Goal: Task Accomplishment & Management: Complete application form

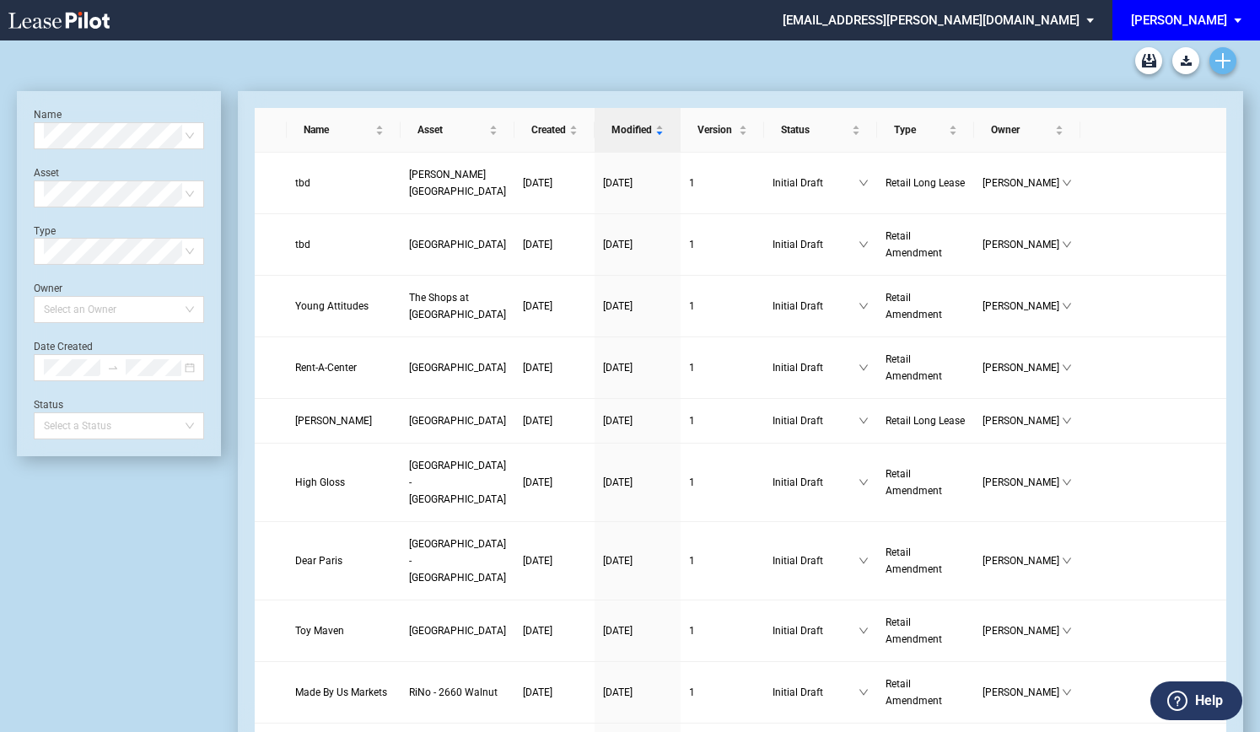
click at [1226, 63] on icon "Create new document" at bounding box center [1222, 60] width 15 height 15
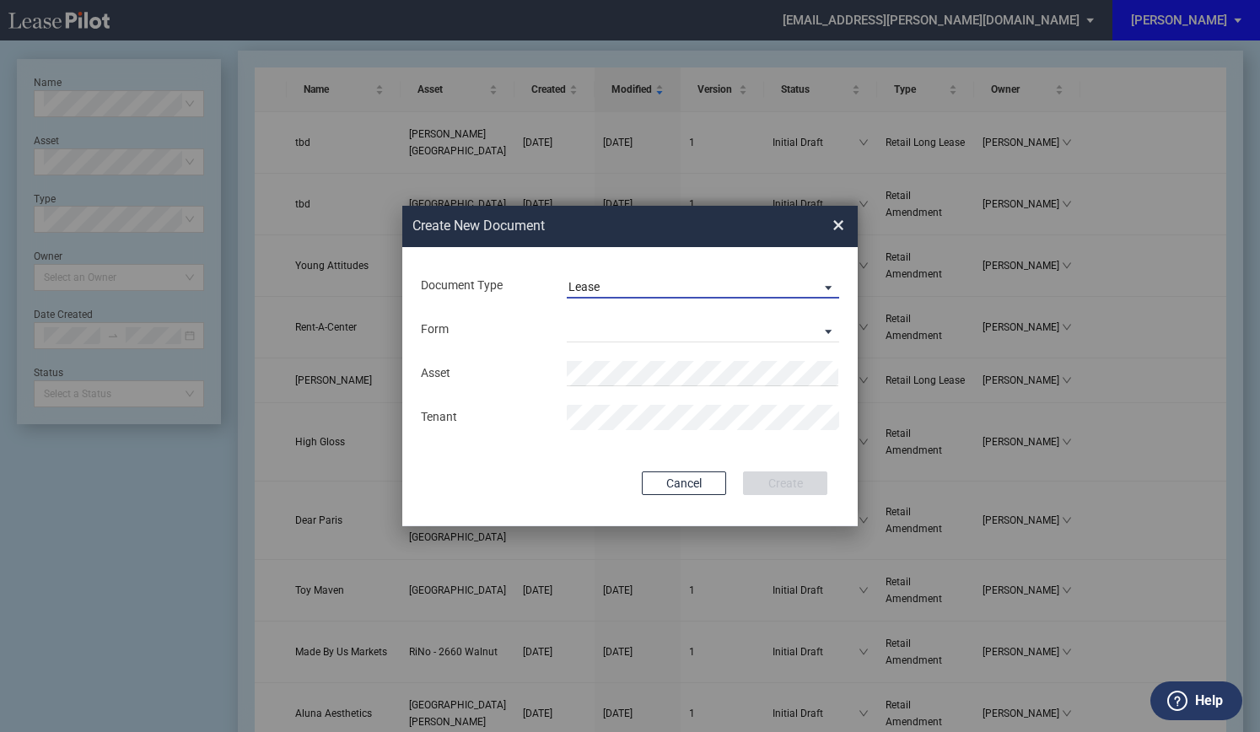
click at [631, 275] on md-select-value "Lease" at bounding box center [703, 285] width 272 height 25
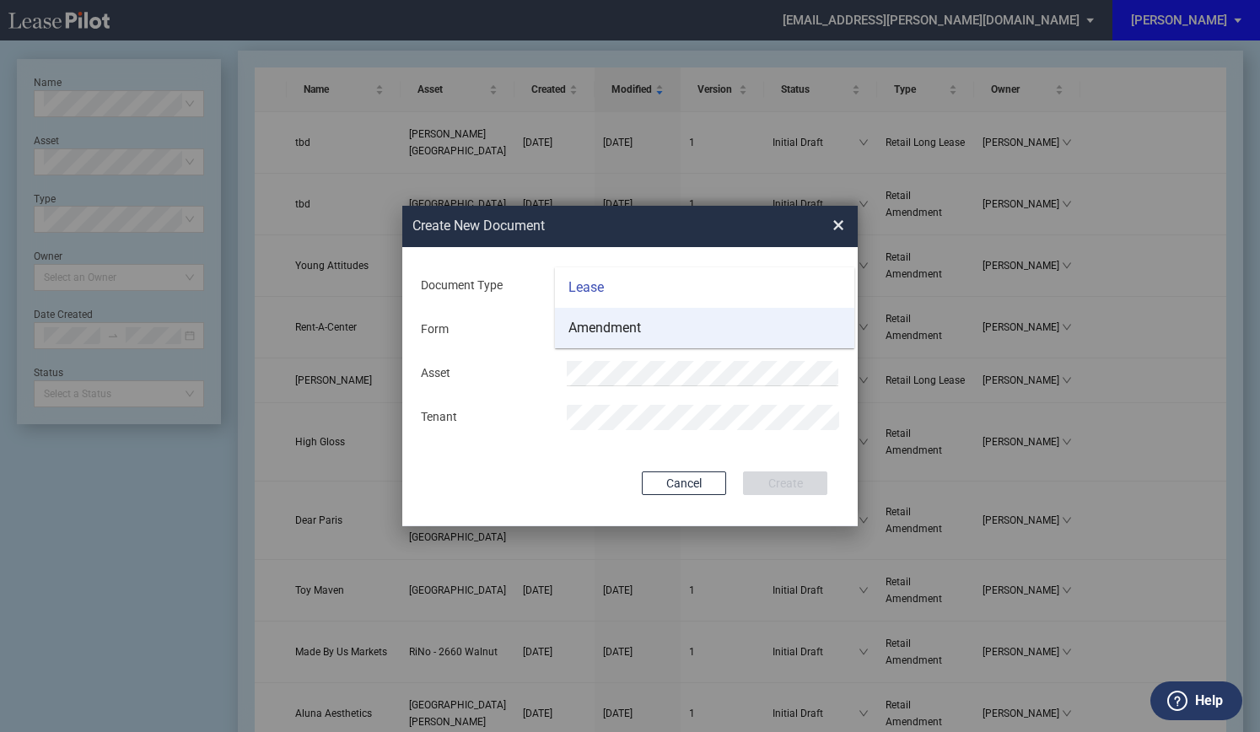
click at [594, 331] on div "Amendment" at bounding box center [604, 328] width 73 height 19
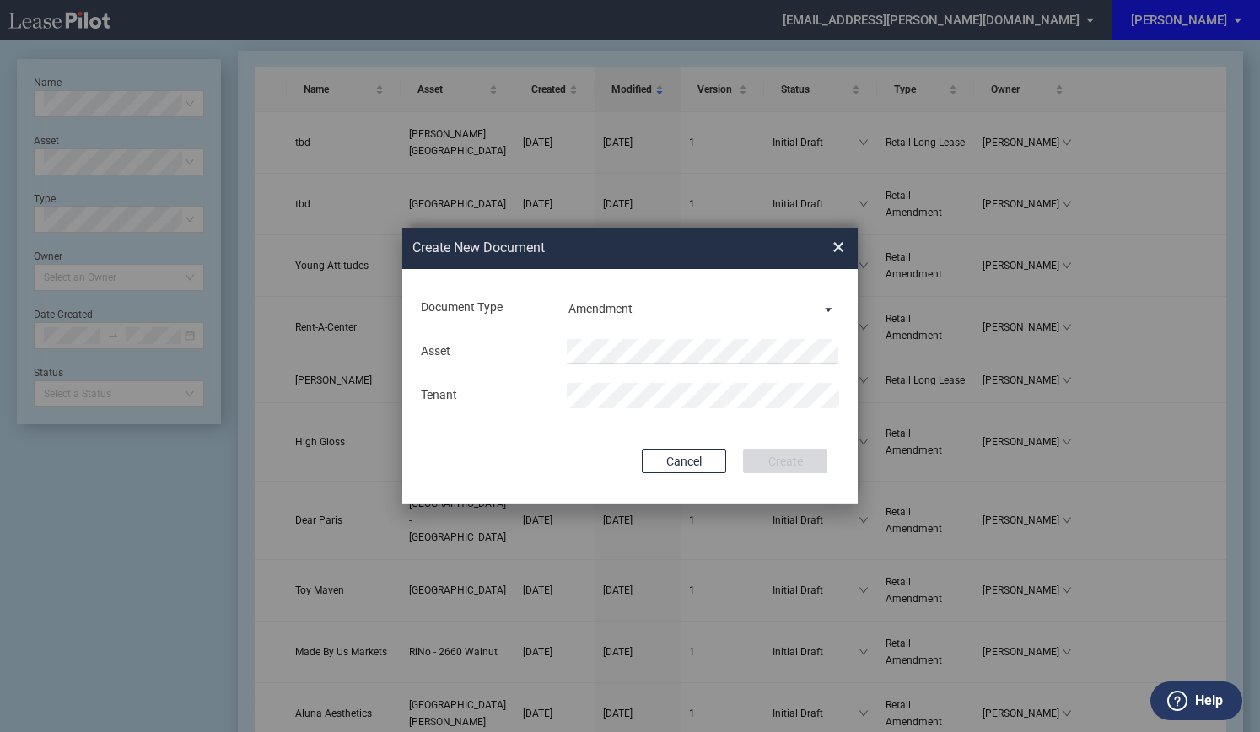
click at [598, 338] on md-input-container "Asset" at bounding box center [630, 351] width 422 height 29
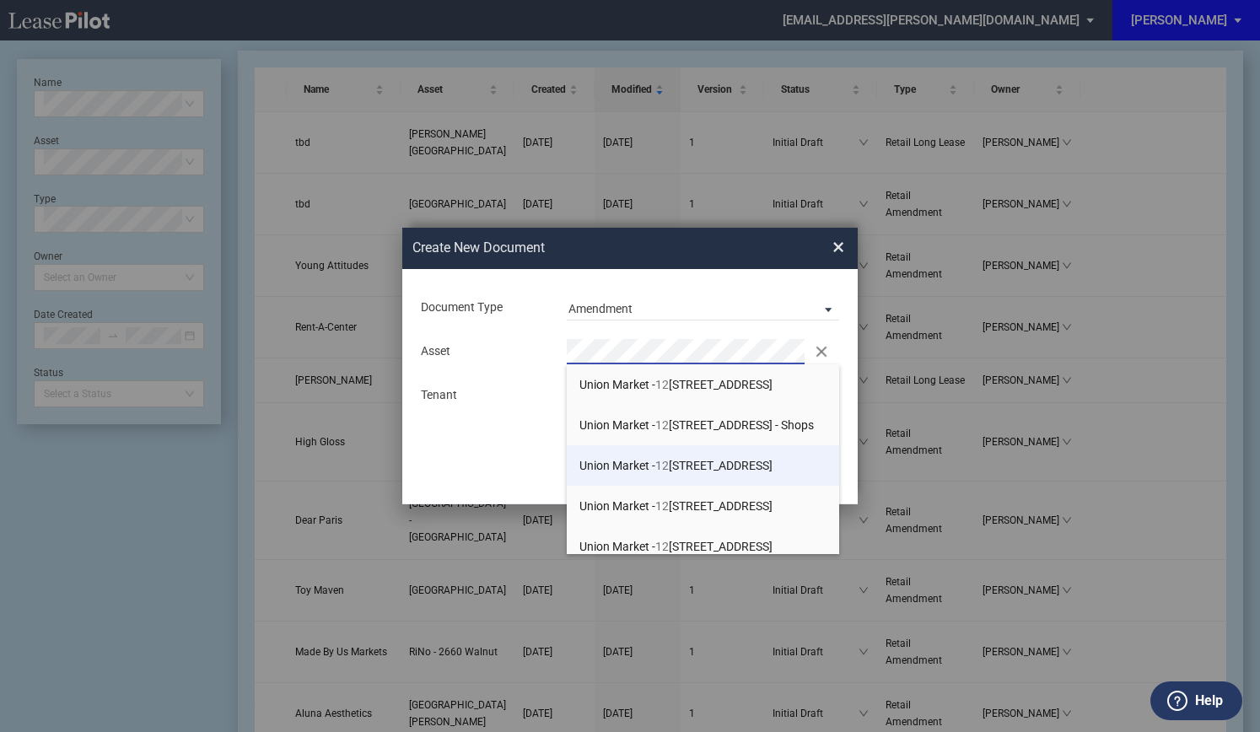
click at [620, 459] on span "Union Market - 12 71 5th Street NE" at bounding box center [675, 465] width 193 height 13
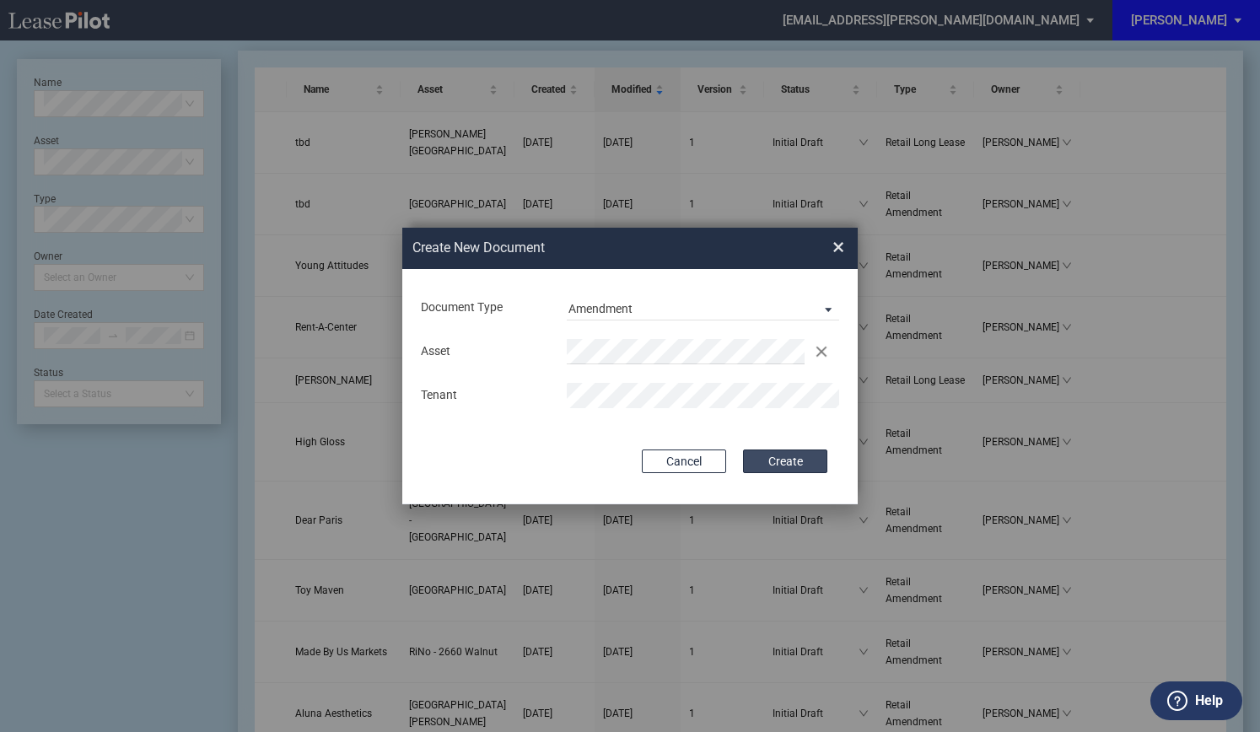
click at [794, 455] on button "Create" at bounding box center [785, 461] width 84 height 24
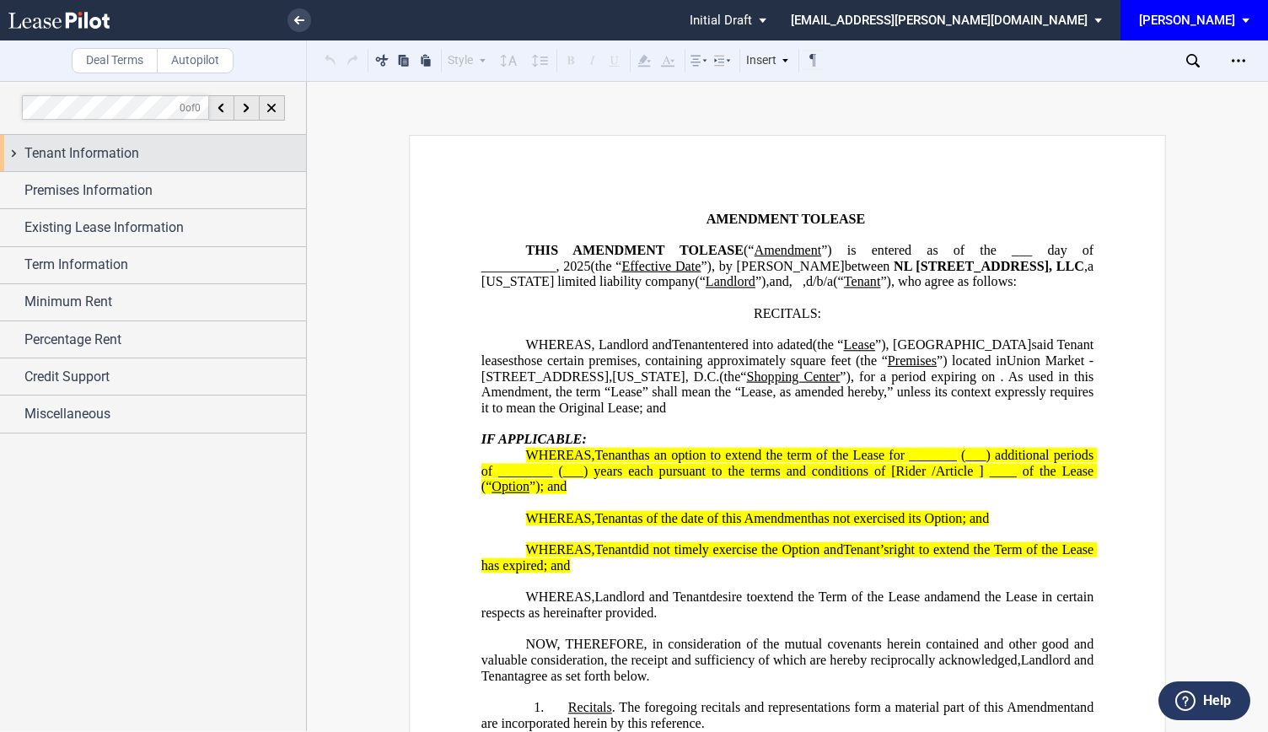
click at [105, 150] on span "Tenant Information" at bounding box center [81, 153] width 115 height 20
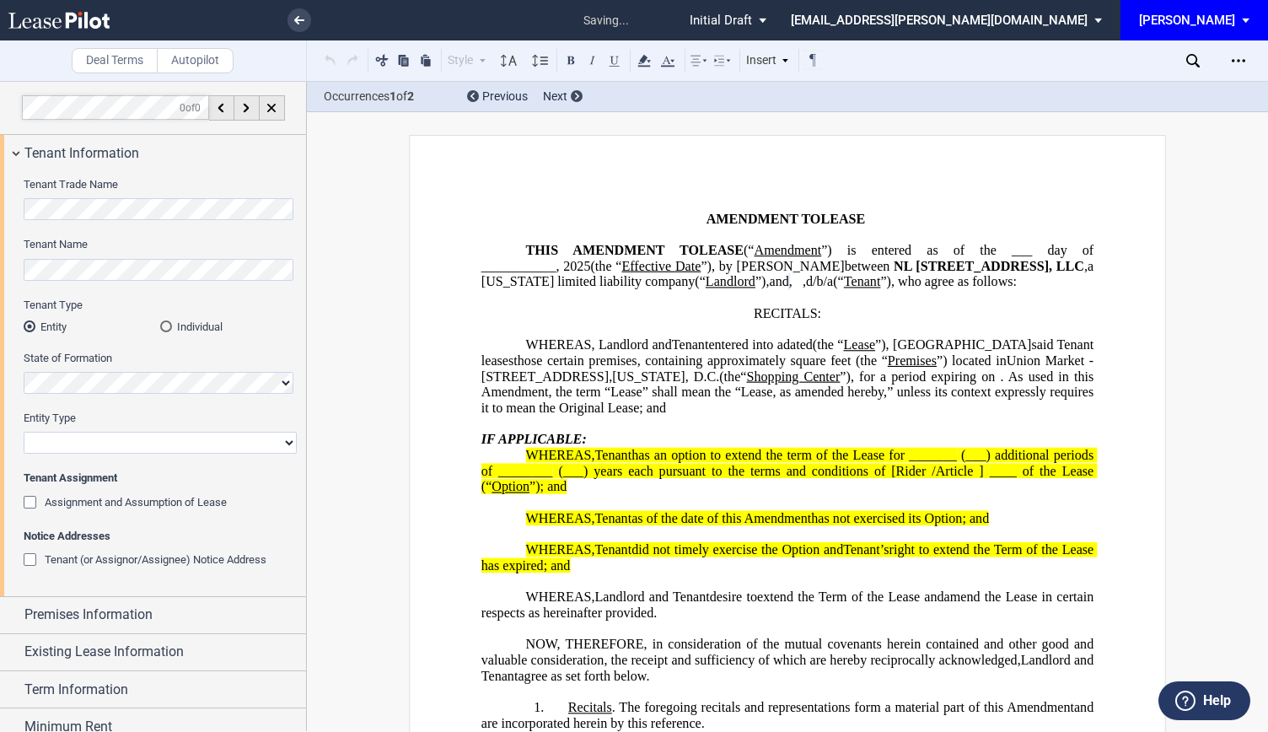
click at [167, 327] on div "Individual" at bounding box center [166, 326] width 12 height 12
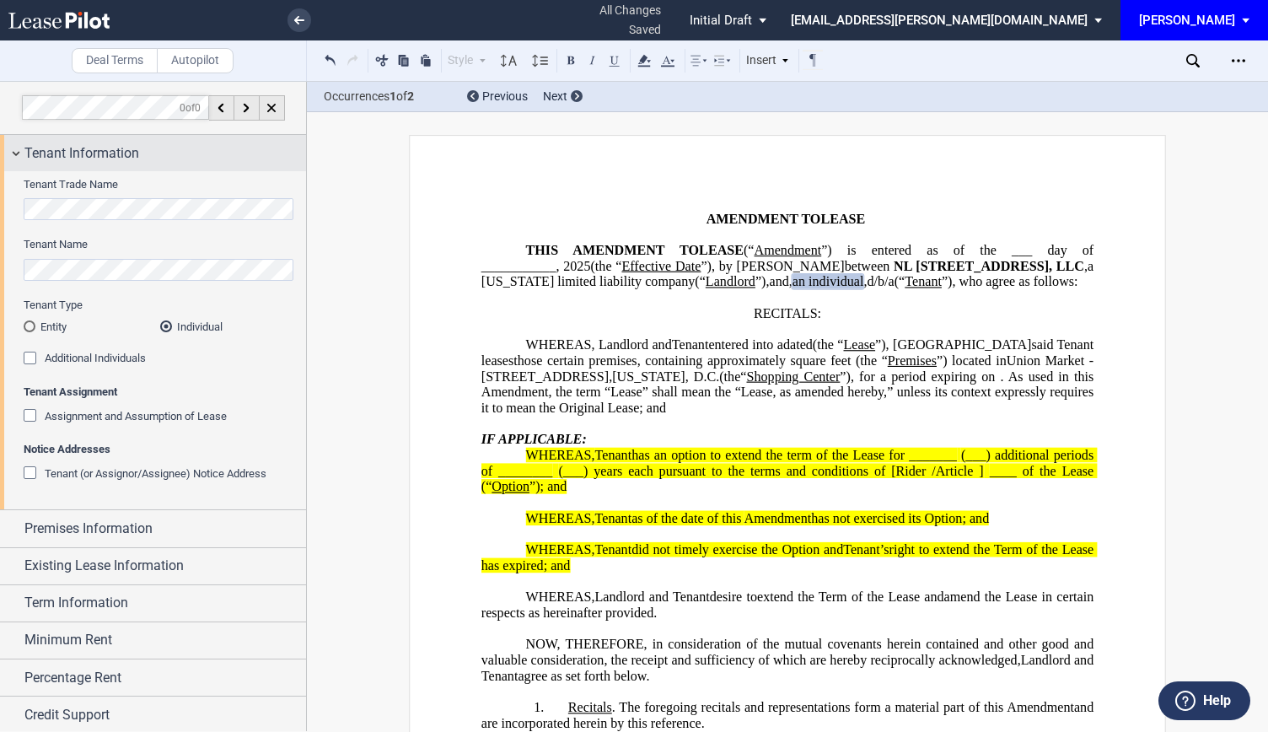
click at [12, 159] on div "Tenant Information" at bounding box center [153, 153] width 306 height 36
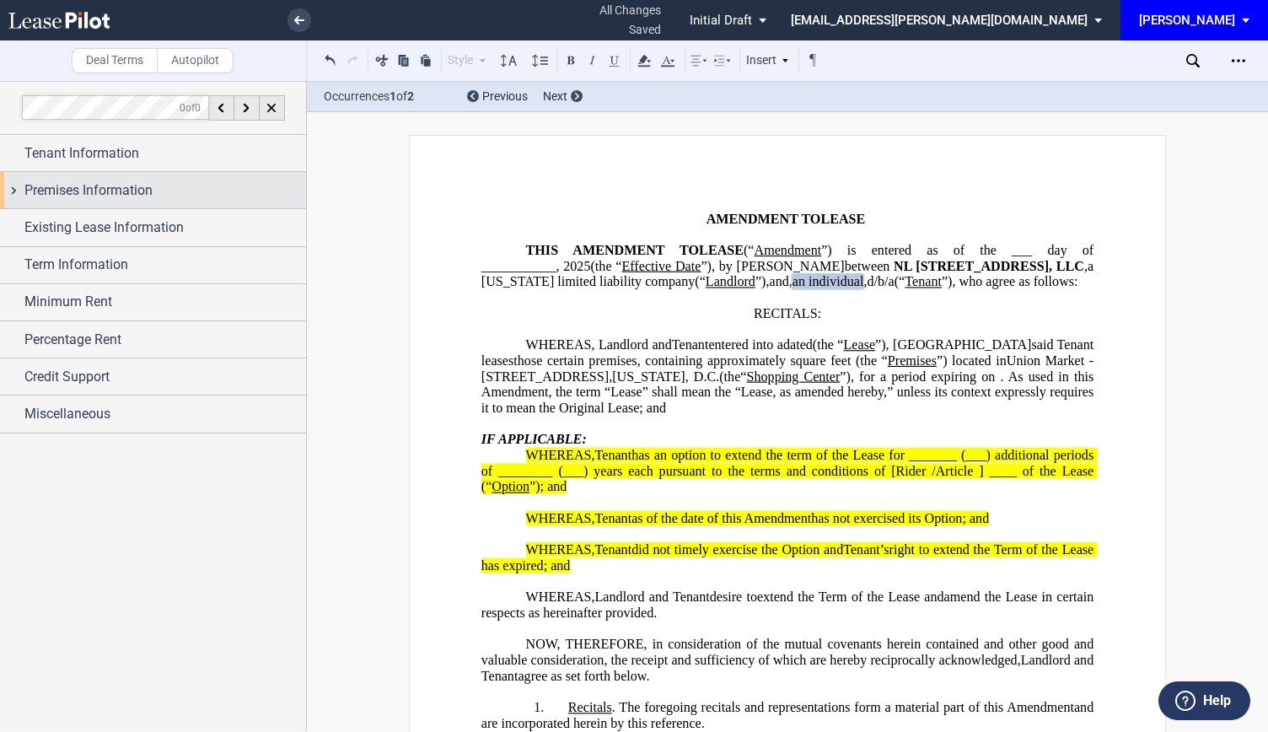
click at [10, 196] on div "Premises Information" at bounding box center [153, 190] width 306 height 36
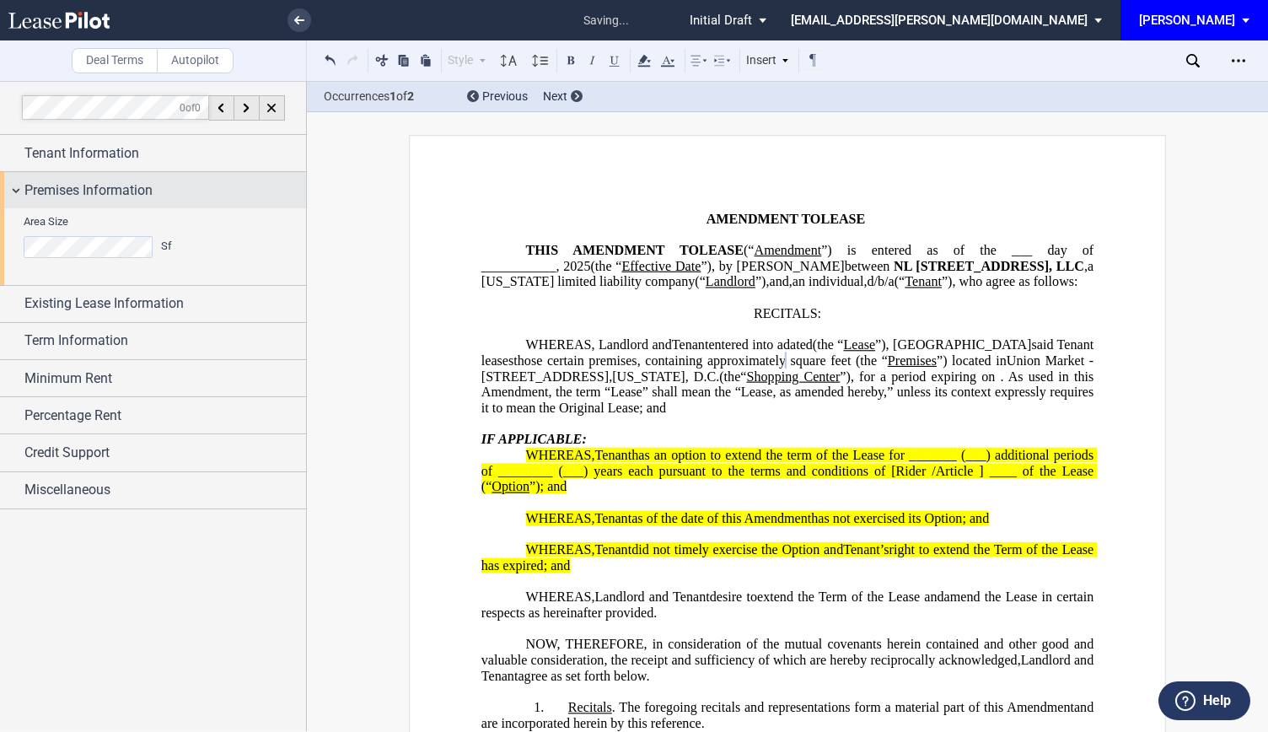
click at [14, 186] on div "Premises Information" at bounding box center [153, 190] width 306 height 36
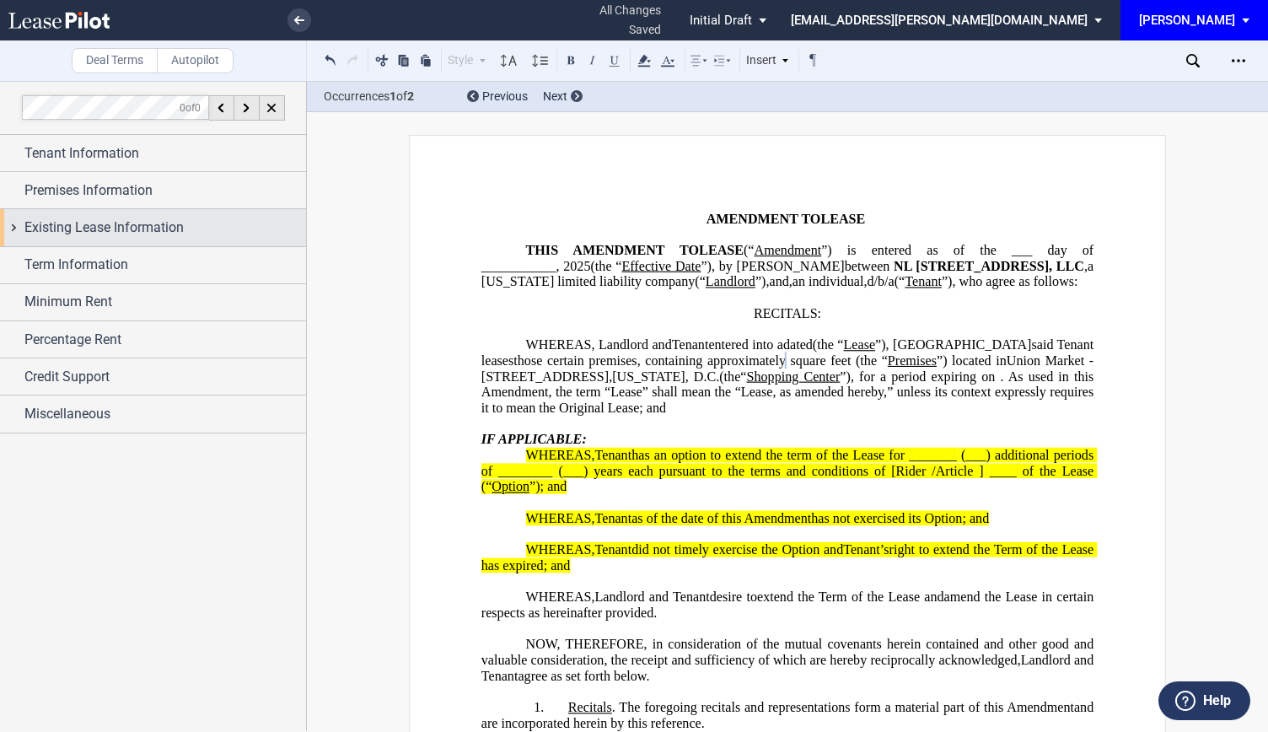
click at [20, 227] on div "Existing Lease Information" at bounding box center [153, 227] width 306 height 36
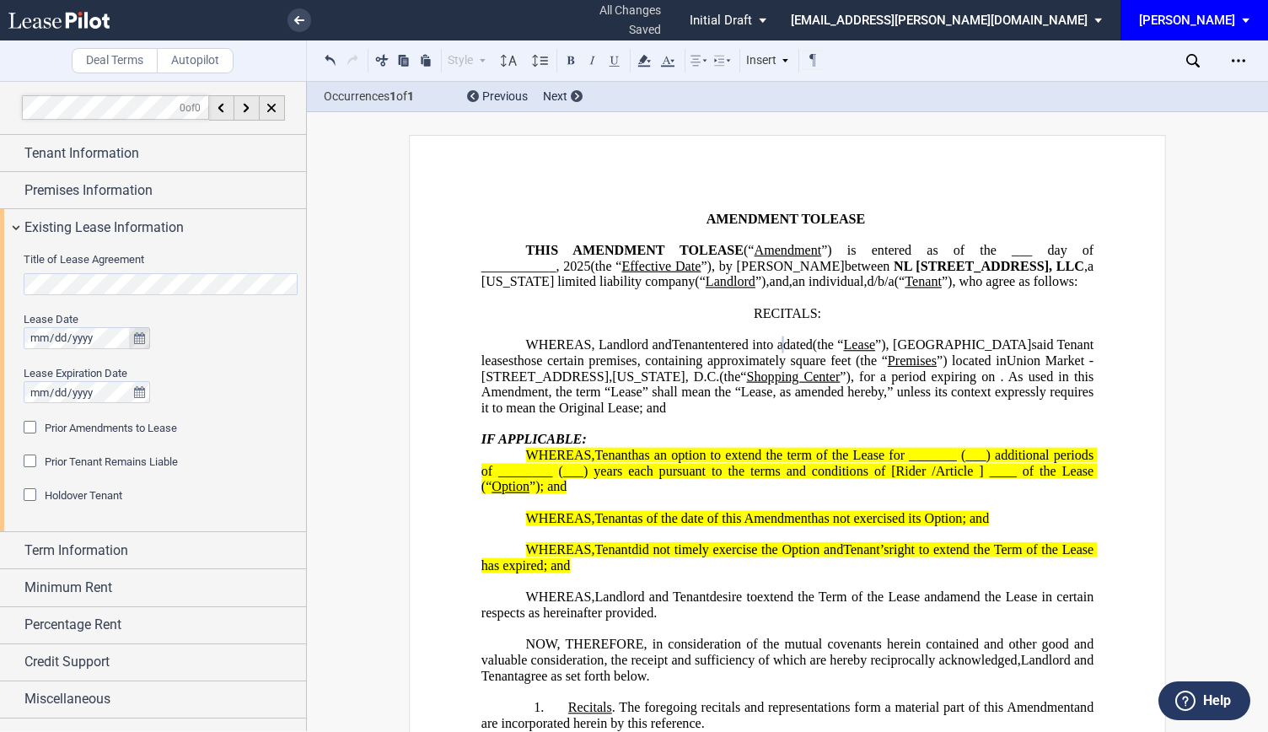
click at [134, 336] on icon "true" at bounding box center [139, 338] width 11 height 12
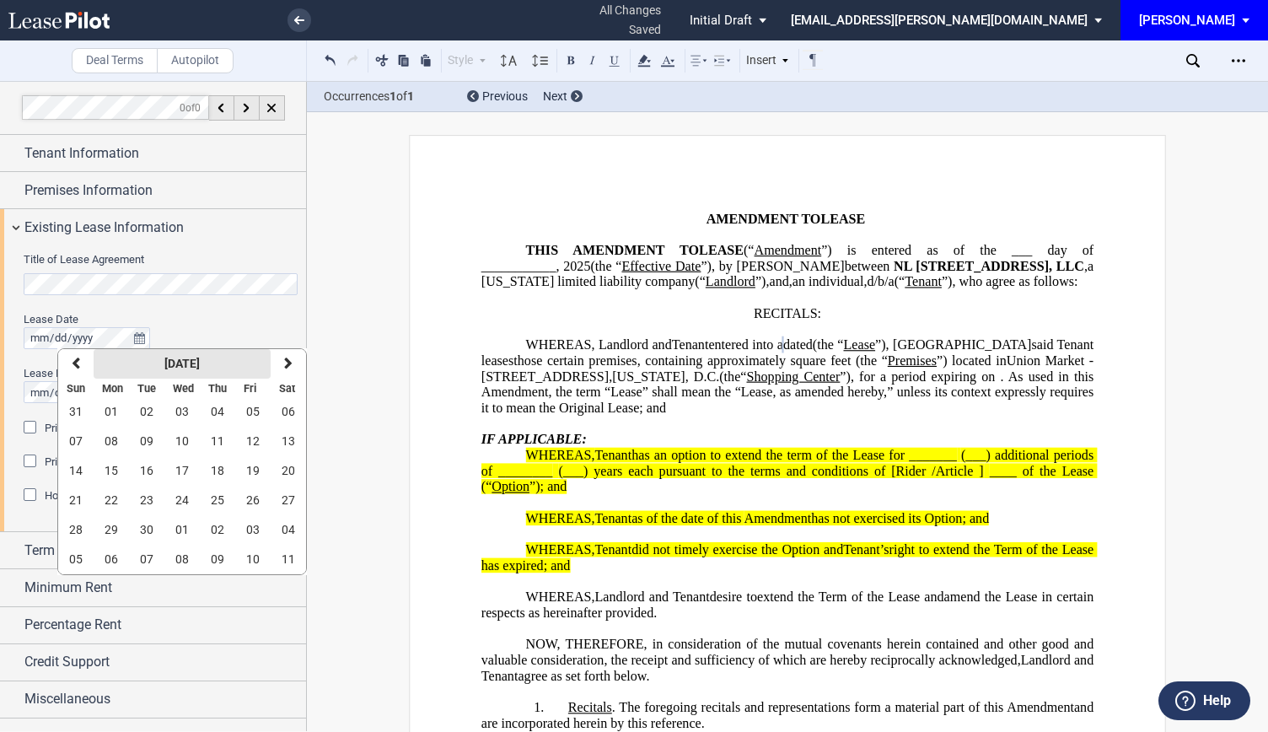
click at [181, 360] on strong "September 2025" at bounding box center [181, 363] width 35 height 13
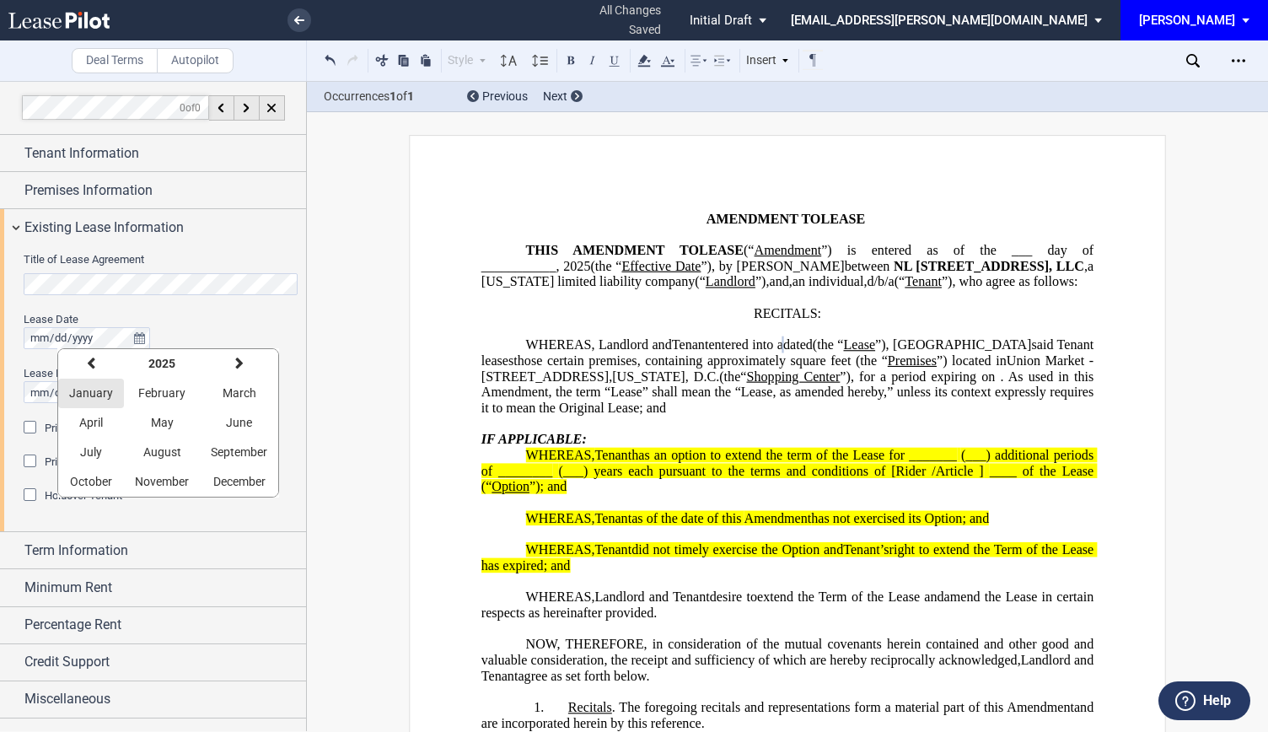
click at [83, 395] on span "January" at bounding box center [91, 392] width 44 height 13
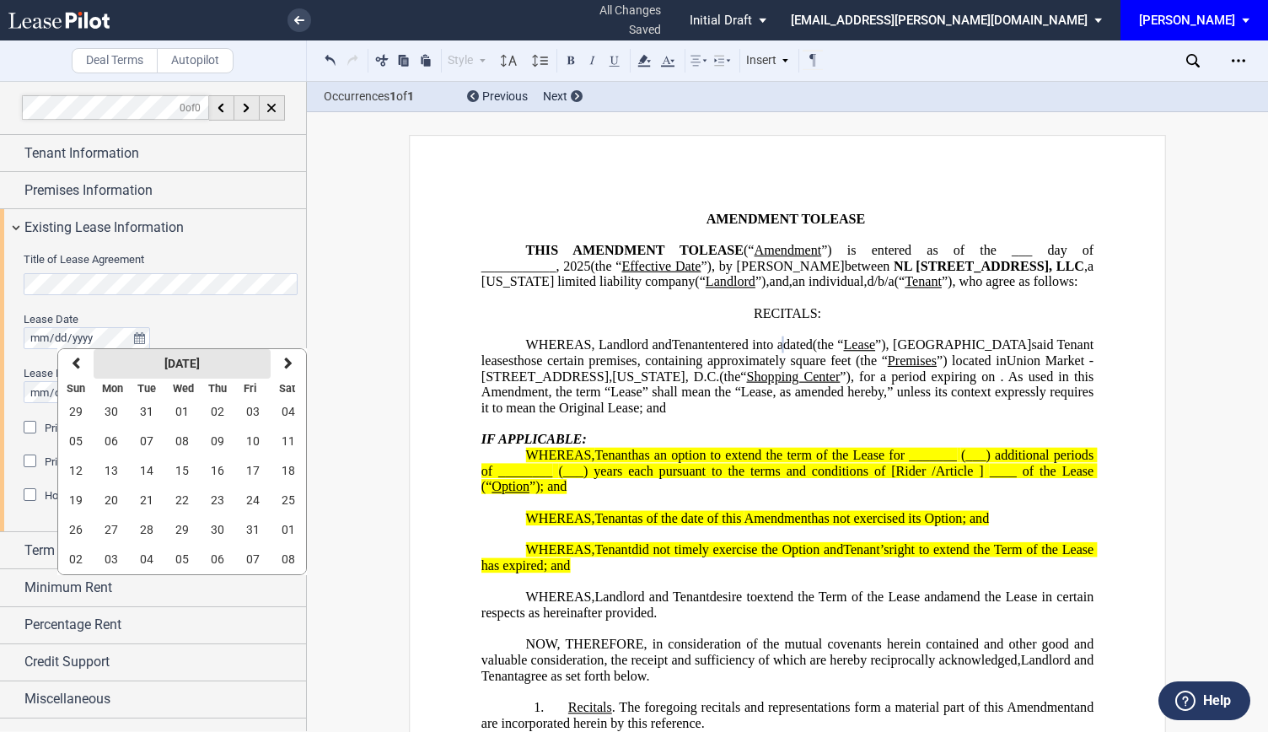
click at [200, 369] on strong "January 2025" at bounding box center [181, 363] width 35 height 13
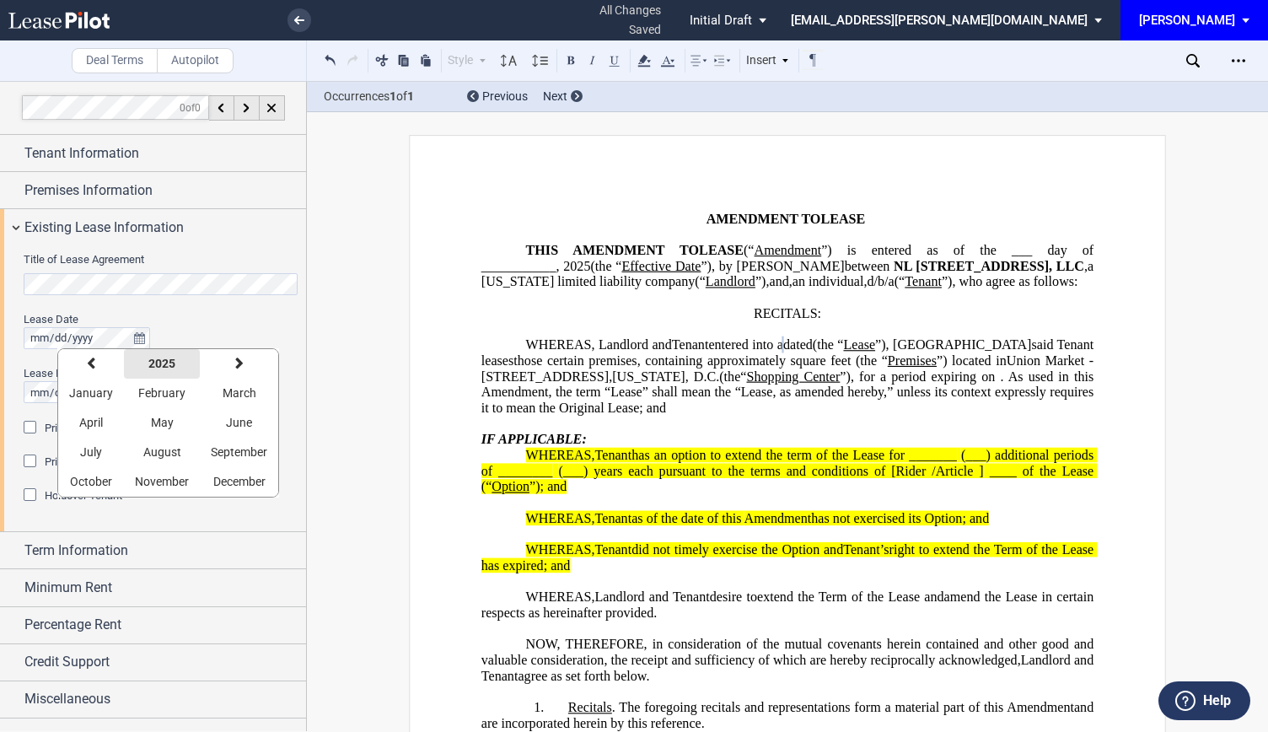
click at [169, 367] on strong "2025" at bounding box center [161, 363] width 27 height 13
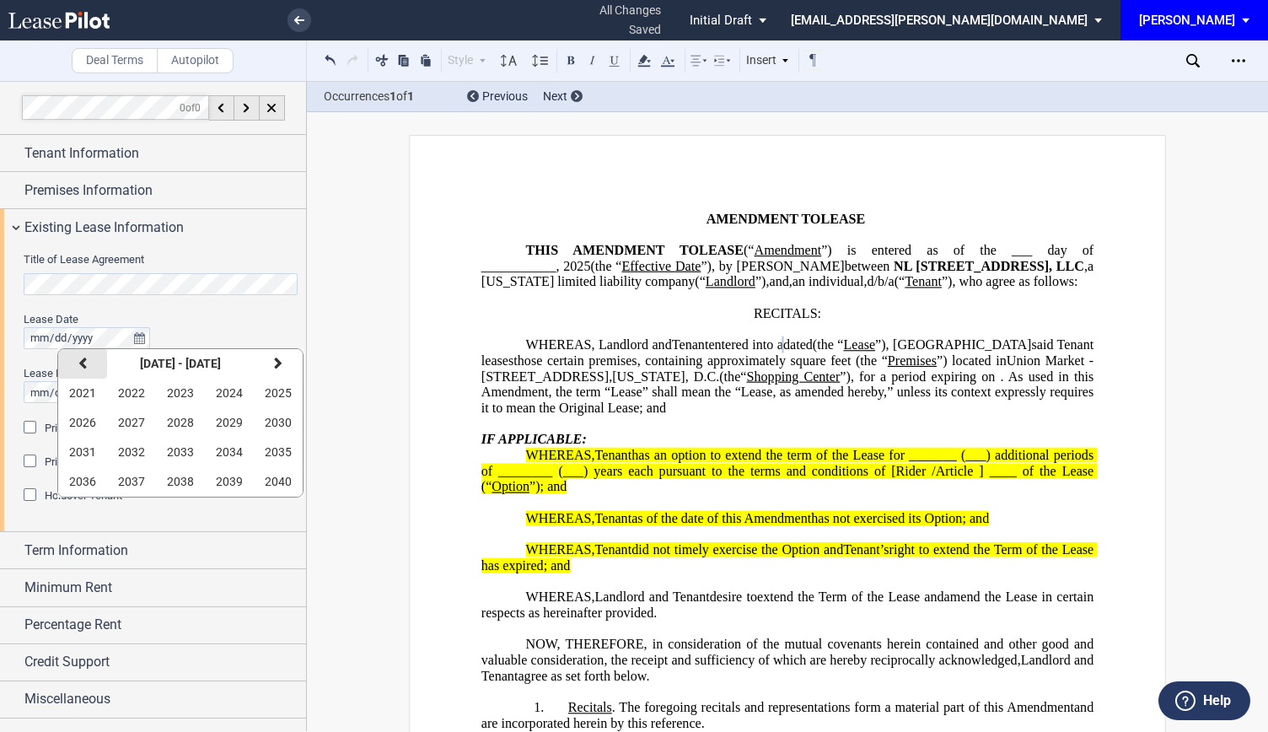
click at [80, 370] on button "previous" at bounding box center [82, 364] width 49 height 30
click at [235, 479] on span "2019" at bounding box center [229, 481] width 27 height 13
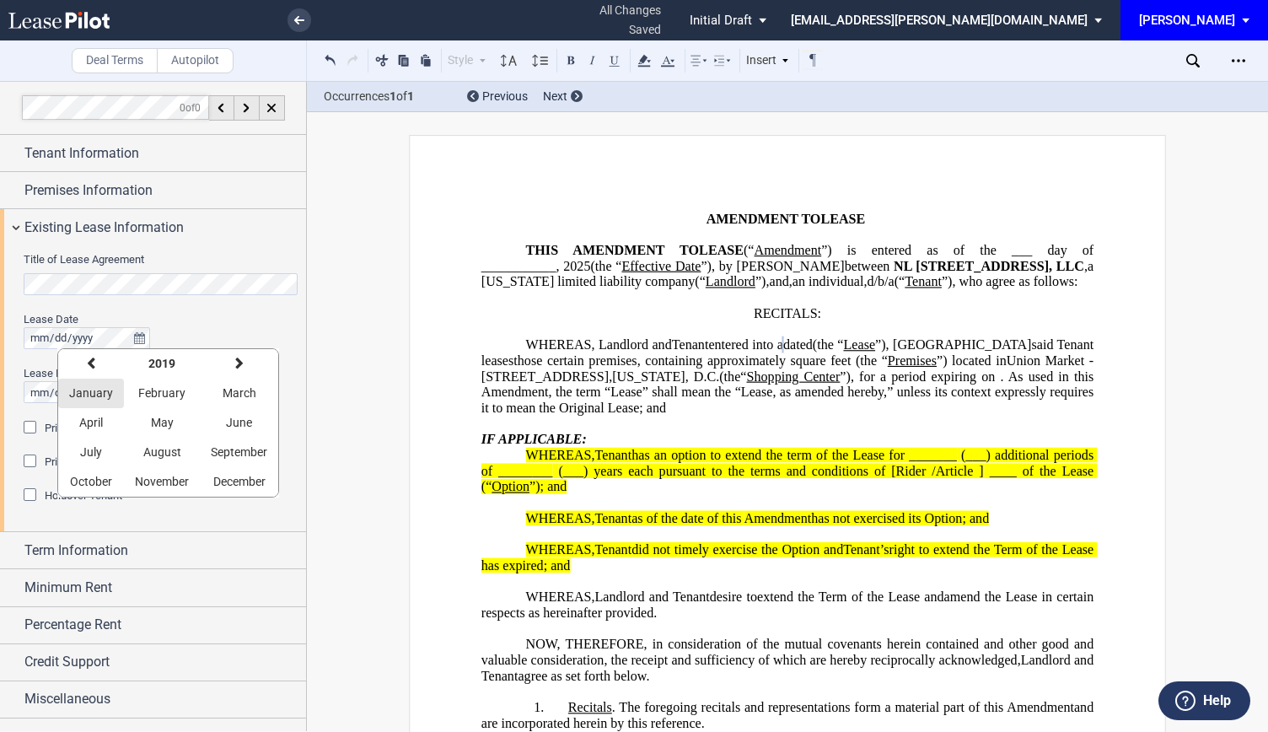
click at [103, 396] on span "January" at bounding box center [91, 392] width 44 height 13
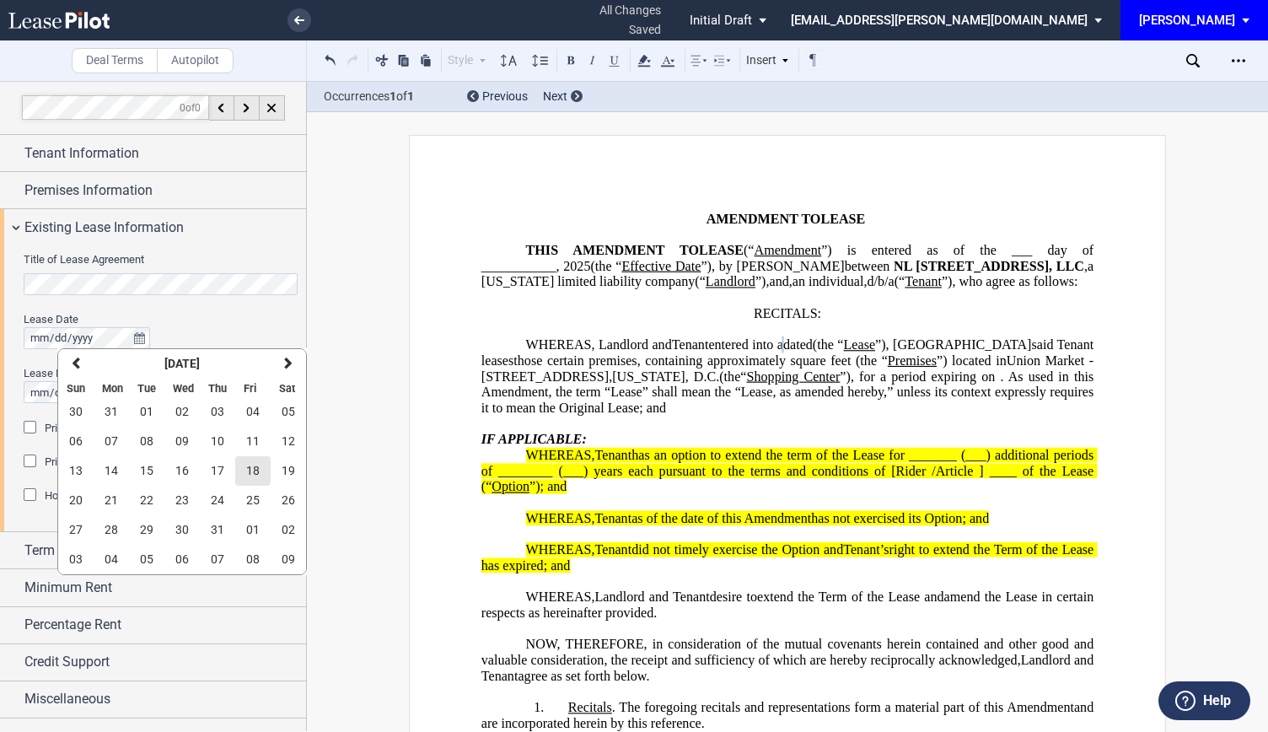
click at [247, 471] on span "18" at bounding box center [252, 470] width 13 height 13
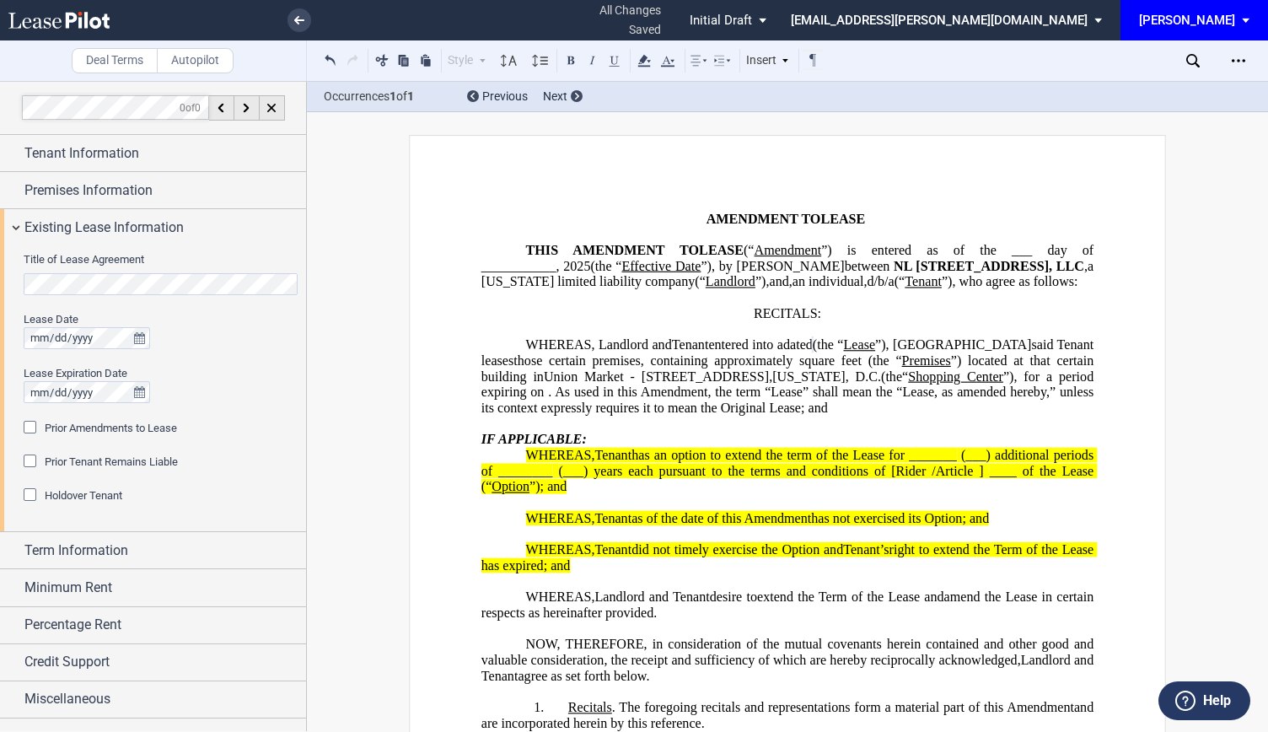
click at [697, 403] on p "WHEREAS, Landlord and Prior Tenant Tenant Assignor Prior Tenant entered into a …" at bounding box center [788, 376] width 612 height 79
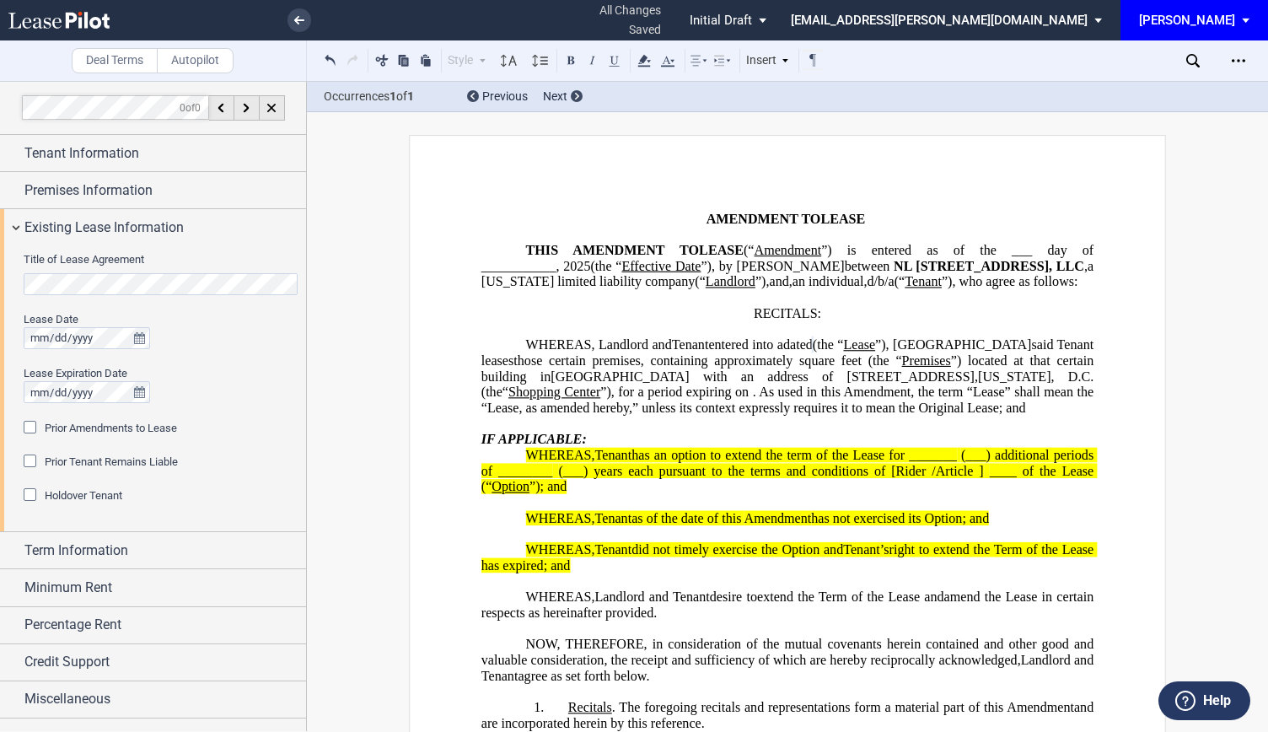
click at [620, 384] on span "”) located at that certain building in" at bounding box center [790, 368] width 616 height 30
drag, startPoint x: 599, startPoint y: 410, endPoint x: 508, endPoint y: 414, distance: 90.3
click at [508, 400] on span "Shopping Center" at bounding box center [554, 392] width 92 height 15
click at [28, 494] on div "Holdover Tenant" at bounding box center [32, 496] width 17 height 17
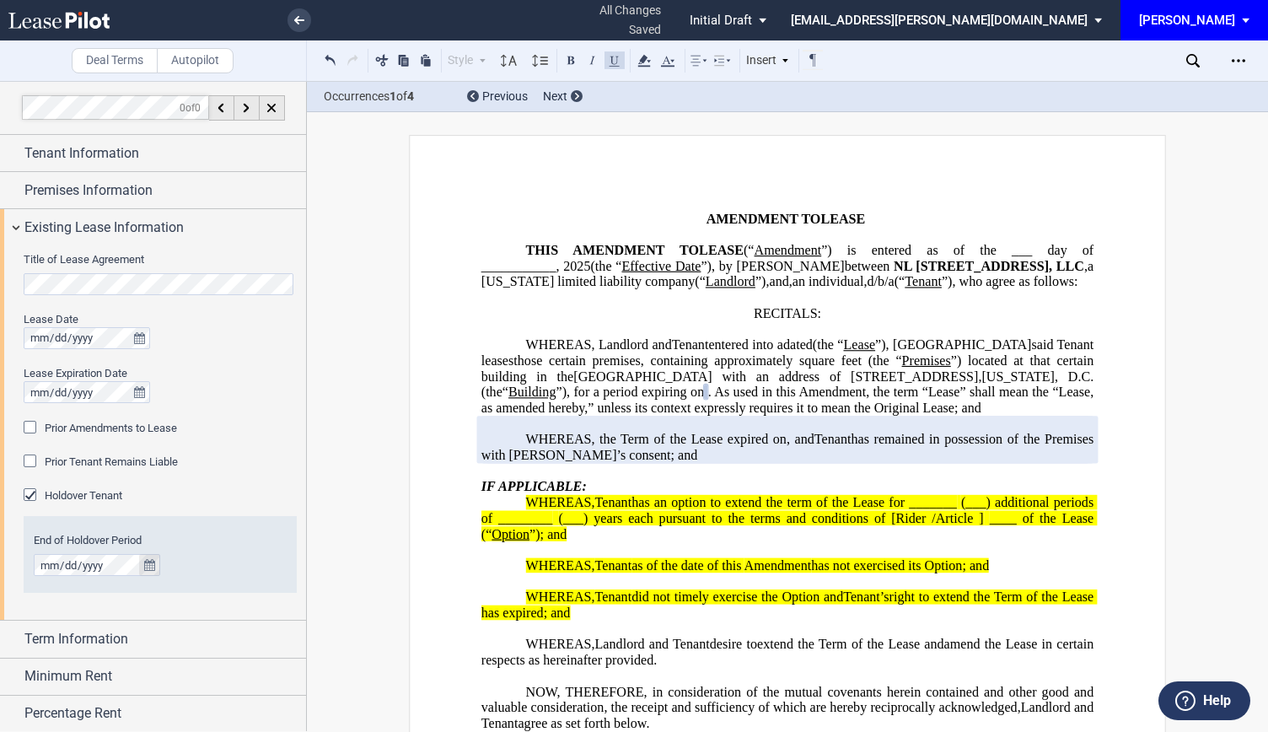
click at [150, 566] on icon "true" at bounding box center [149, 565] width 11 height 12
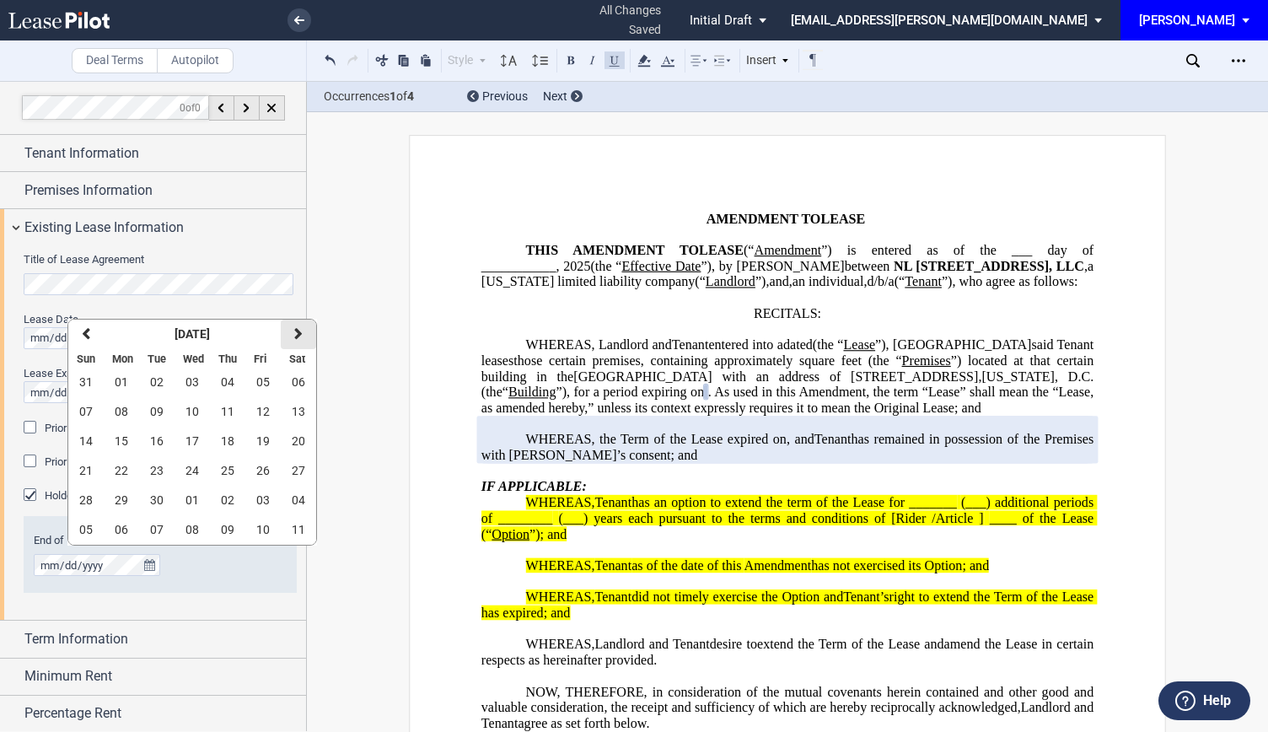
click at [290, 343] on button "next" at bounding box center [298, 335] width 35 height 30
click at [261, 501] on span "31" at bounding box center [262, 499] width 13 height 13
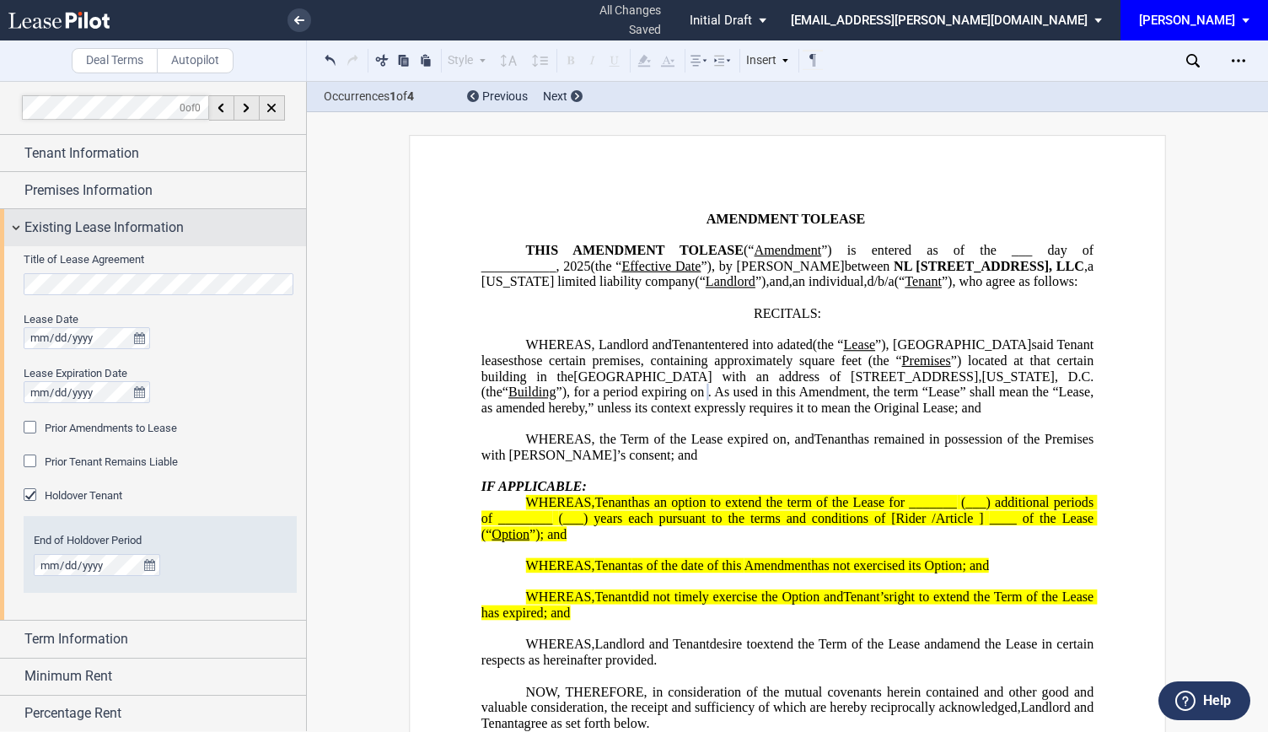
click at [12, 229] on div "Existing Lease Information" at bounding box center [153, 227] width 306 height 36
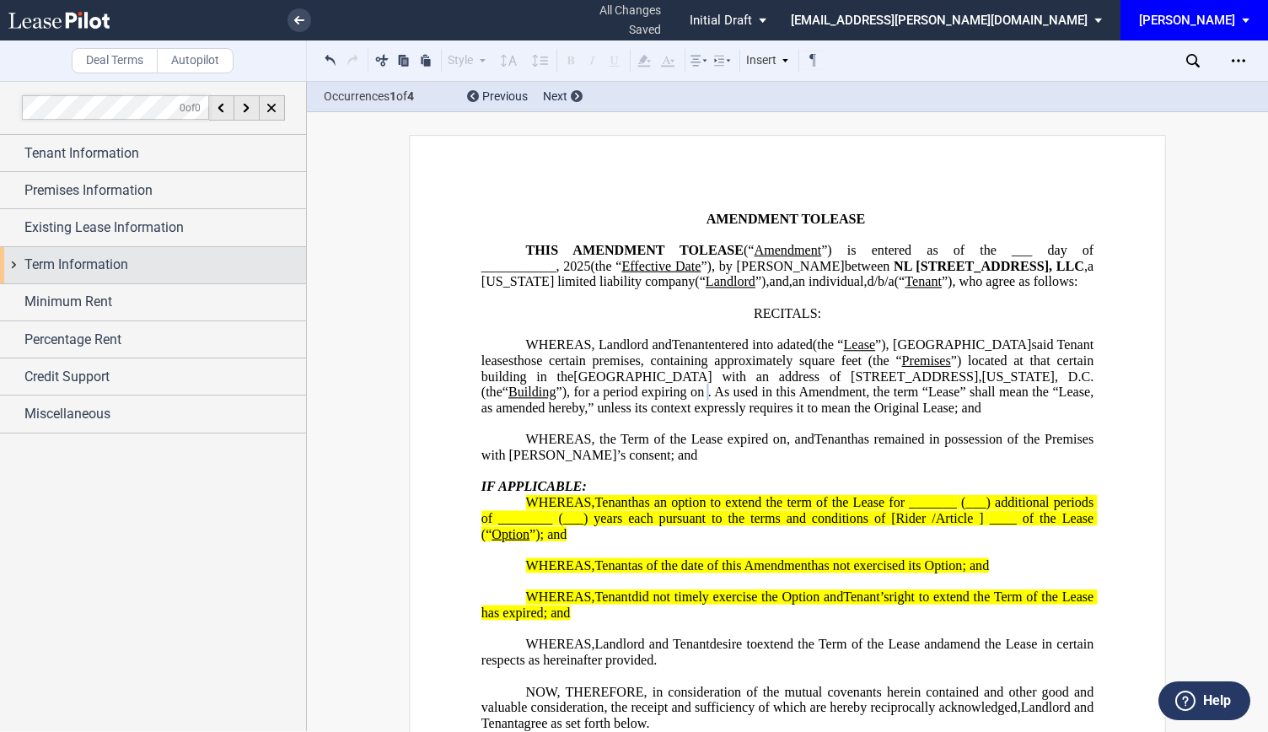
click at [20, 261] on div "Term Information" at bounding box center [153, 265] width 306 height 36
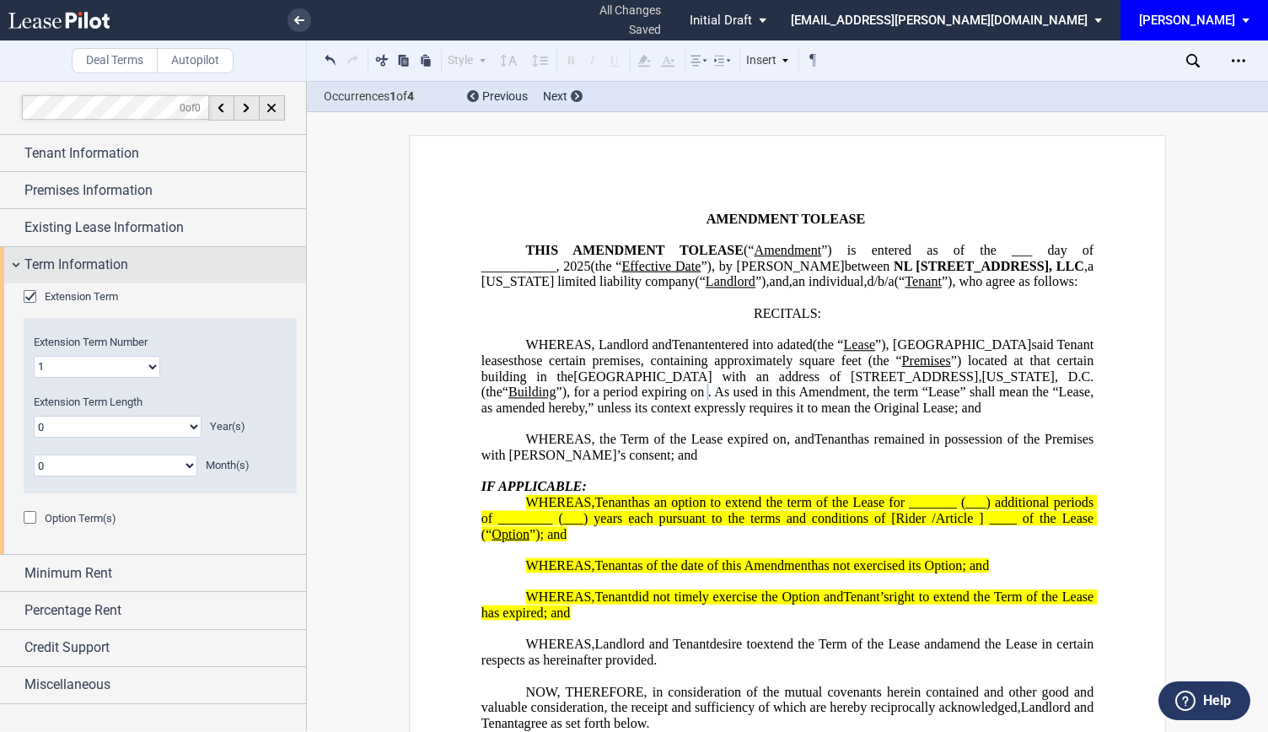
click at [10, 266] on div "Term Information" at bounding box center [153, 265] width 306 height 36
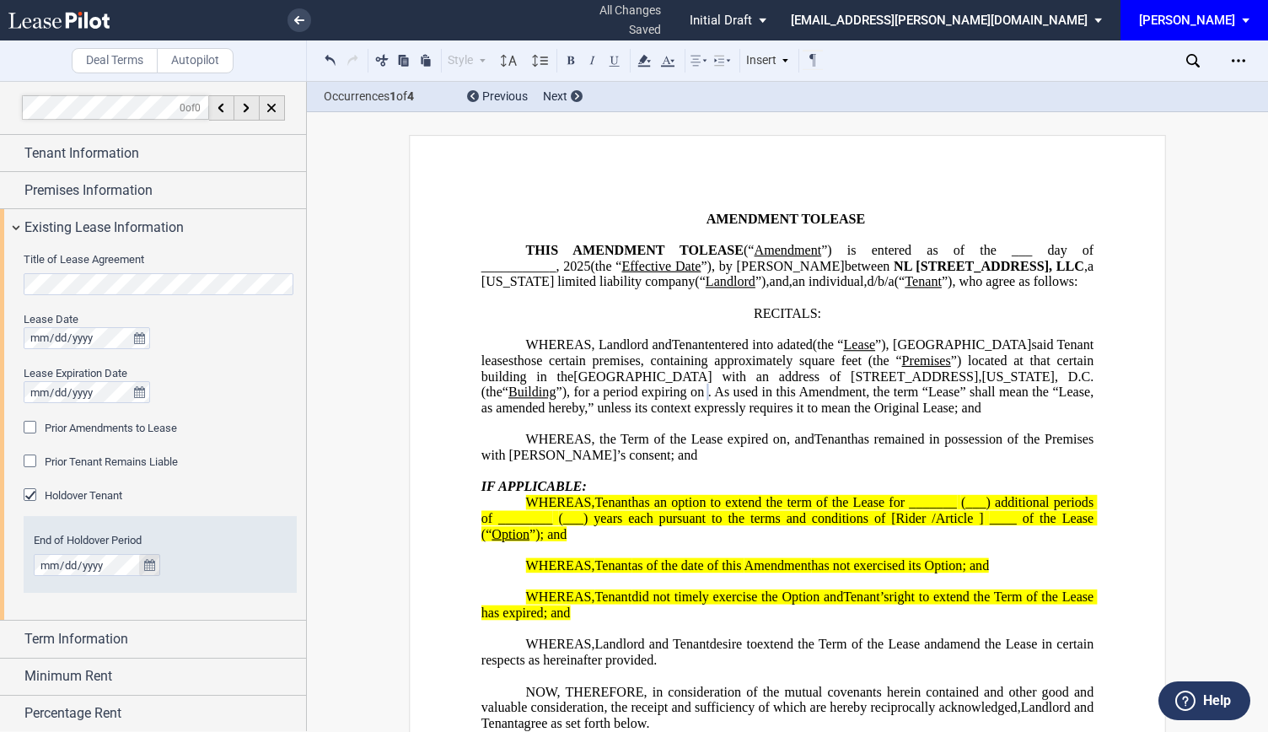
click at [147, 562] on icon "true" at bounding box center [149, 565] width 11 height 12
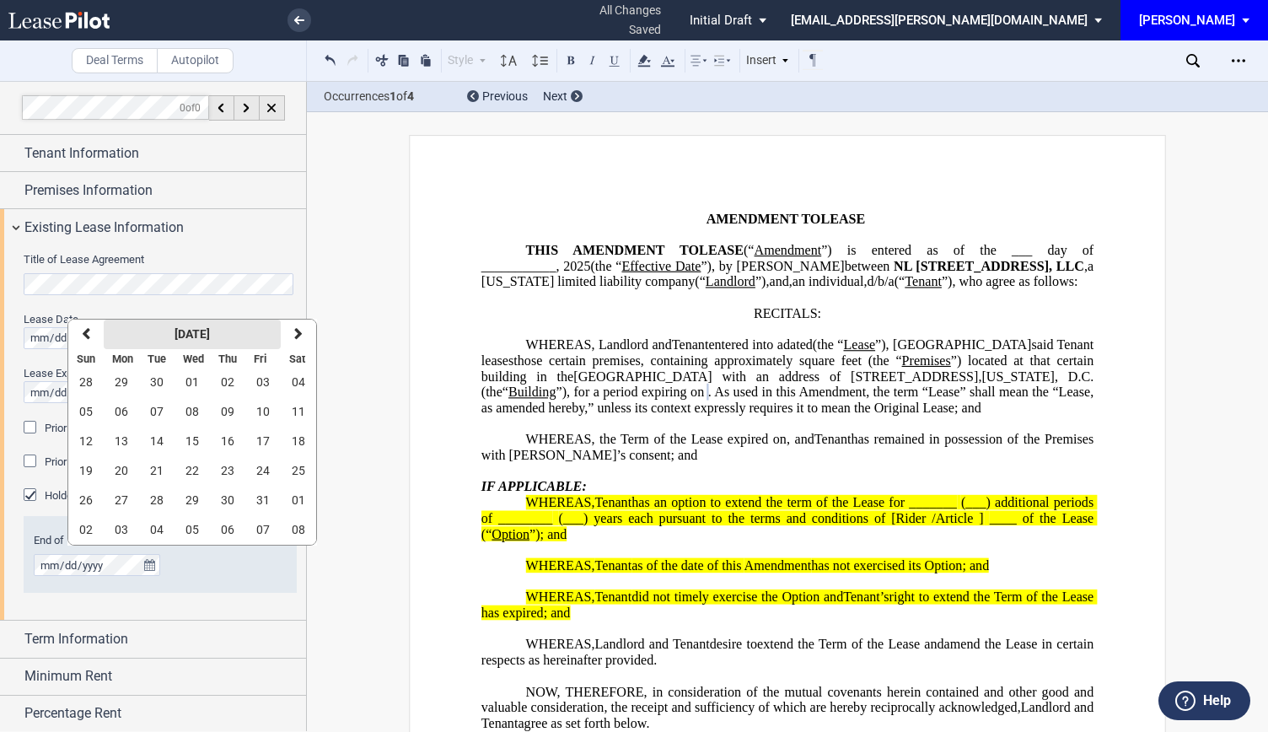
click at [190, 345] on button "October 2025" at bounding box center [192, 335] width 177 height 30
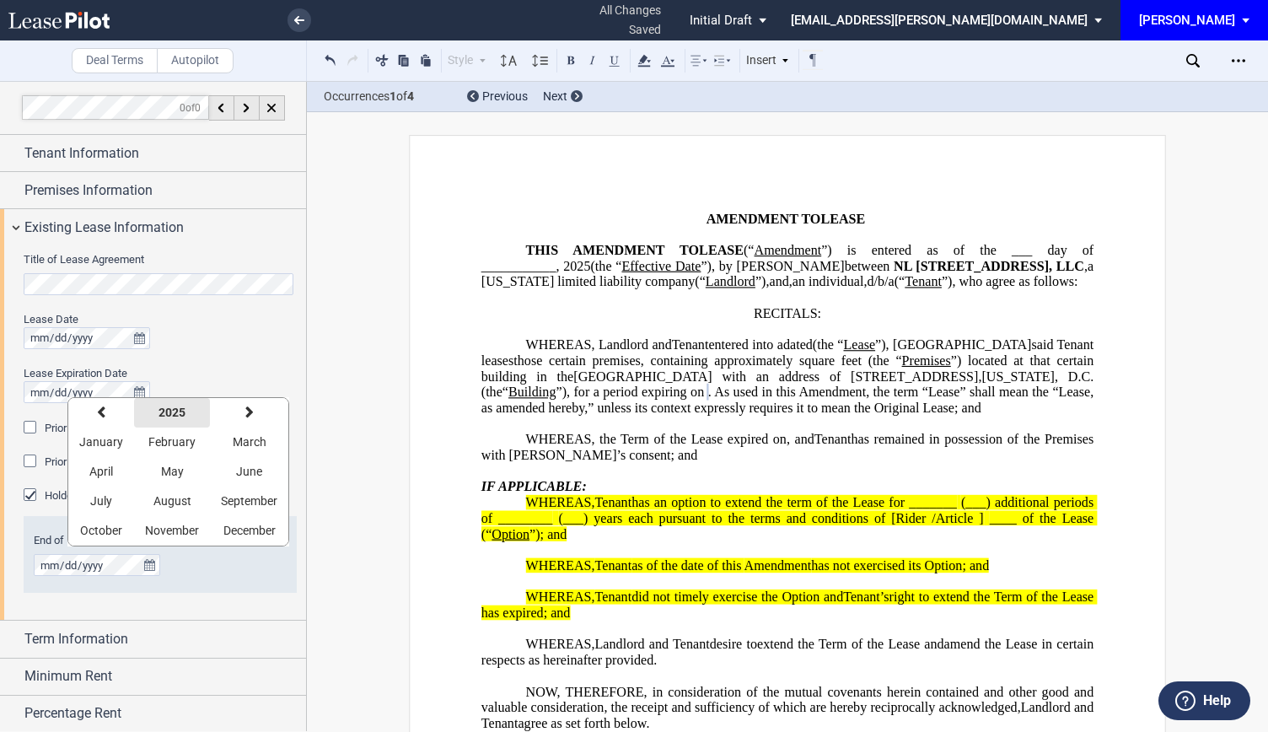
click at [163, 417] on strong "2025" at bounding box center [172, 412] width 27 height 13
click at [94, 419] on icon "button" at bounding box center [93, 412] width 8 height 13
click at [275, 522] on button "2020" at bounding box center [288, 531] width 49 height 30
click at [106, 444] on span "January" at bounding box center [101, 441] width 44 height 13
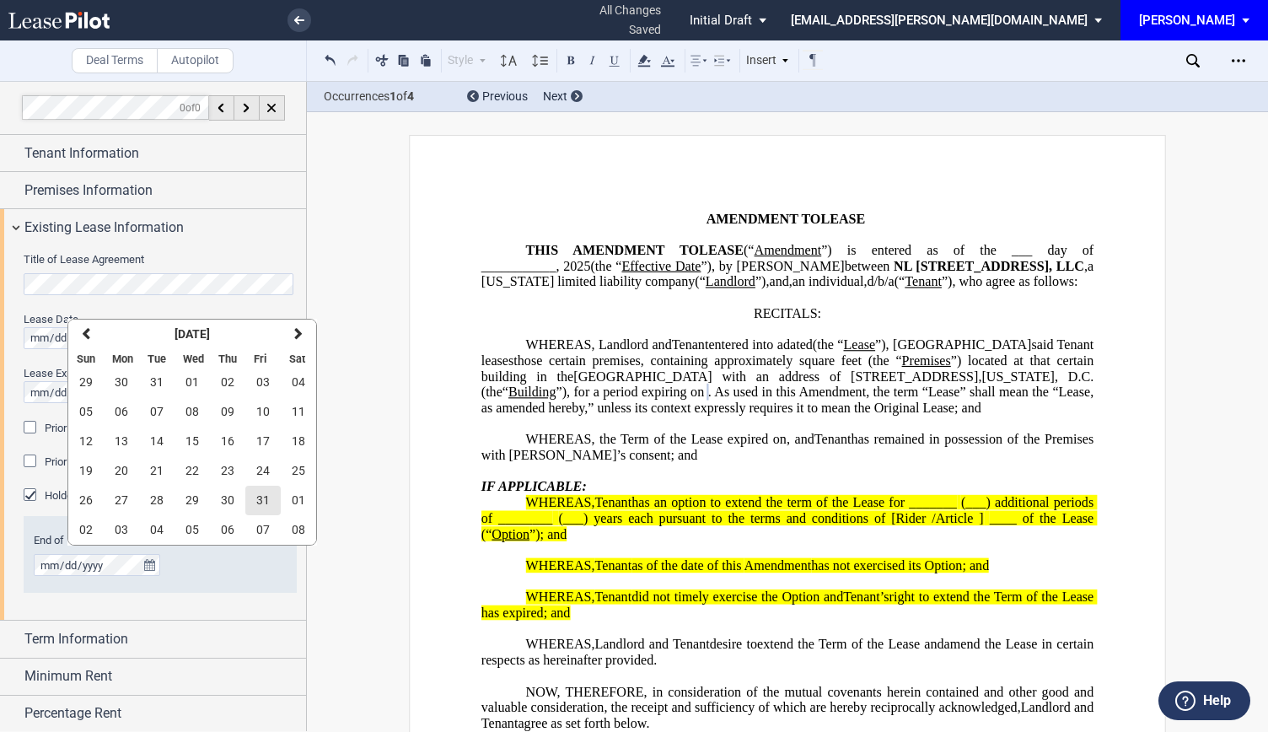
click at [261, 499] on span "31" at bounding box center [262, 499] width 13 height 13
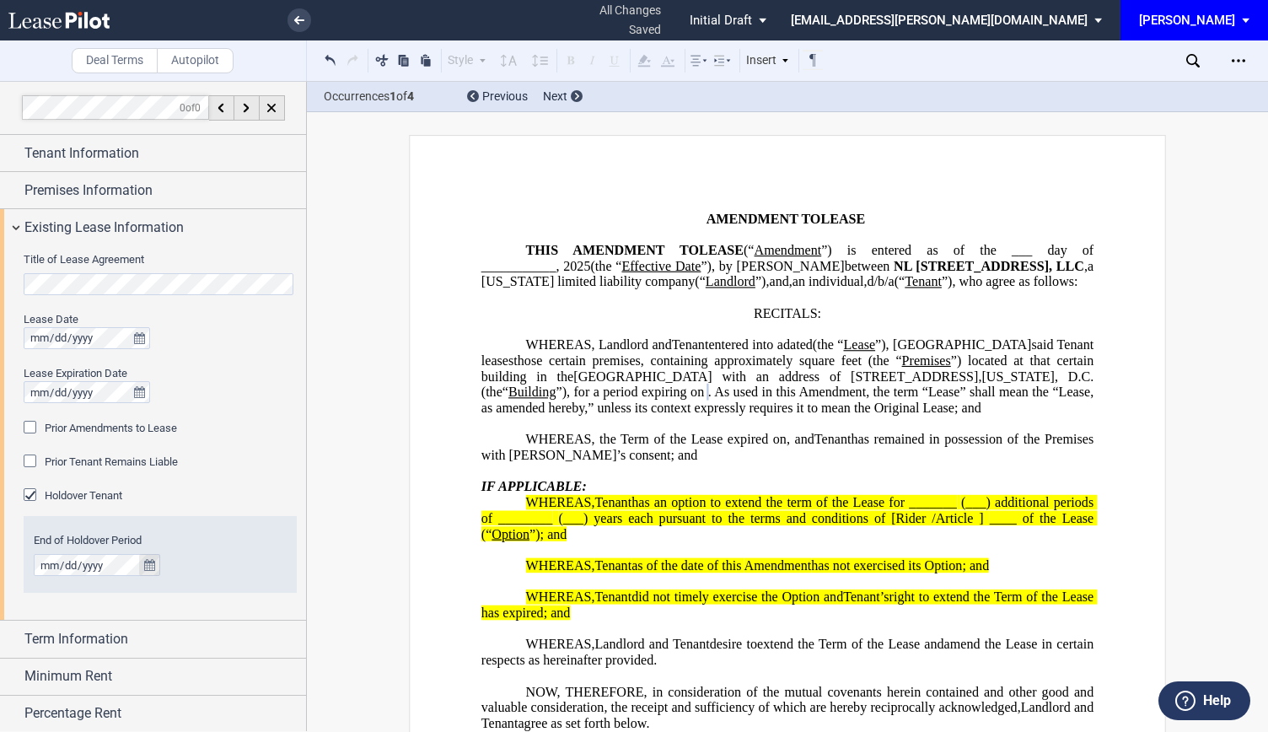
click at [152, 557] on button "true" at bounding box center [149, 565] width 21 height 22
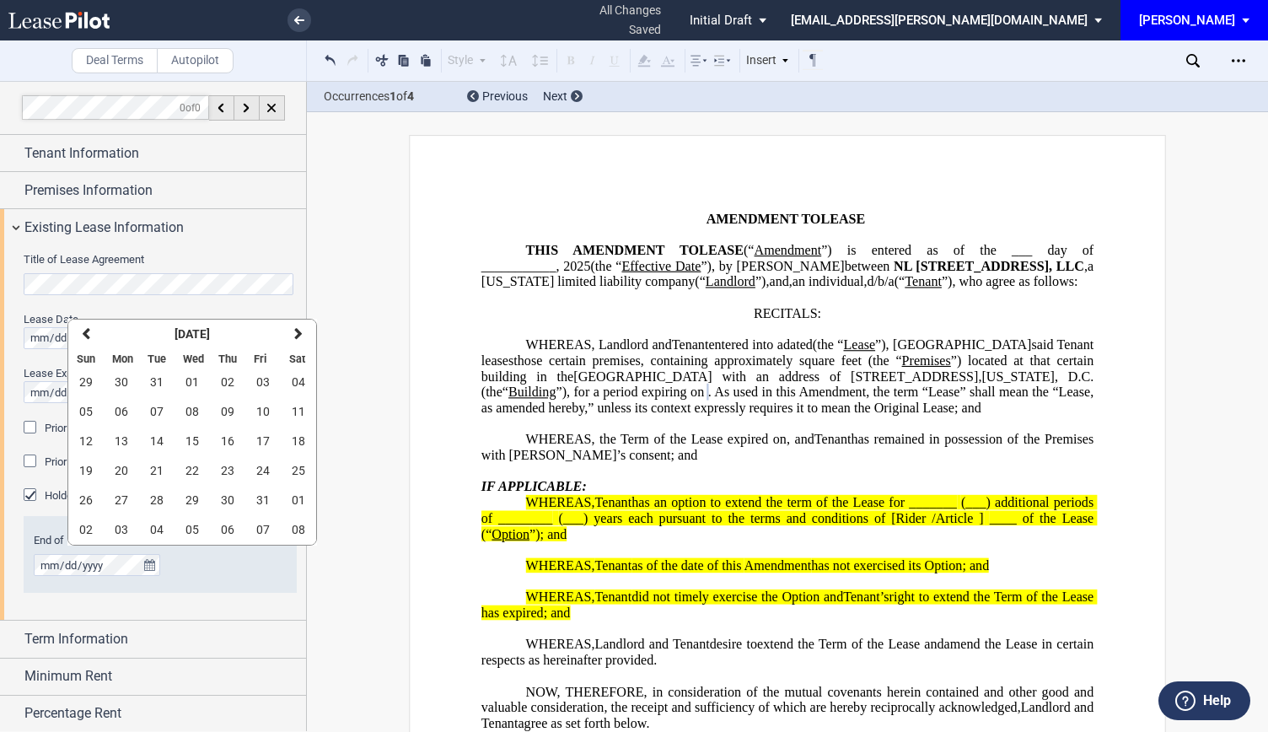
click at [234, 261] on label "Title of Lease Agreement" at bounding box center [160, 259] width 273 height 15
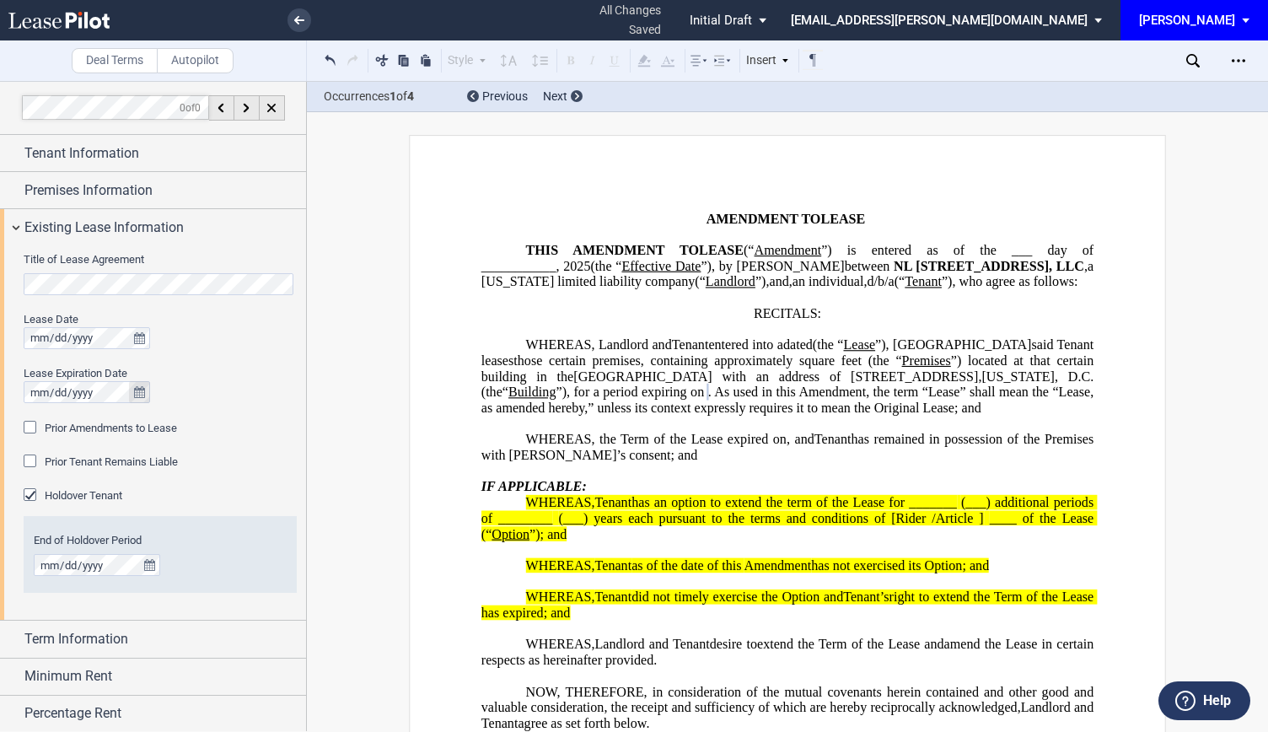
click at [135, 390] on icon "true" at bounding box center [139, 392] width 11 height 12
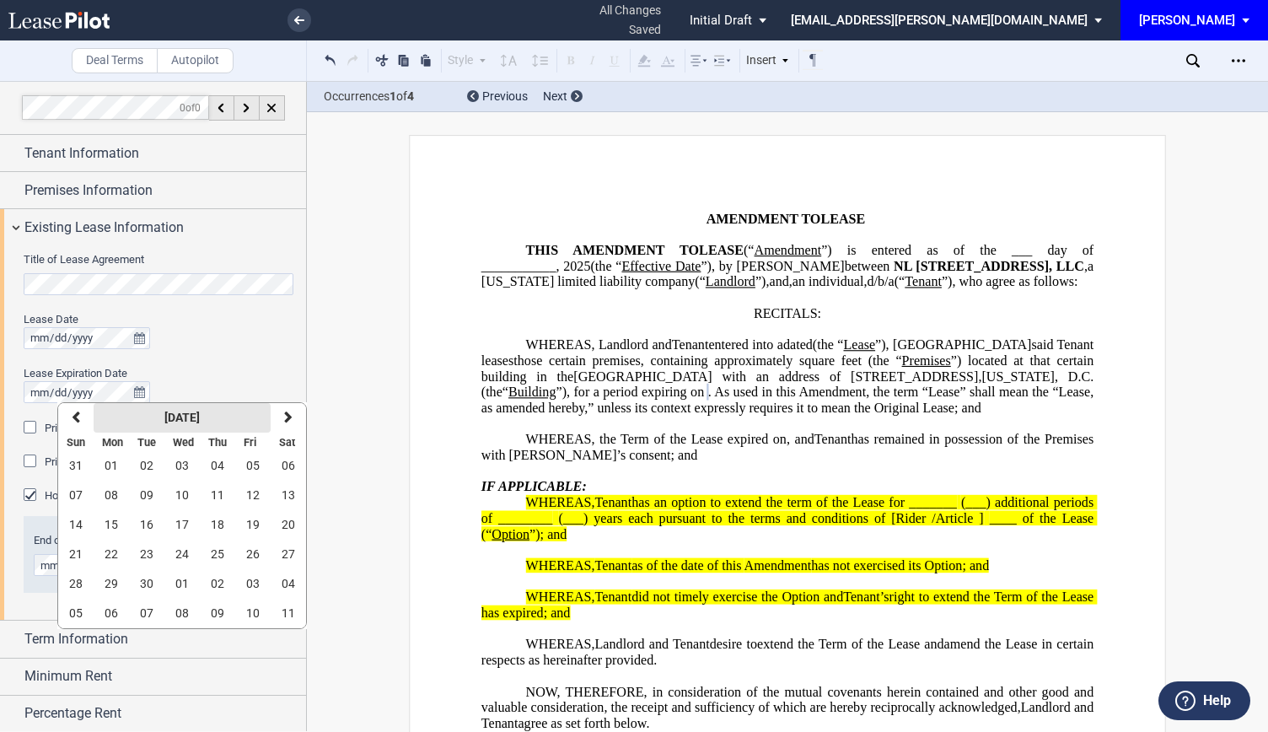
click at [182, 412] on strong "September 2025" at bounding box center [181, 417] width 35 height 13
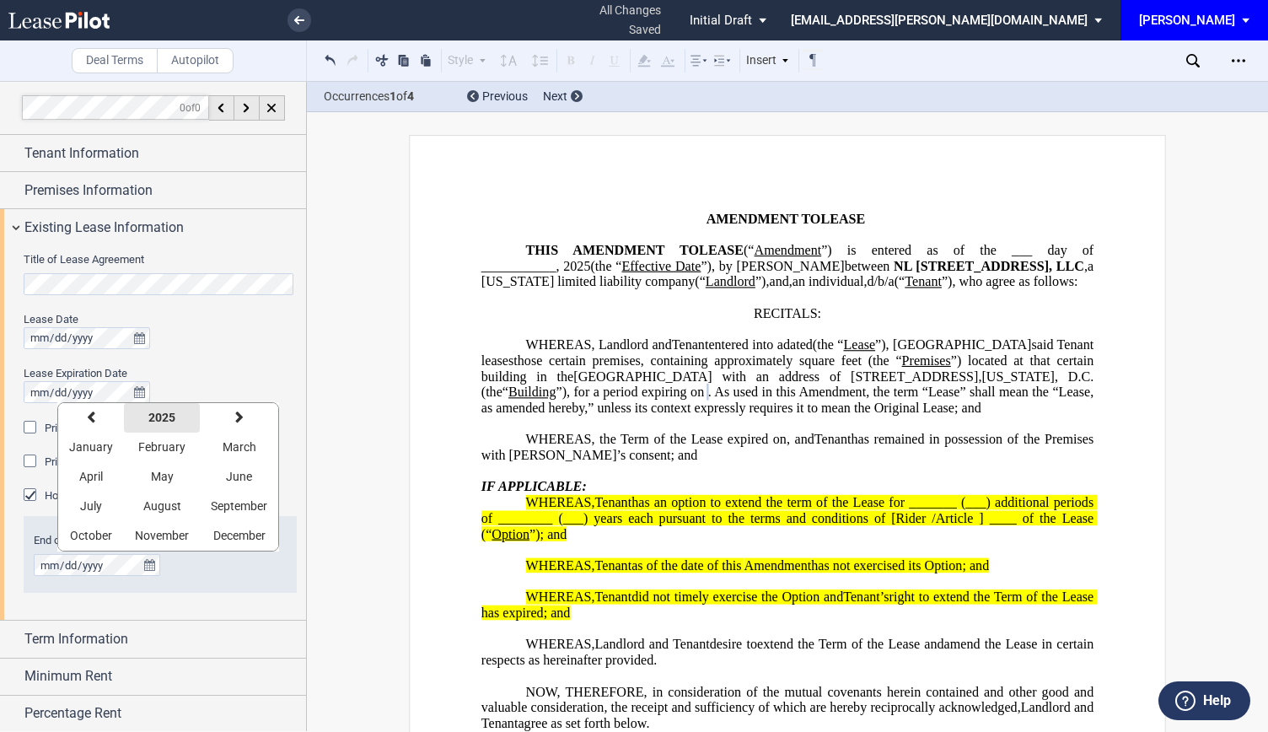
click at [141, 421] on button "2025" at bounding box center [162, 418] width 76 height 30
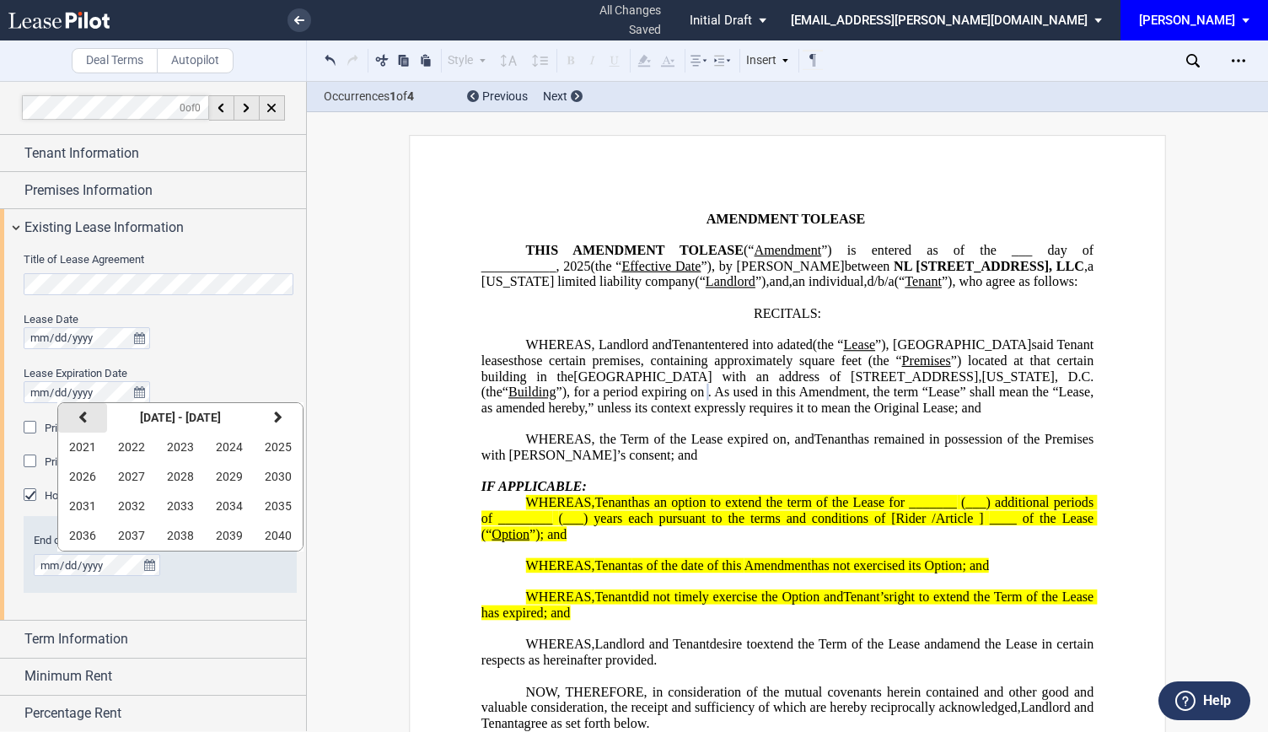
click at [89, 421] on button "previous" at bounding box center [82, 418] width 49 height 30
click at [266, 535] on span "2020" at bounding box center [278, 535] width 27 height 13
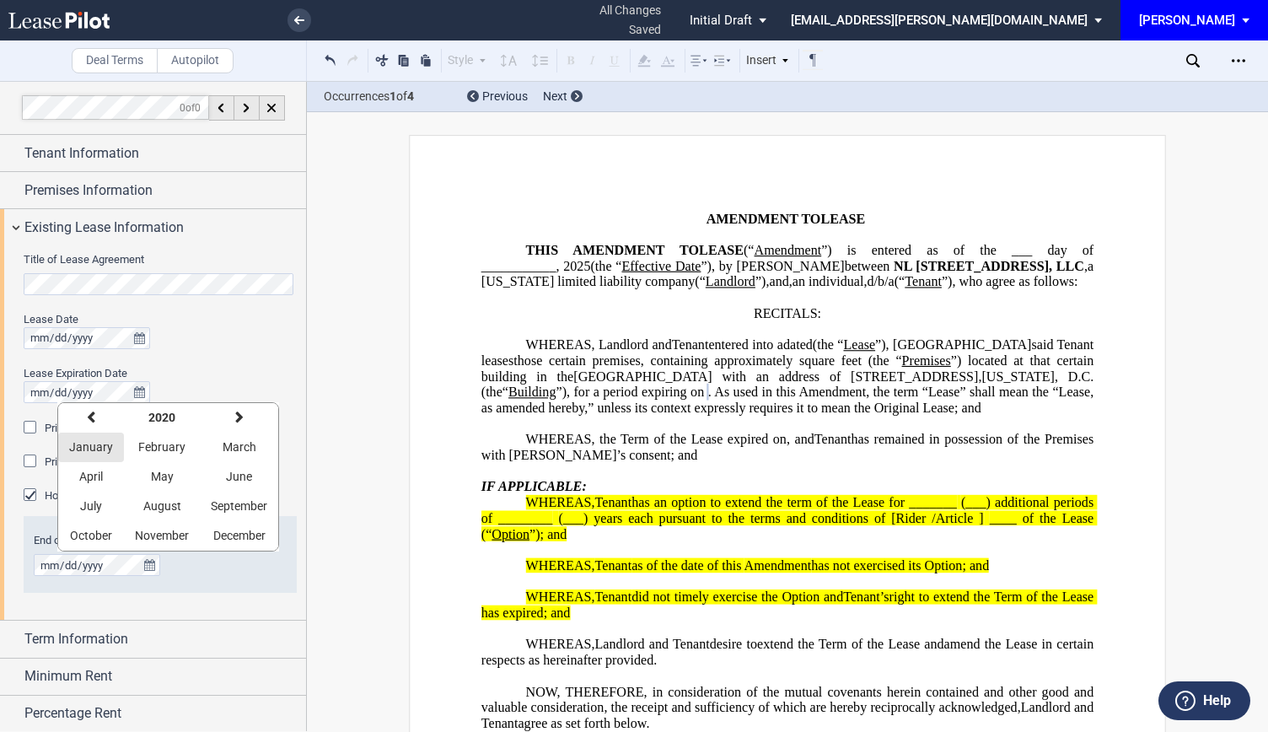
click at [91, 457] on button "January" at bounding box center [91, 448] width 66 height 30
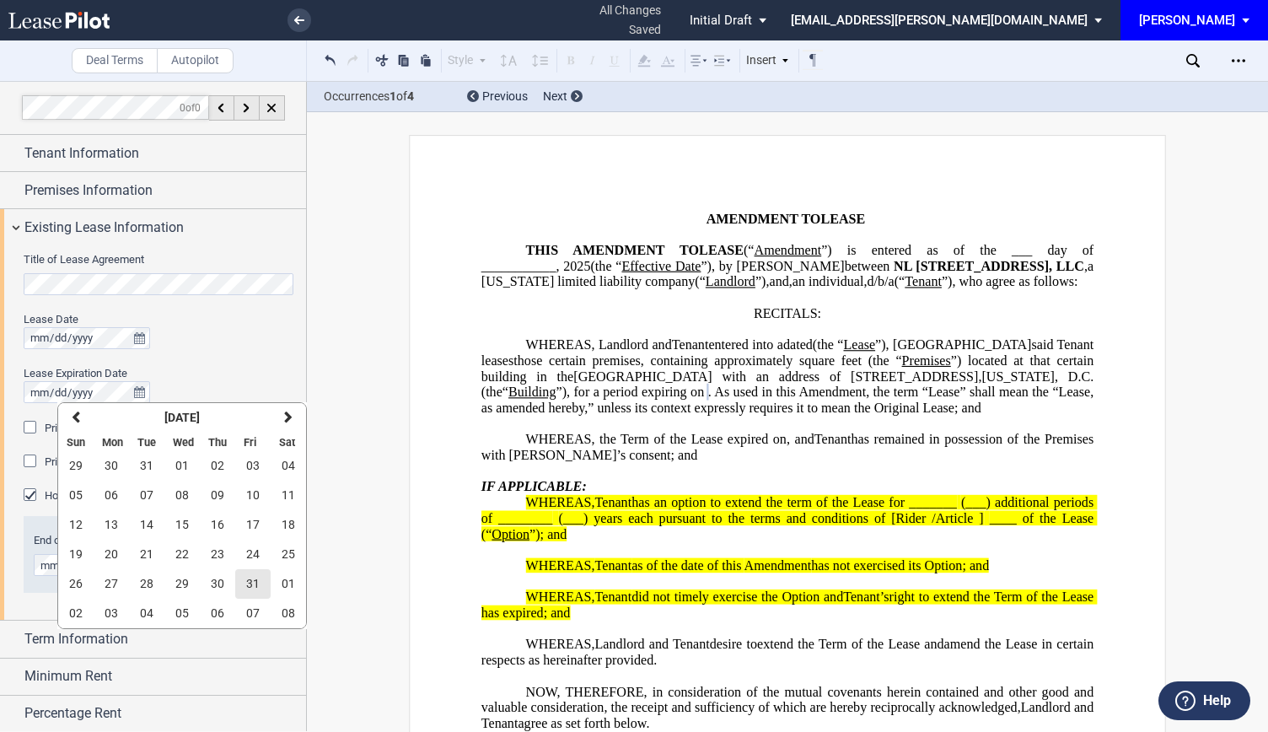
click at [252, 589] on span "31" at bounding box center [252, 583] width 13 height 13
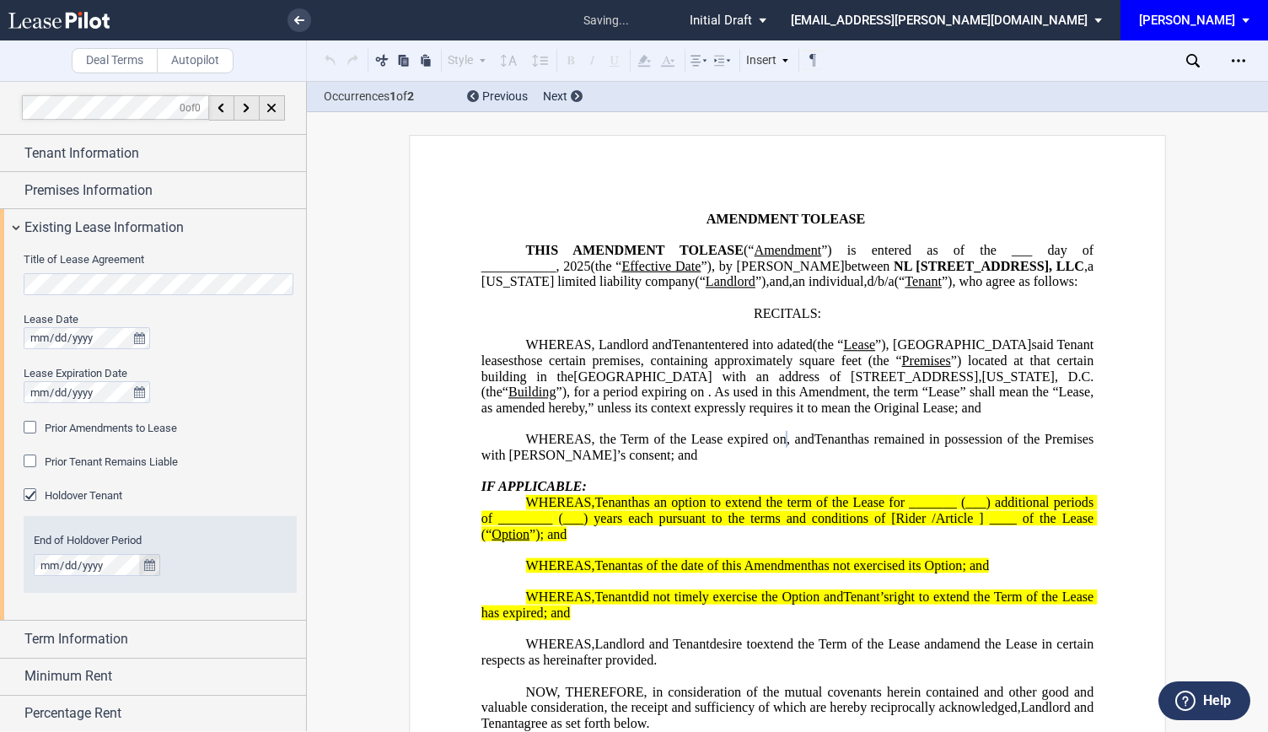
click at [152, 569] on icon "true" at bounding box center [149, 565] width 11 height 12
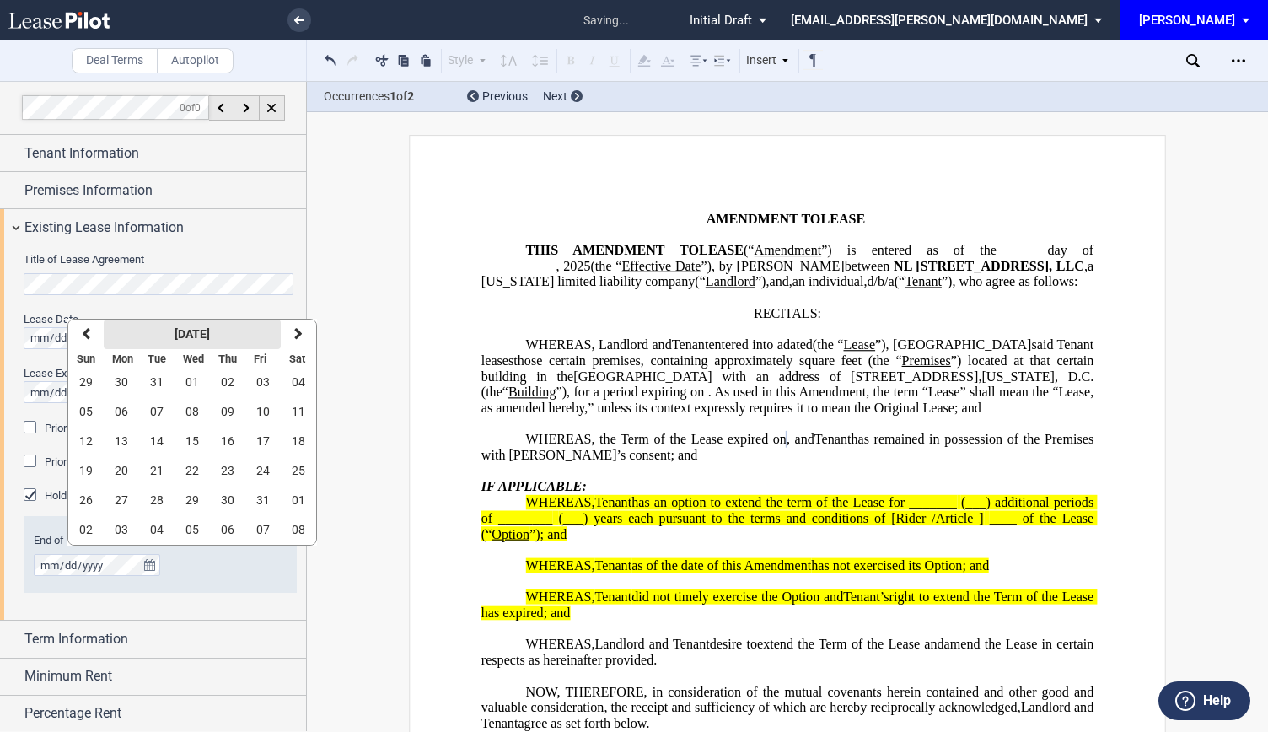
click at [211, 347] on button "January 2020" at bounding box center [192, 335] width 177 height 30
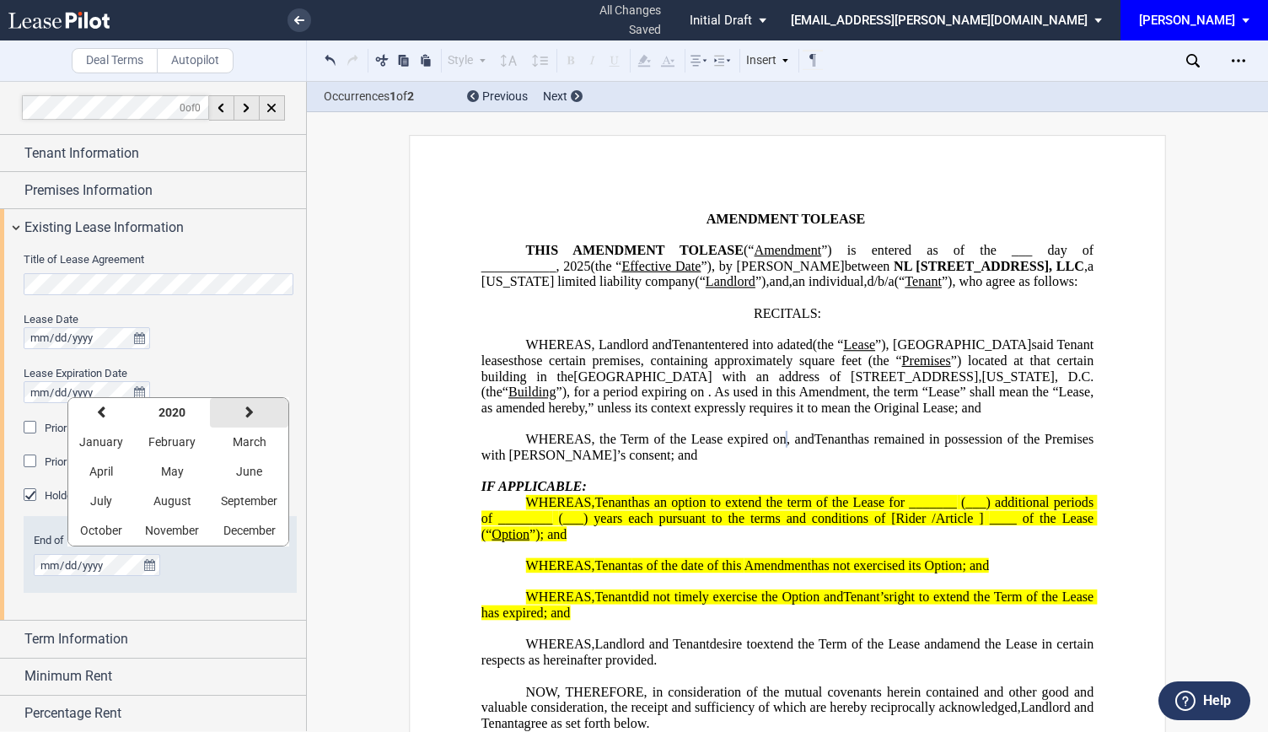
click at [250, 422] on button "next" at bounding box center [249, 413] width 78 height 30
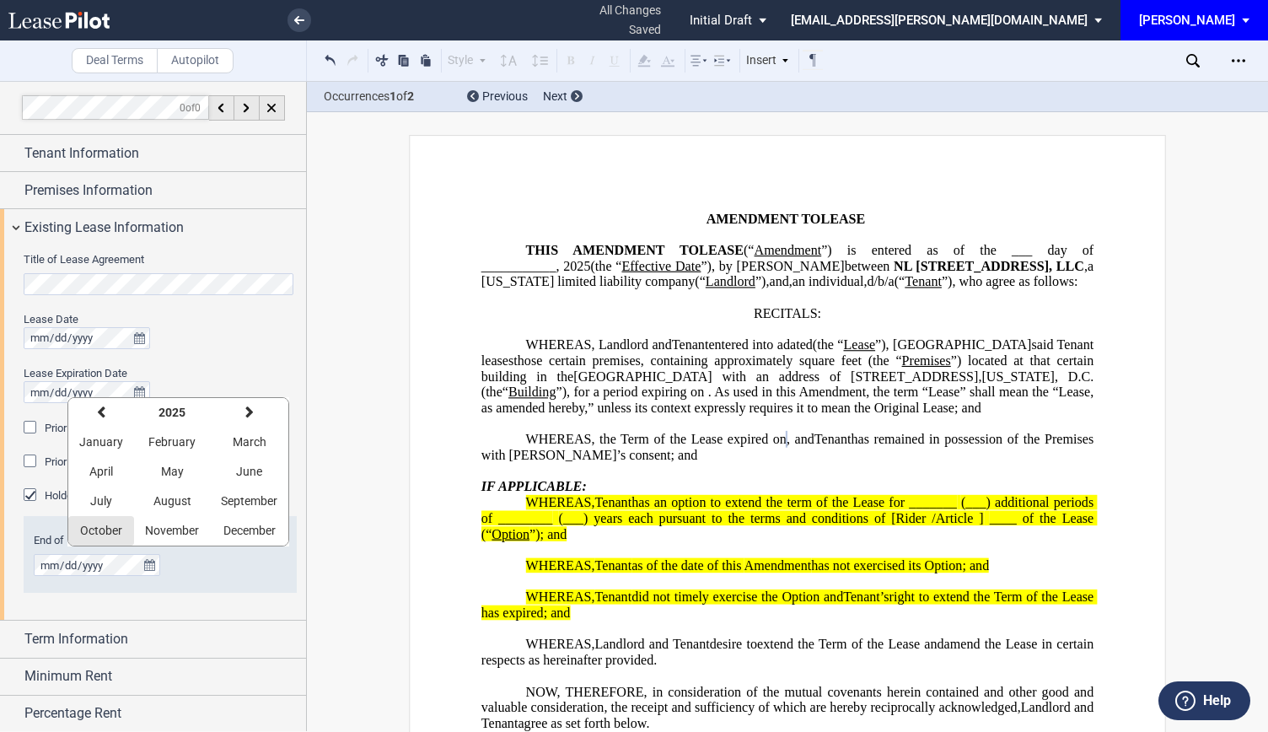
click at [99, 534] on span "October" at bounding box center [101, 530] width 42 height 13
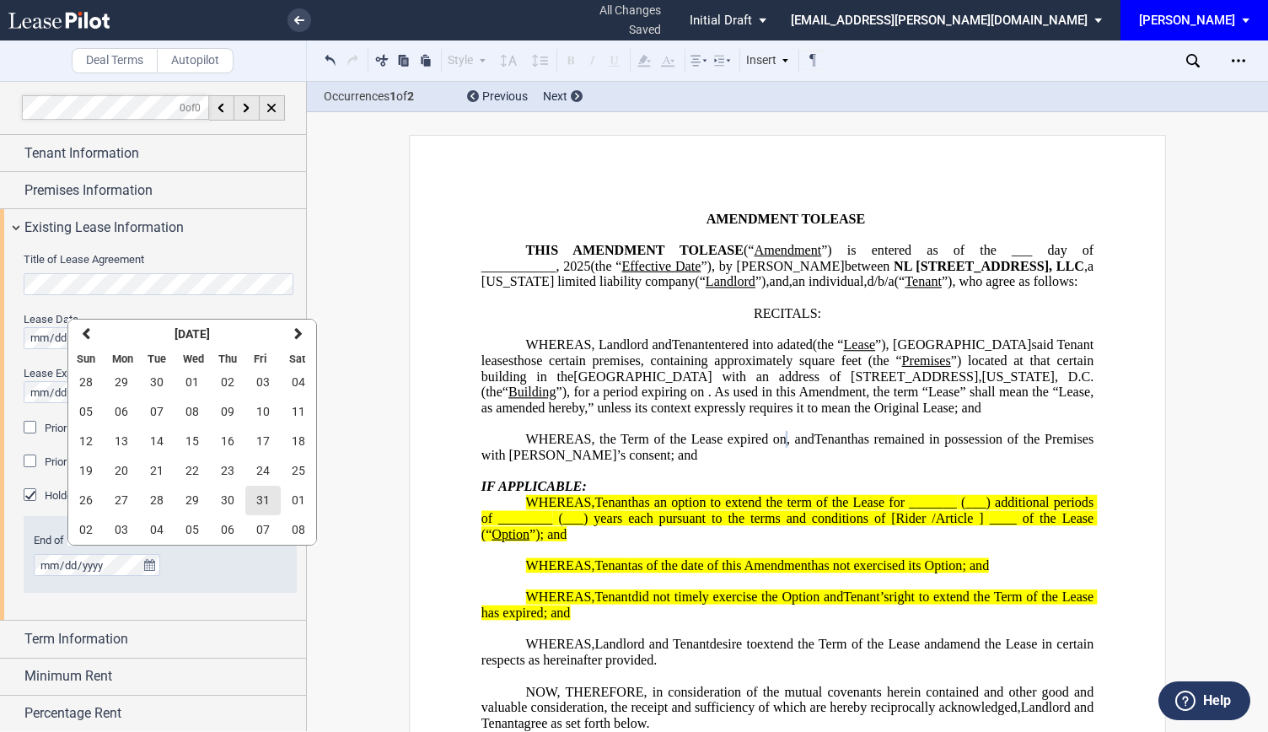
click at [256, 504] on span "31" at bounding box center [262, 499] width 13 height 13
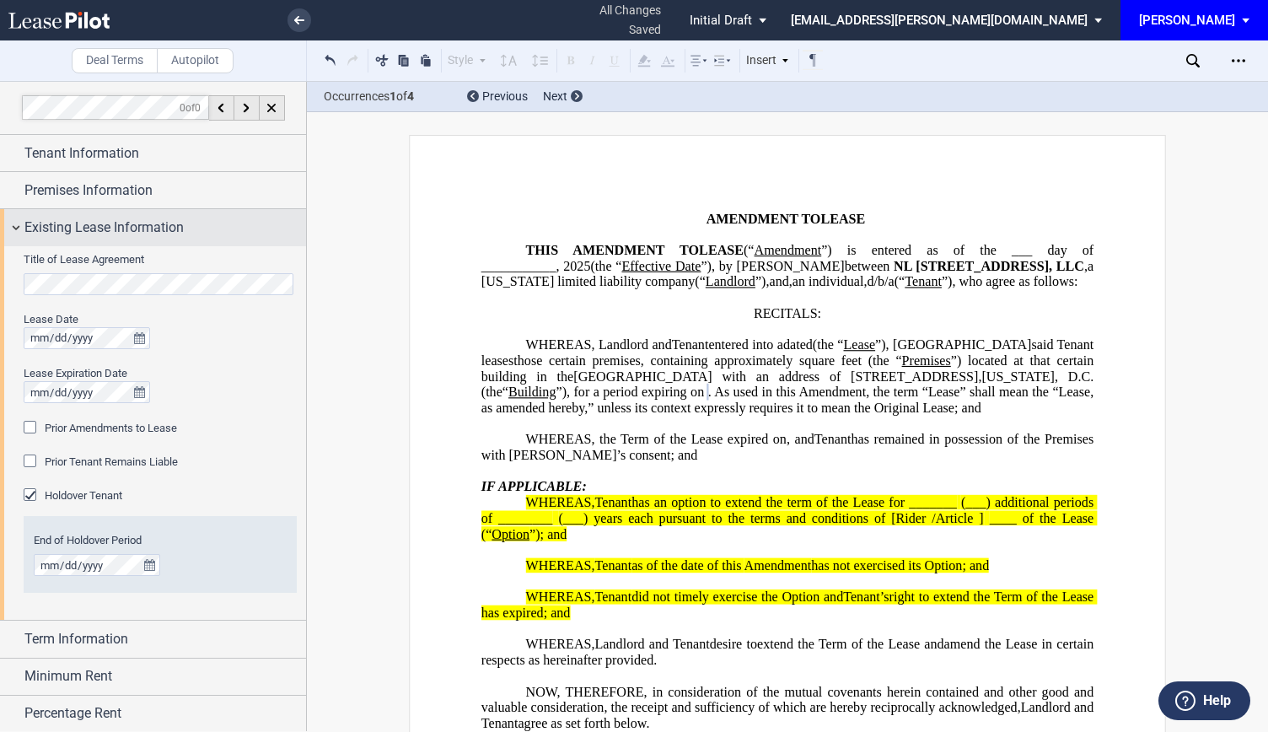
click at [13, 223] on div "Existing Lease Information" at bounding box center [153, 227] width 306 height 36
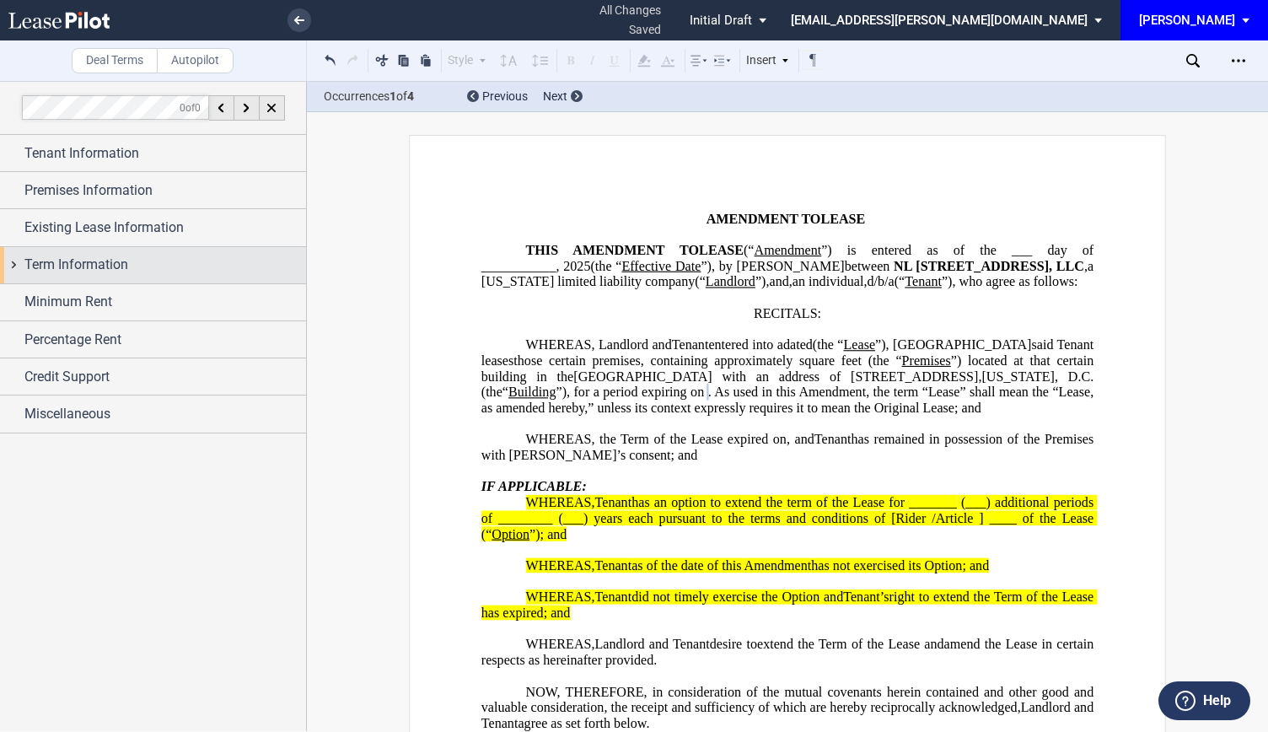
click at [17, 262] on div "Term Information" at bounding box center [153, 265] width 306 height 36
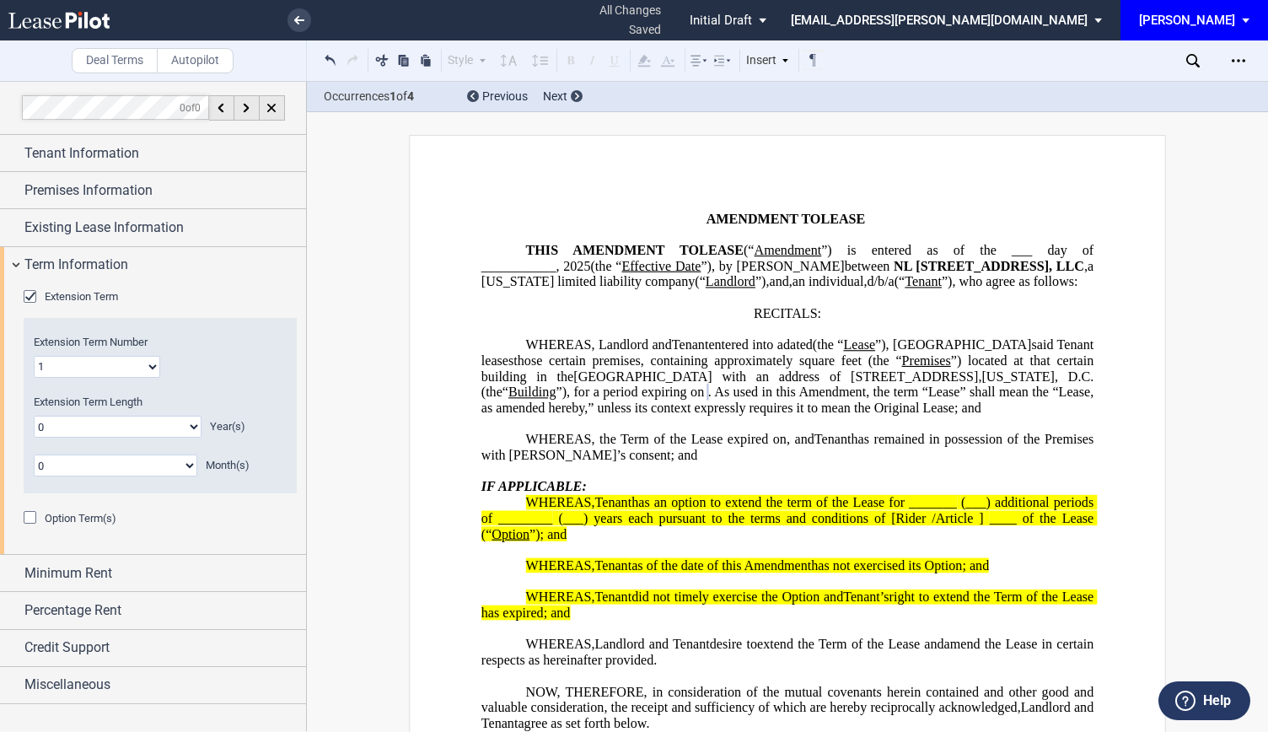
click at [175, 417] on select "0 1 2 3 4 5 6 7 8 9 10 11 12 13 14 15 16 17 18 19 20" at bounding box center [118, 427] width 168 height 22
select select "number:2"
click at [34, 416] on select "0 1 2 3 4 5 6 7 8 9 10 11 12 13 14 15 16 17 18 19 20" at bounding box center [118, 427] width 168 height 22
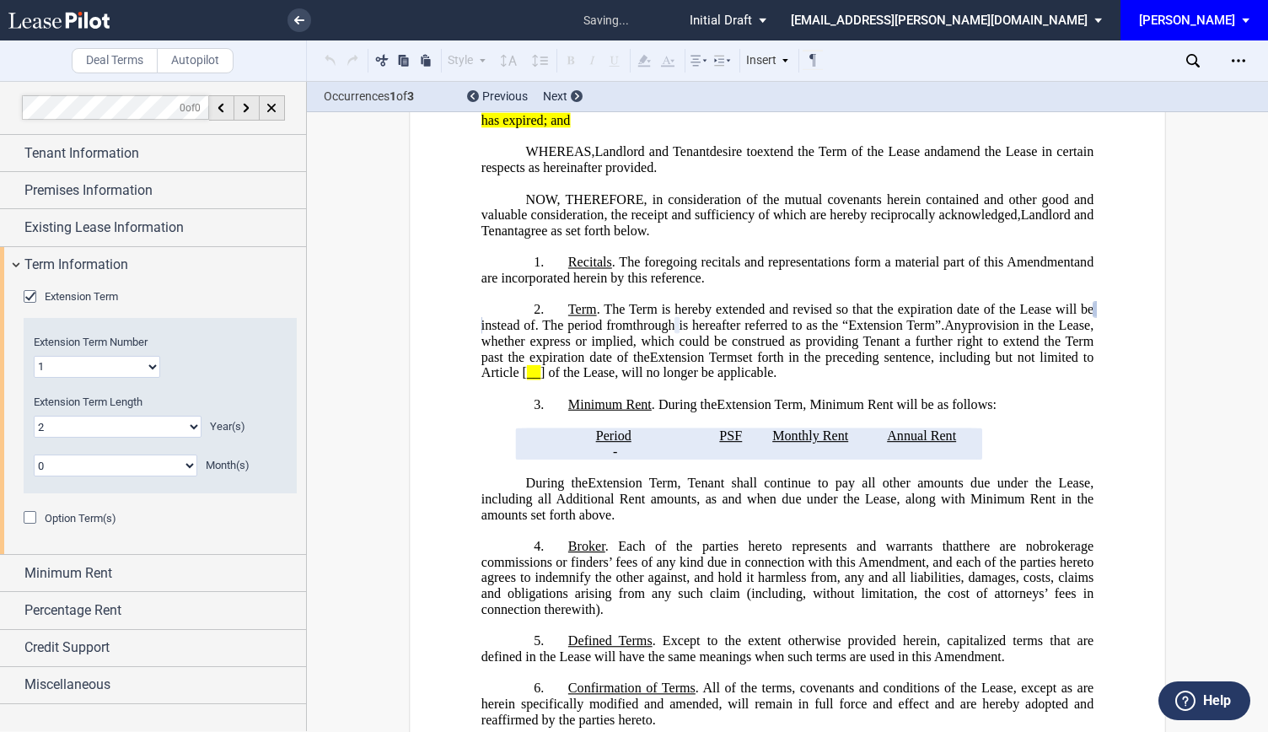
scroll to position [499, 0]
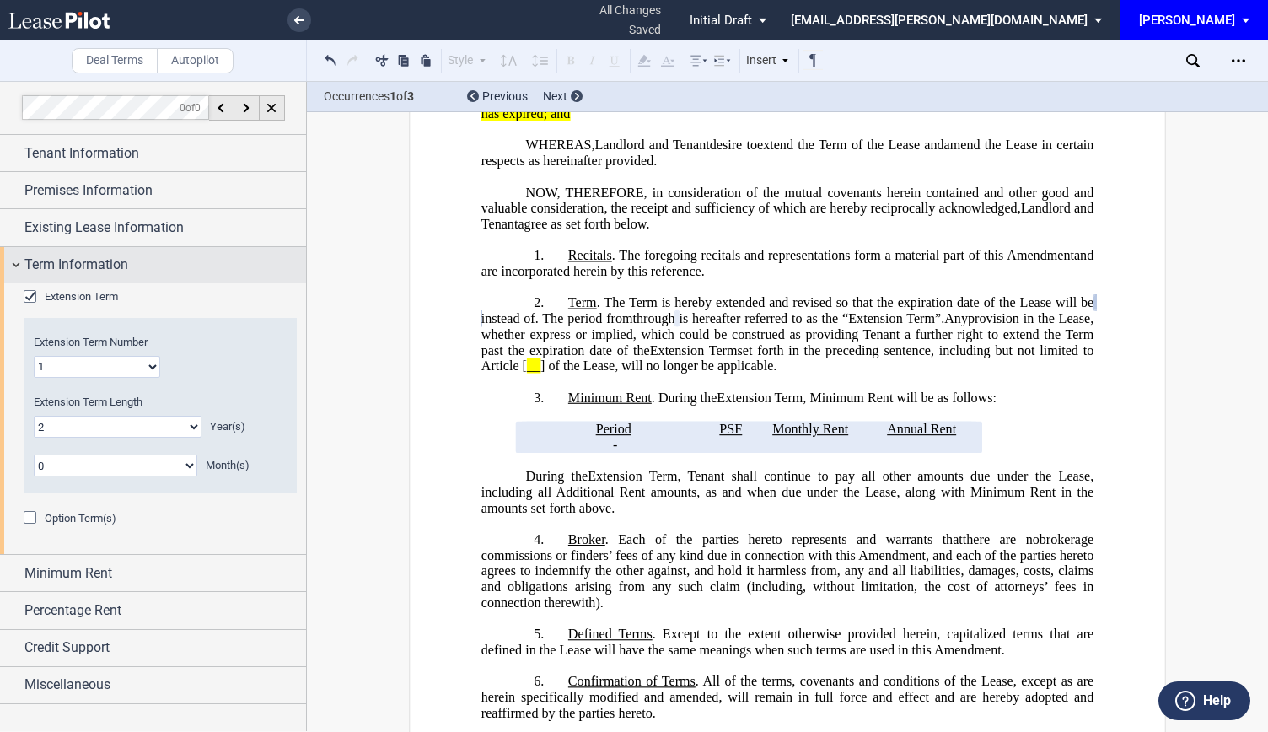
click at [13, 262] on div "Term Information" at bounding box center [153, 265] width 306 height 36
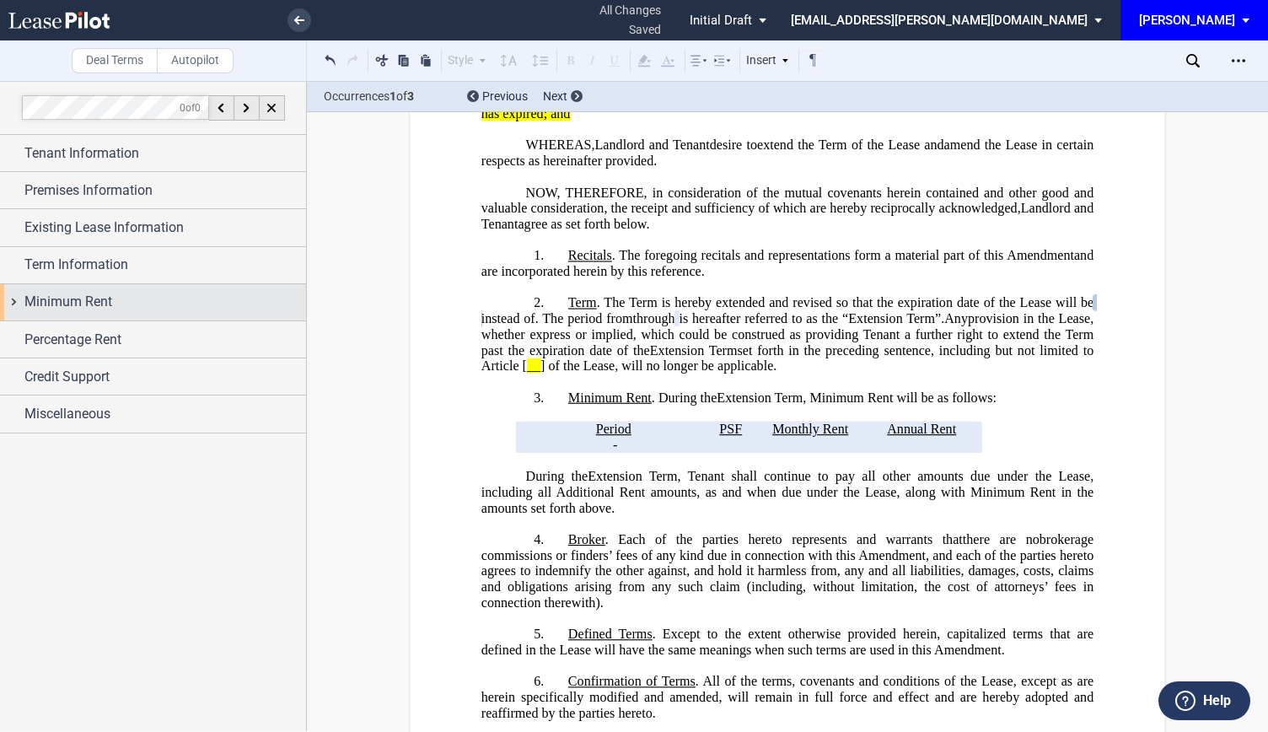
click at [19, 297] on div "Minimum Rent" at bounding box center [153, 302] width 306 height 36
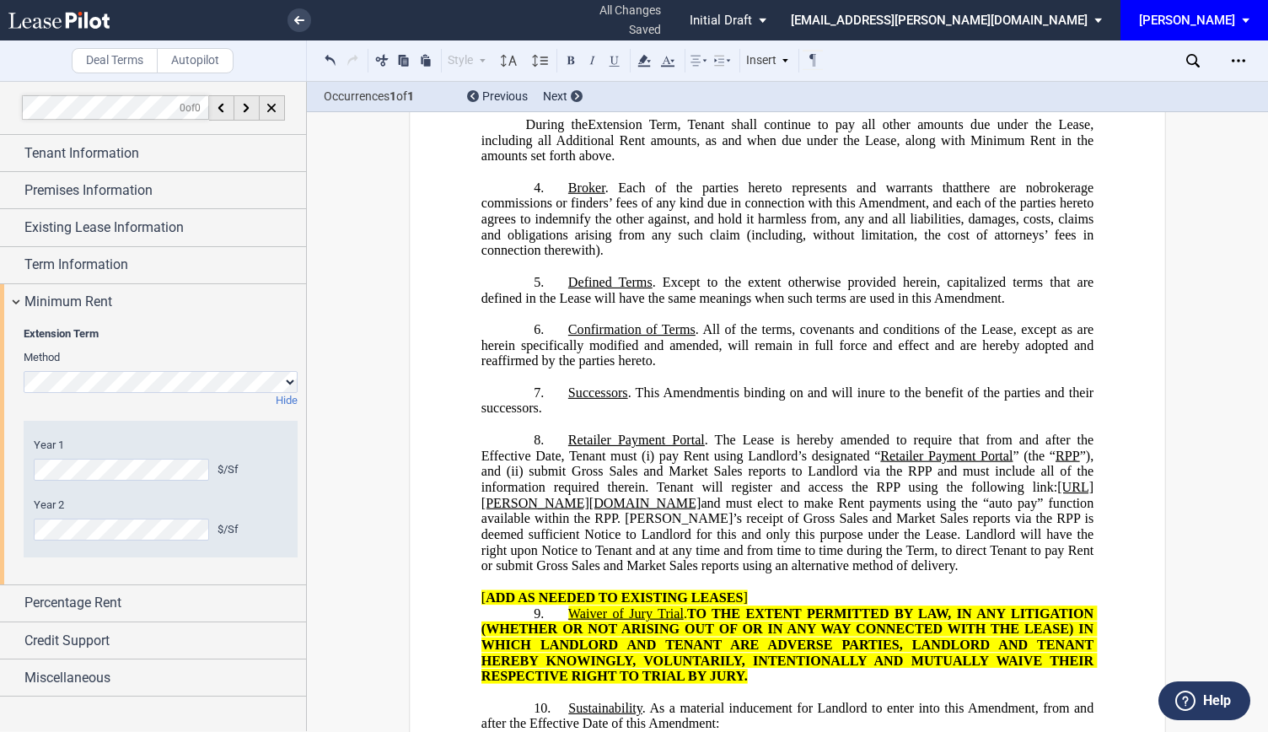
scroll to position [869, 0]
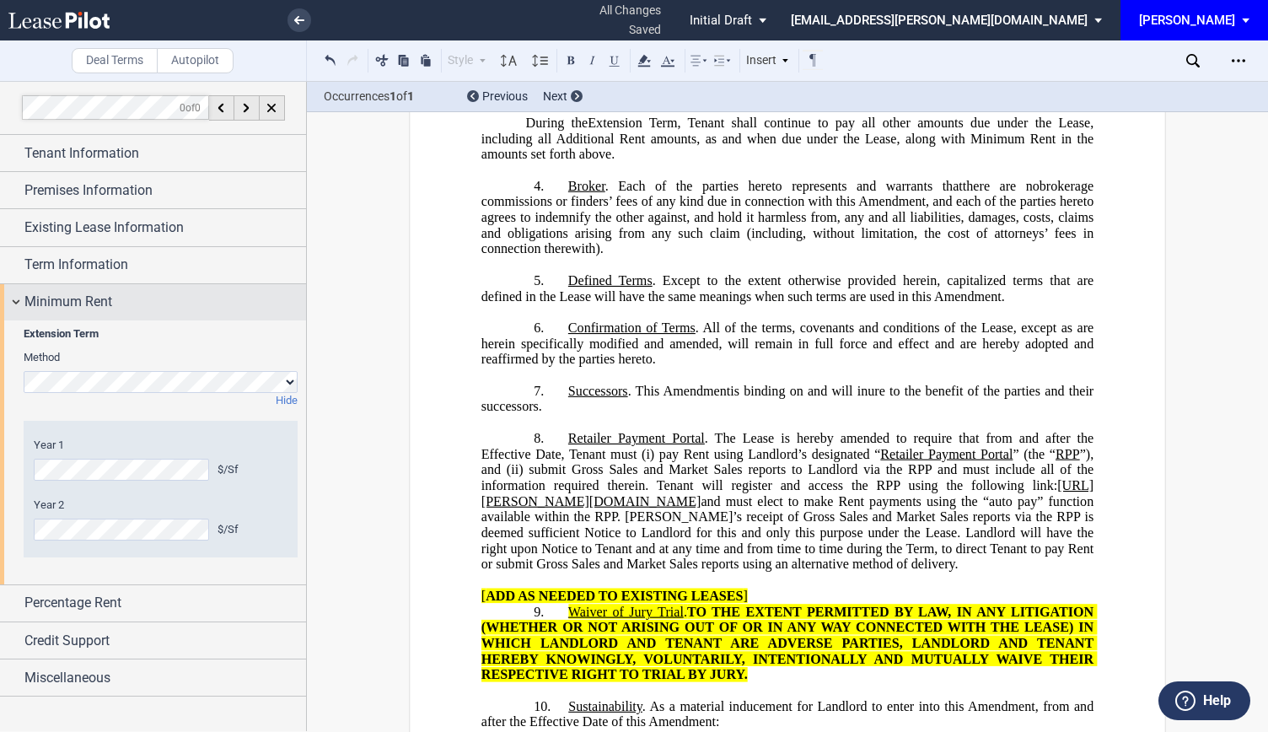
click at [13, 291] on div "Minimum Rent" at bounding box center [153, 302] width 306 height 36
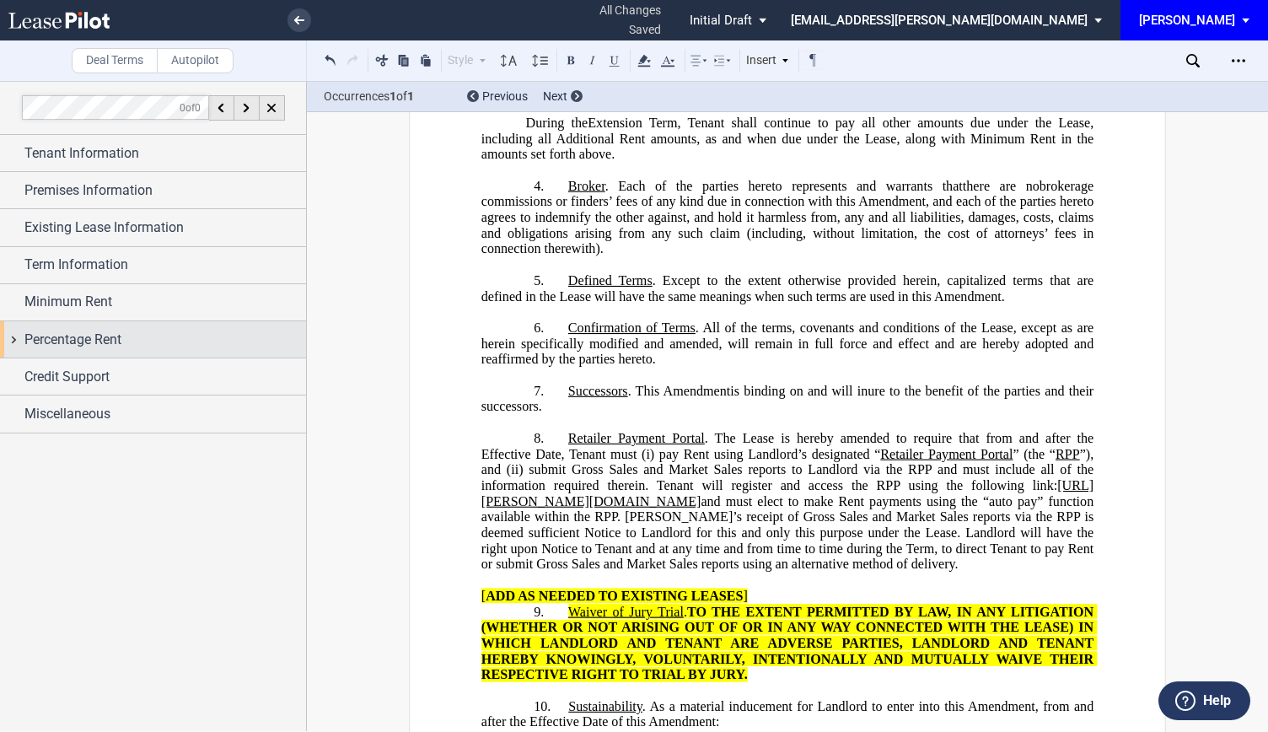
click at [10, 333] on div "Percentage Rent" at bounding box center [153, 339] width 306 height 36
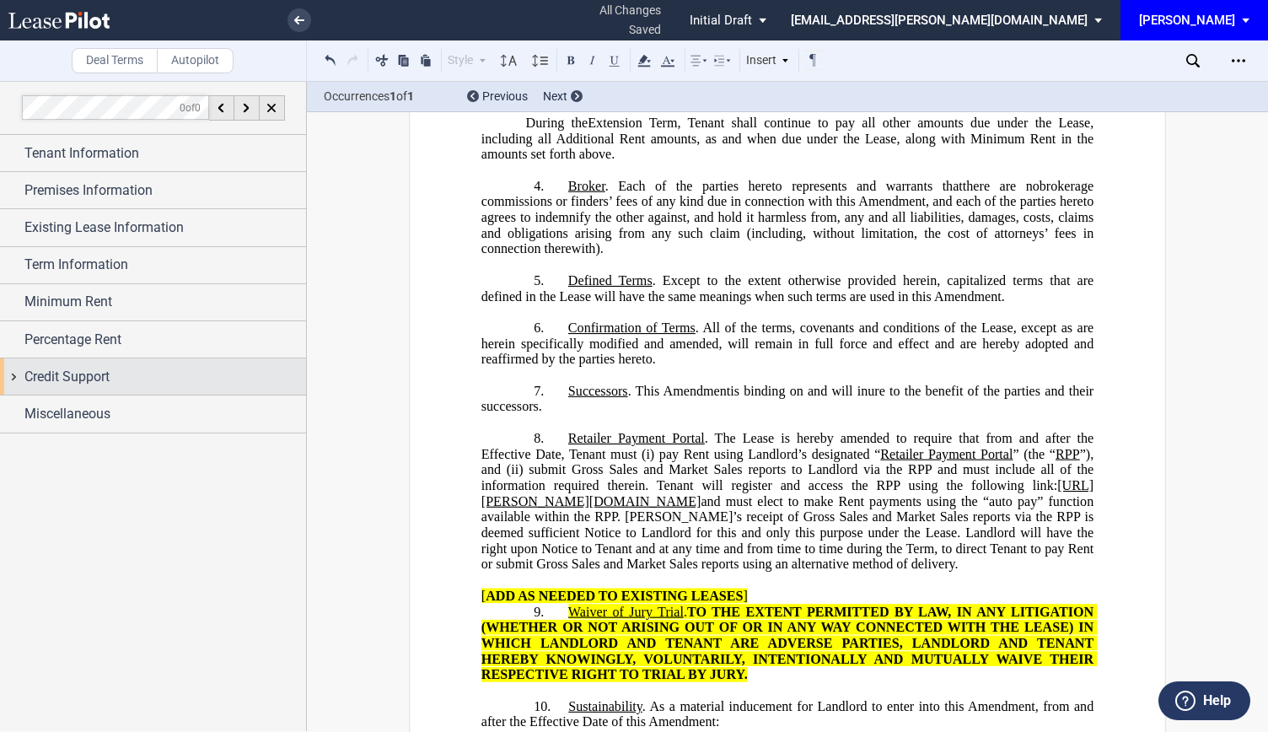
click at [15, 369] on div "Credit Support" at bounding box center [153, 376] width 306 height 36
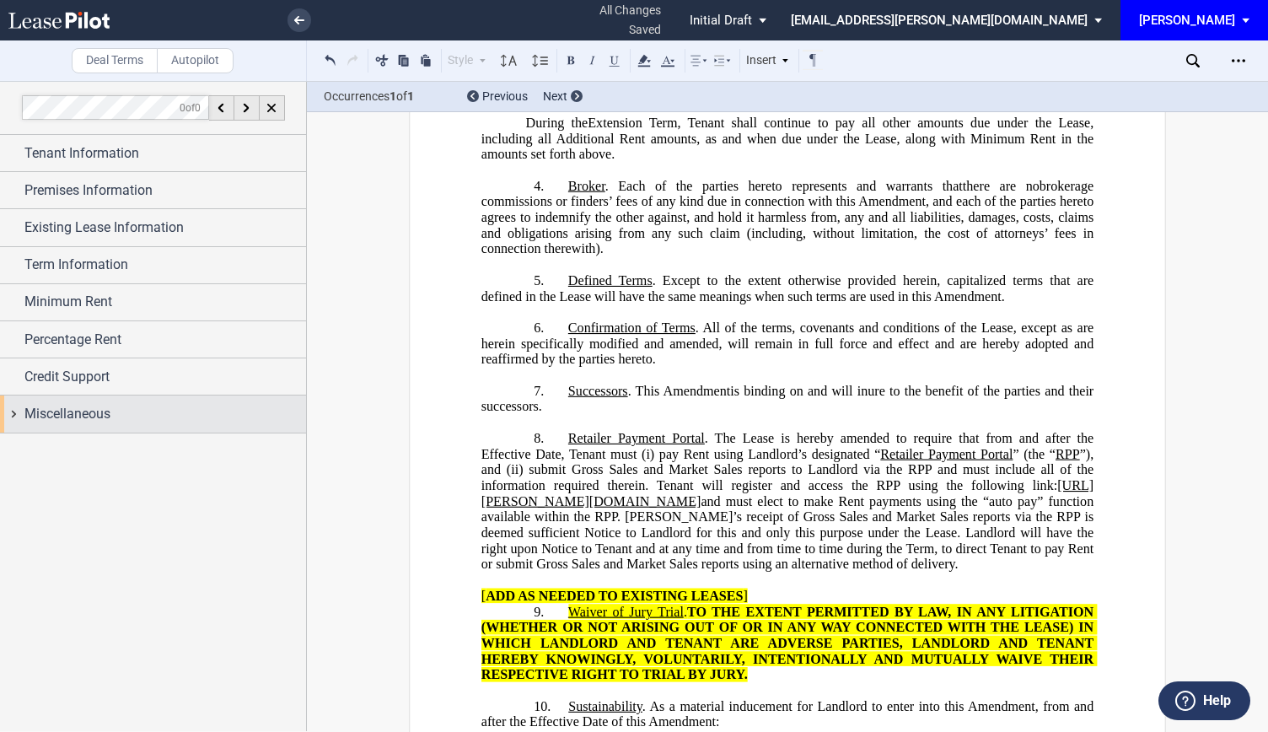
click at [19, 407] on div "Miscellaneous" at bounding box center [153, 413] width 306 height 36
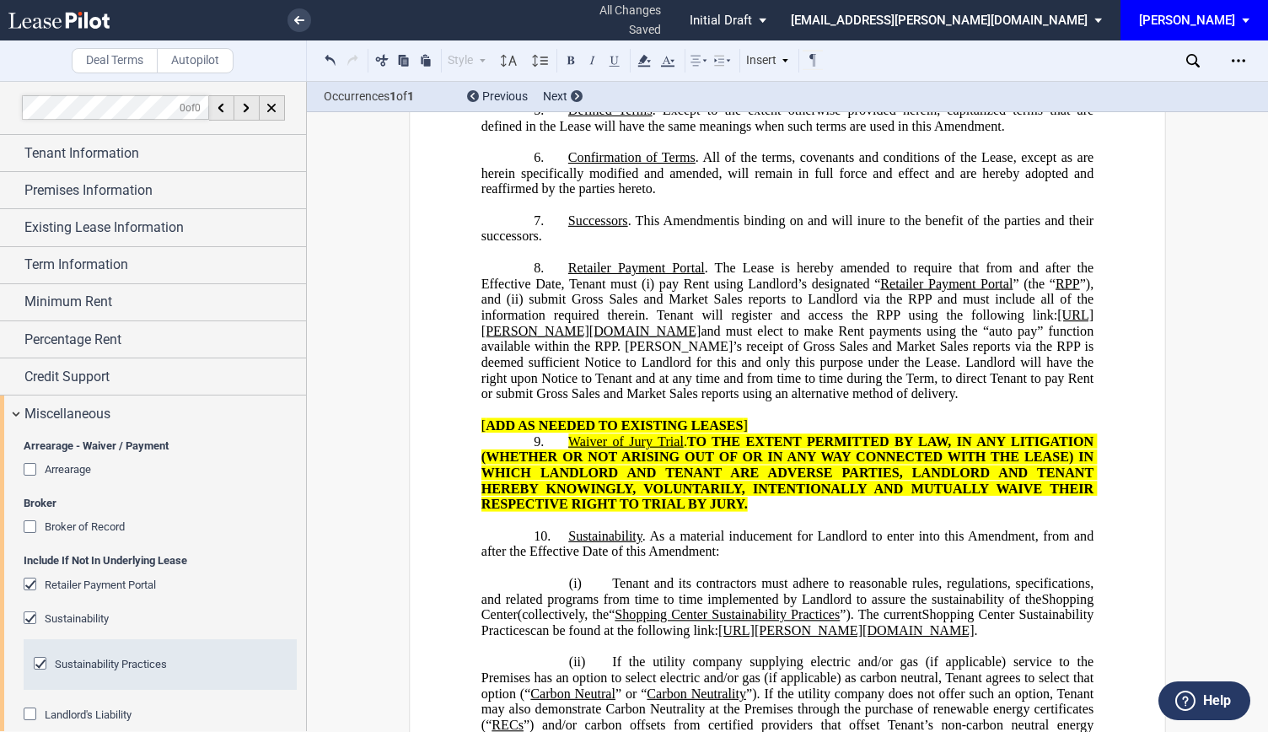
scroll to position [1041, 0]
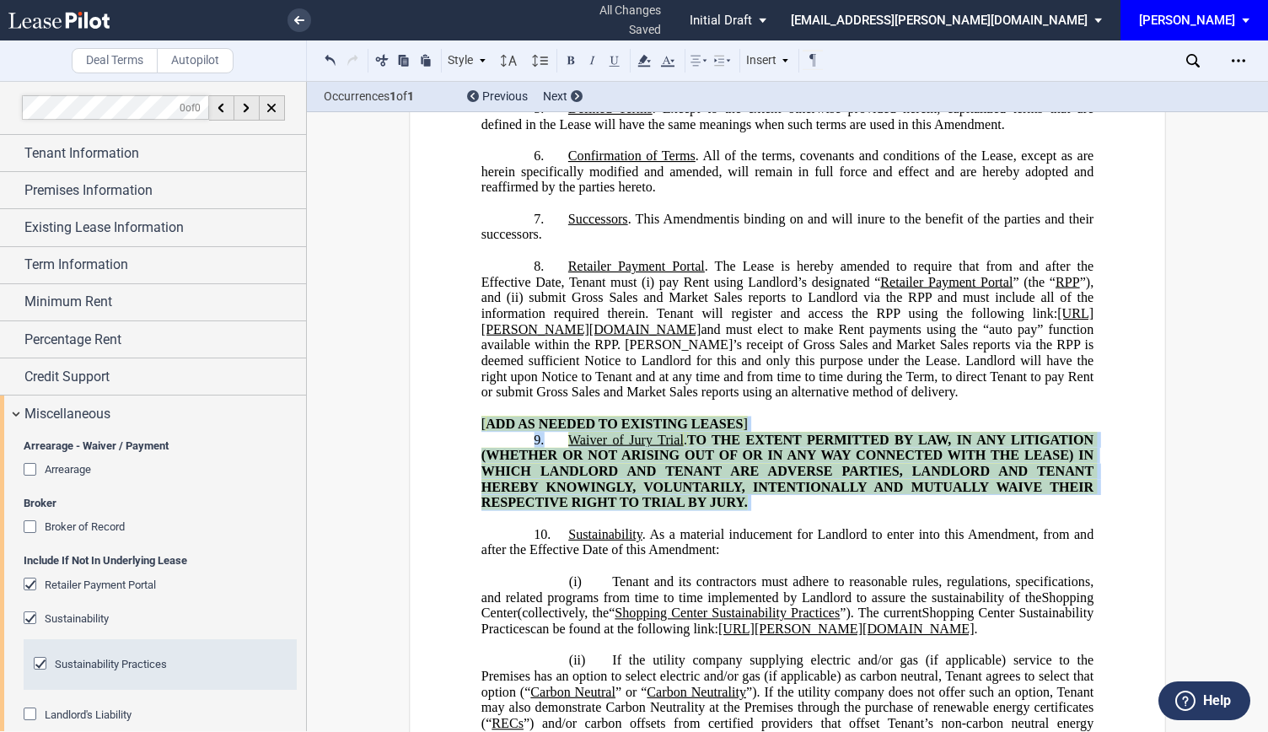
drag, startPoint x: 751, startPoint y: 579, endPoint x: 459, endPoint y: 490, distance: 305.2
click at [459, 490] on div "﻿ !!CUSTOM_FOOTER_DISTANCE_0.5in!! !!CUSTOM_FOOTER_START!! !!CUSTOM_PAGE_NUMBER…" at bounding box center [787, 495] width 757 height 2802
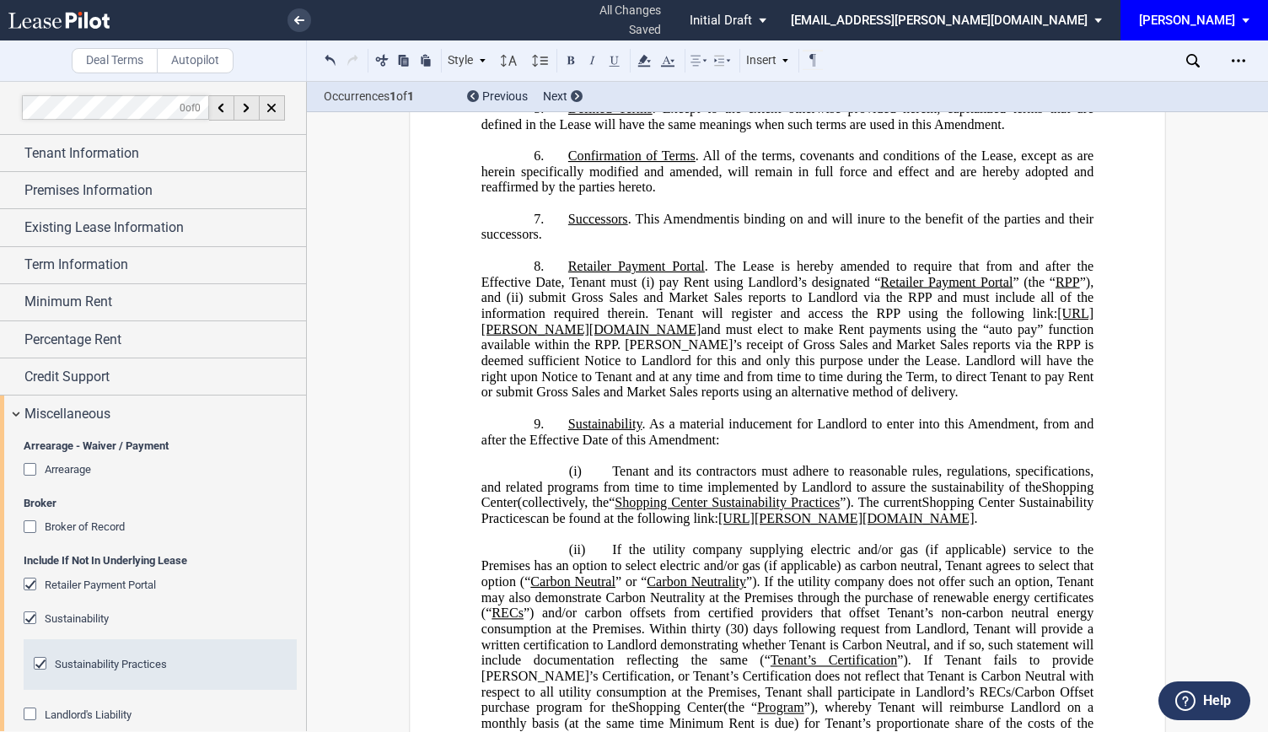
click at [654, 289] on span at bounding box center [656, 281] width 5 height 15
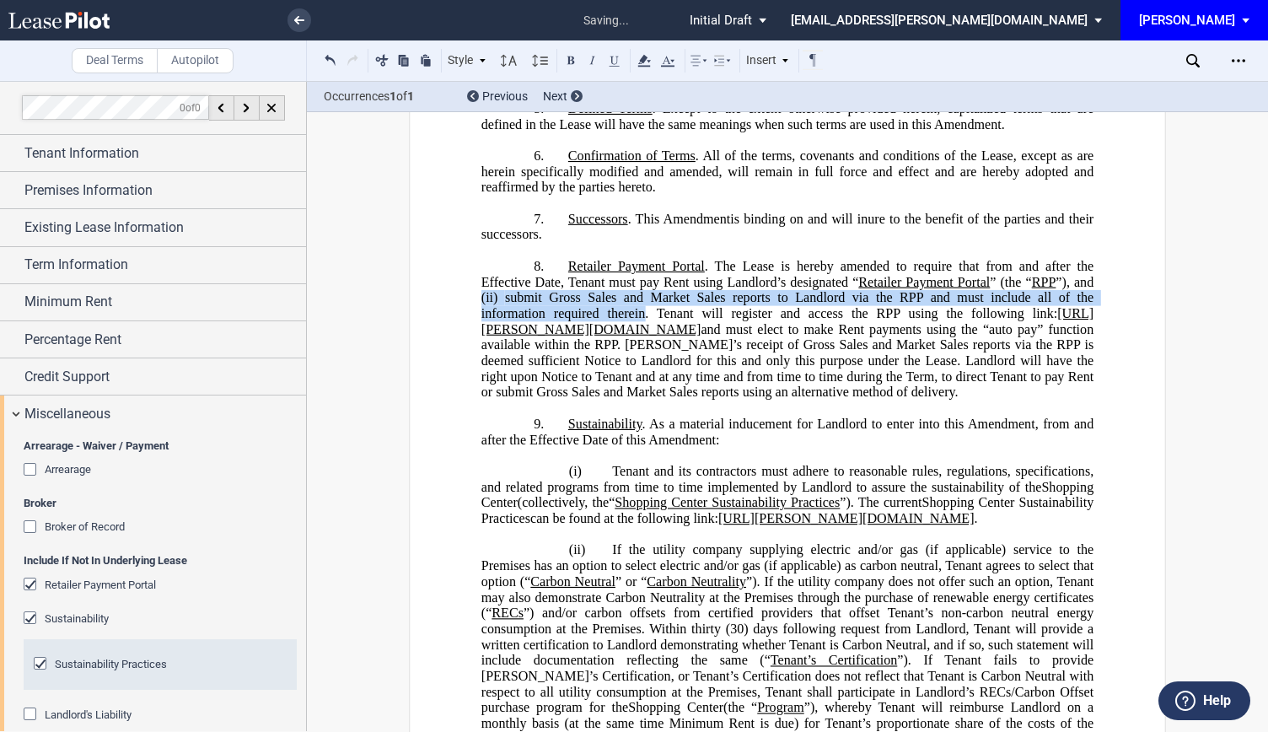
drag, startPoint x: 472, startPoint y: 366, endPoint x: 648, endPoint y: 389, distance: 176.9
click at [648, 389] on div "﻿ !!CUSTOM_FOOTER_DISTANCE_0.5in!! !!CUSTOM_FOOTER_START!! !!CUSTOM_PAGE_NUMBER…" at bounding box center [787, 440] width 757 height 2692
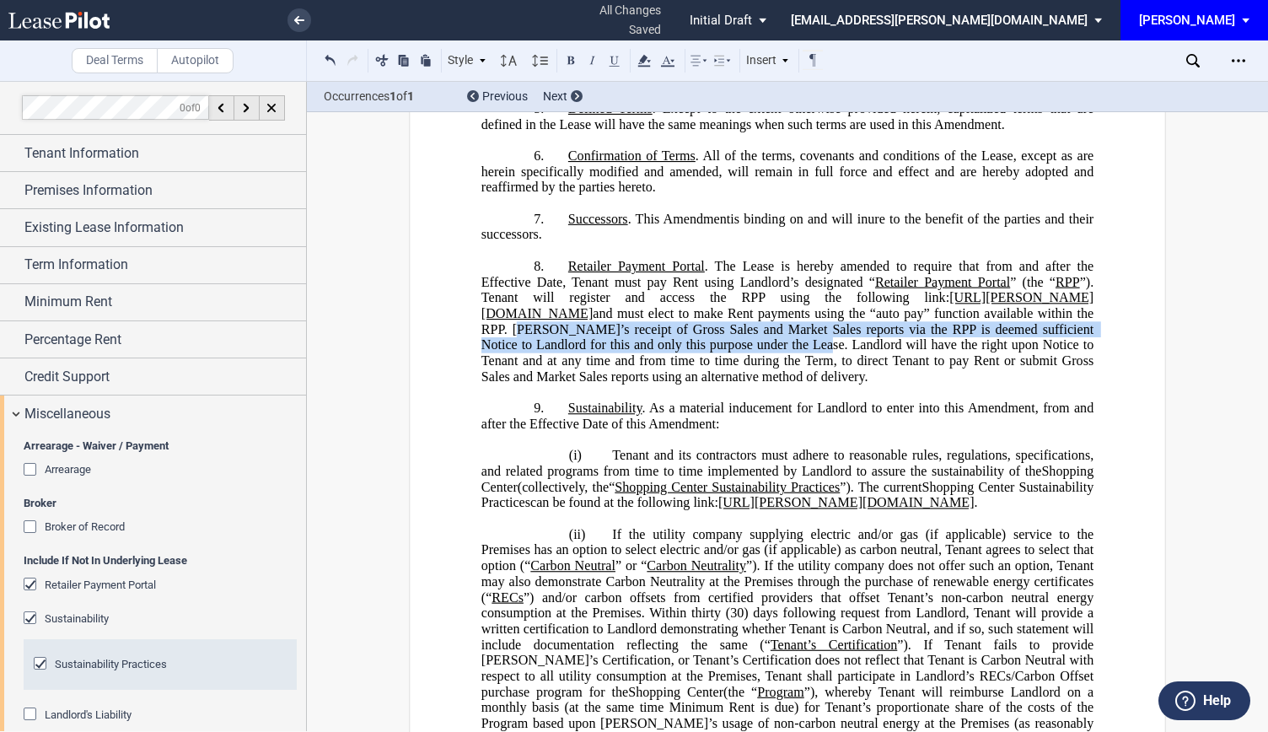
drag, startPoint x: 972, startPoint y: 384, endPoint x: 621, endPoint y: 414, distance: 352.1
click at [621, 384] on span "and must elect to make Rent payments using the “auto pay” function available wi…" at bounding box center [790, 345] width 616 height 78
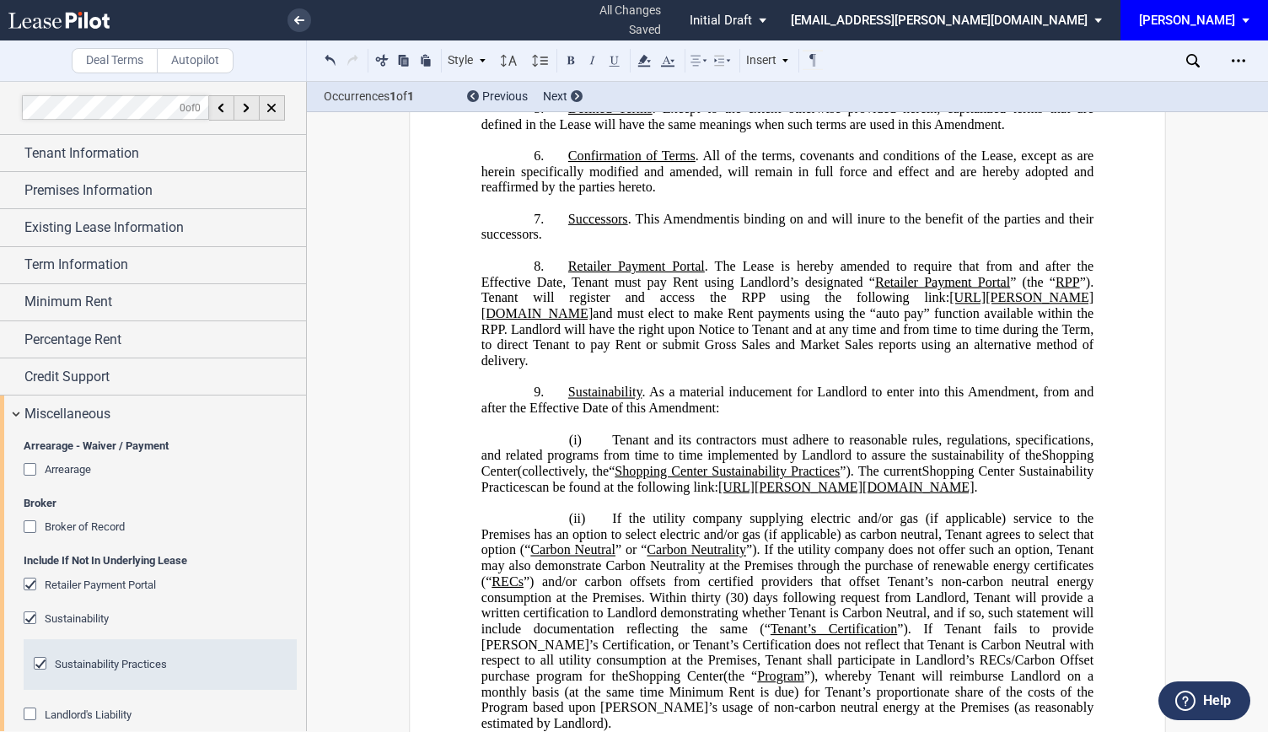
click at [548, 369] on span "and must elect to make Rent payments using the “auto pay” function available wi…" at bounding box center [790, 337] width 616 height 62
drag, startPoint x: 533, startPoint y: 419, endPoint x: 789, endPoint y: 419, distance: 256.4
drag, startPoint x: 789, startPoint y: 419, endPoint x: 531, endPoint y: 410, distance: 258.2
click at [529, 369] on span "and must elect to make Rent payments using the “auto pay” function available wi…" at bounding box center [790, 337] width 616 height 62
drag, startPoint x: 529, startPoint y: 413, endPoint x: 786, endPoint y: 417, distance: 257.2
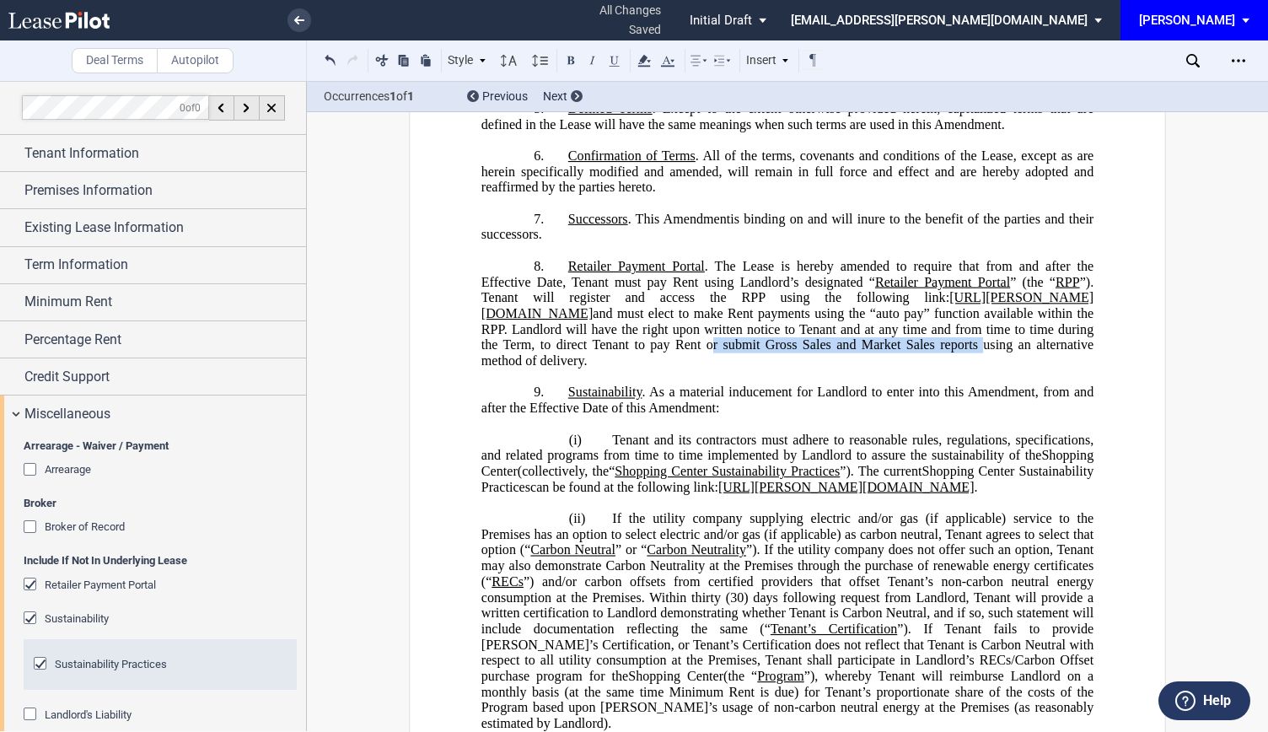
click at [786, 369] on span "and must elect to make Rent payments using the “auto pay” function available wi…" at bounding box center [790, 337] width 616 height 62
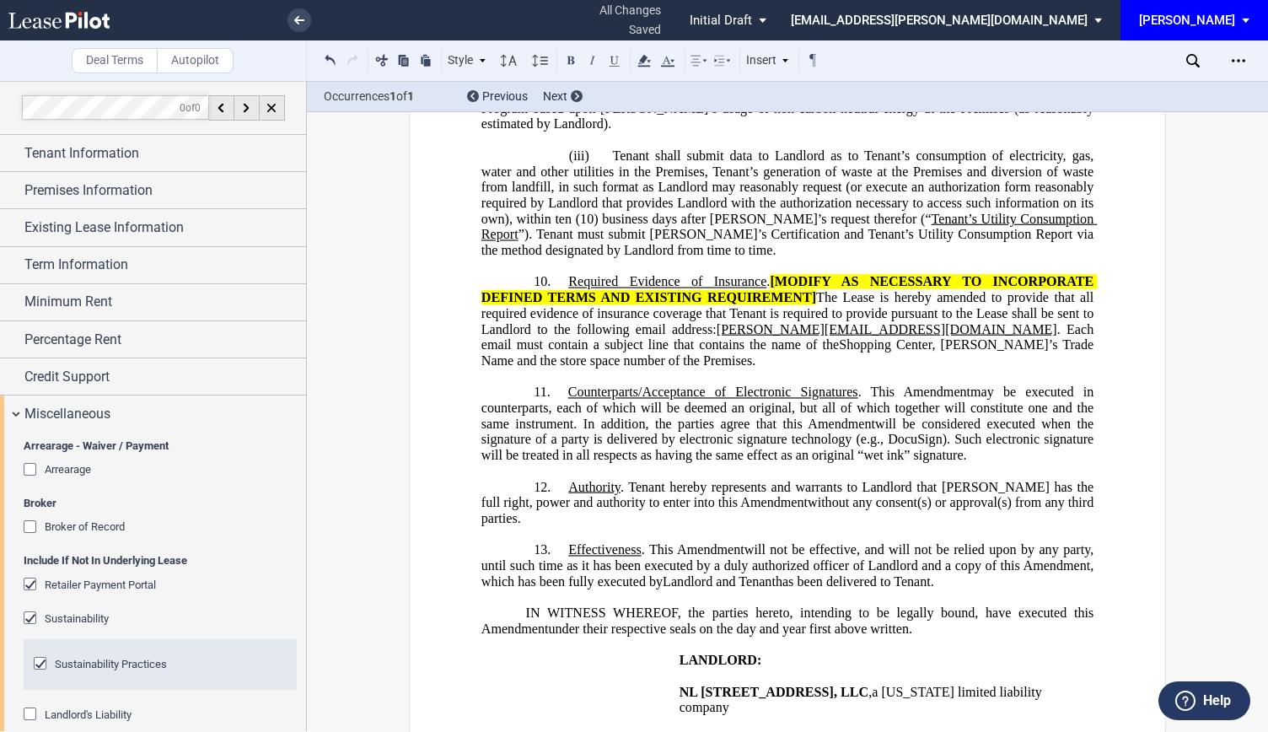
scroll to position [1624, 0]
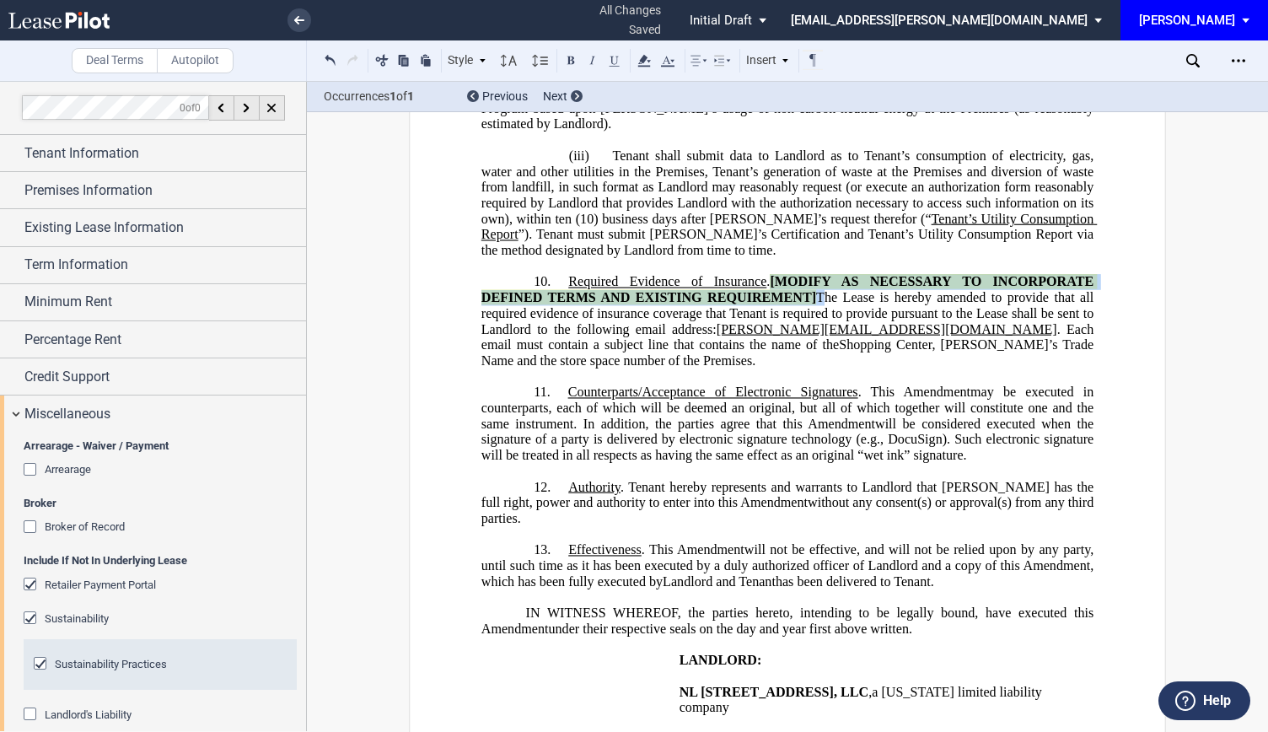
drag, startPoint x: 769, startPoint y: 344, endPoint x: 817, endPoint y: 363, distance: 51.8
click at [817, 352] on span "Required Evidence of Insurance . [MODIFY AS NECESSARY TO INCORPORATE DEFINED TE…" at bounding box center [790, 313] width 616 height 78
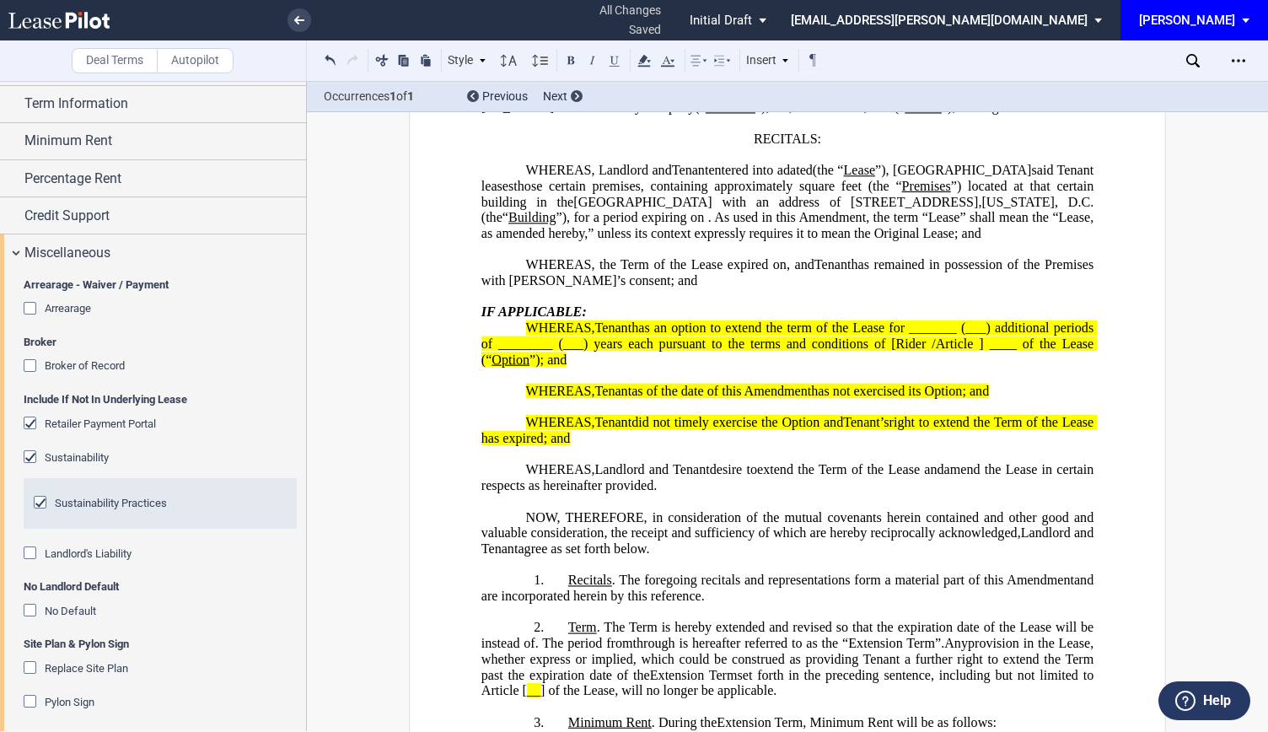
scroll to position [166, 0]
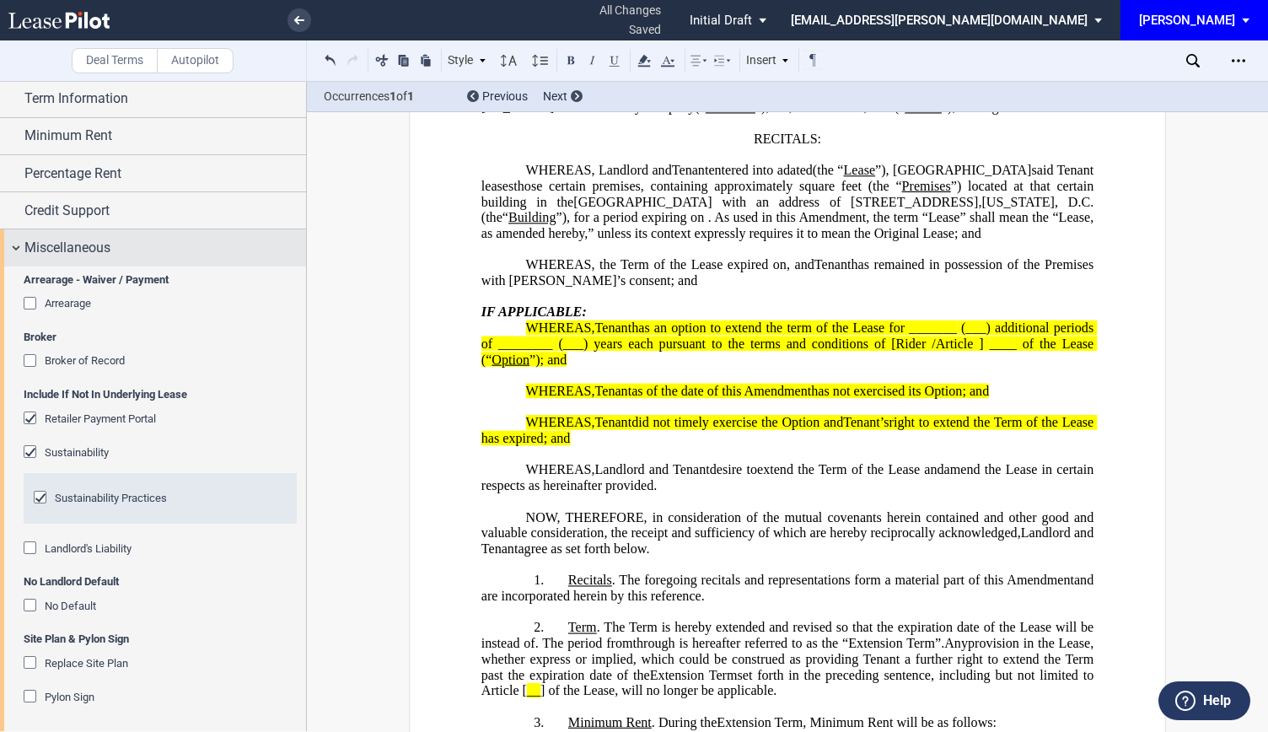
click at [10, 252] on div "Miscellaneous" at bounding box center [153, 247] width 306 height 36
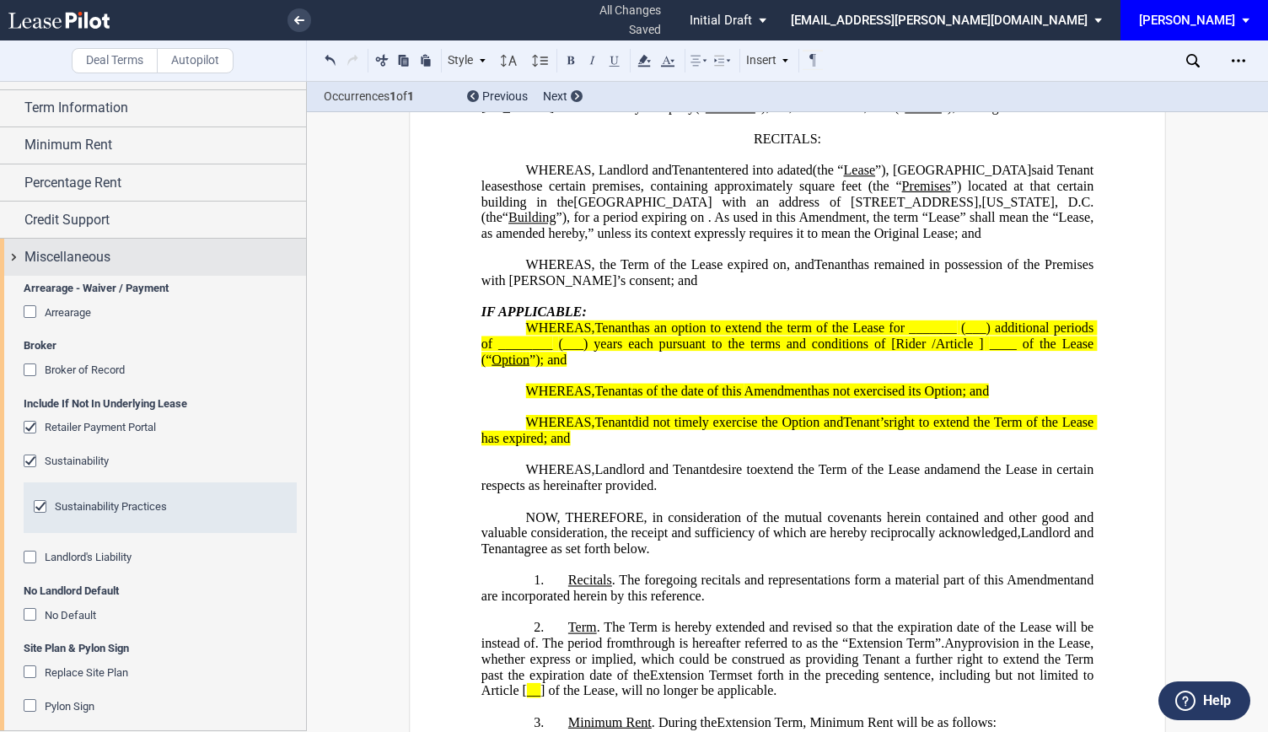
scroll to position [0, 0]
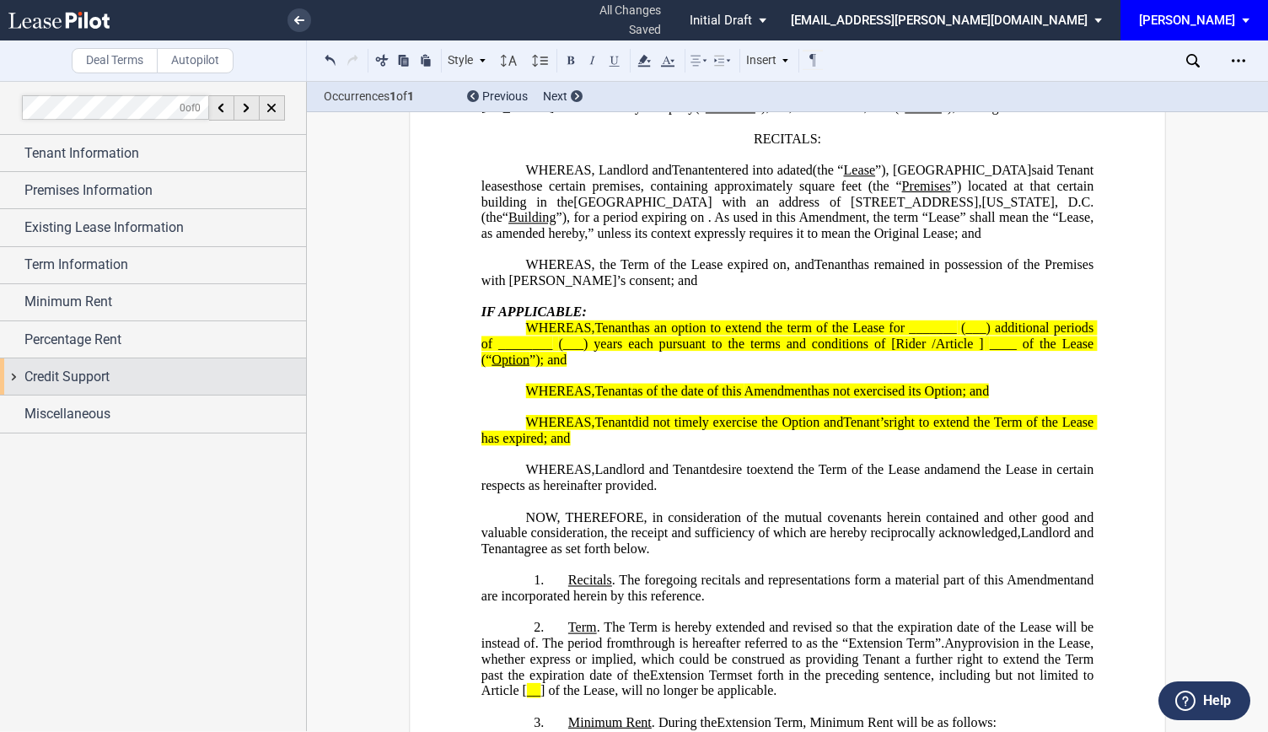
click at [8, 374] on div "Credit Support" at bounding box center [153, 376] width 306 height 36
drag, startPoint x: 612, startPoint y: 482, endPoint x: 467, endPoint y: 340, distance: 202.8
drag, startPoint x: 467, startPoint y: 340, endPoint x: 827, endPoint y: 443, distance: 374.5
click at [827, 415] on p "﻿" at bounding box center [788, 407] width 612 height 16
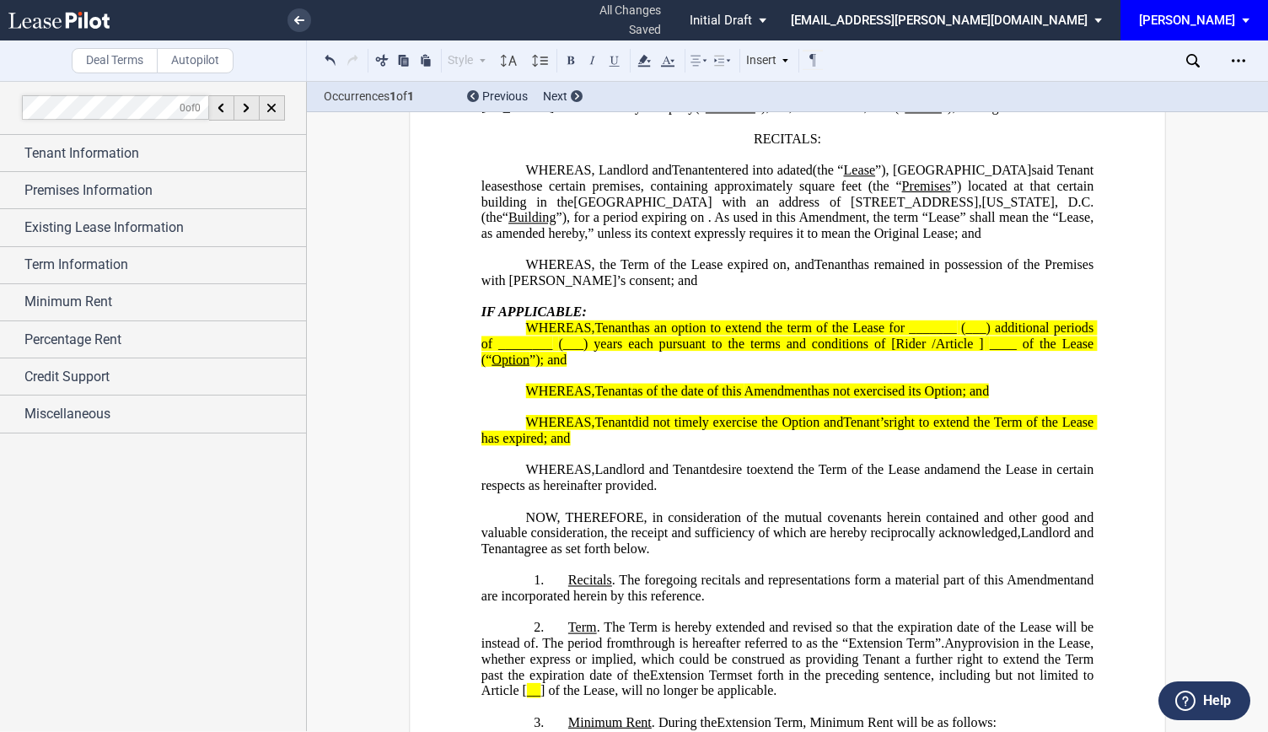
drag, startPoint x: 617, startPoint y: 477, endPoint x: 462, endPoint y: 336, distance: 210.1
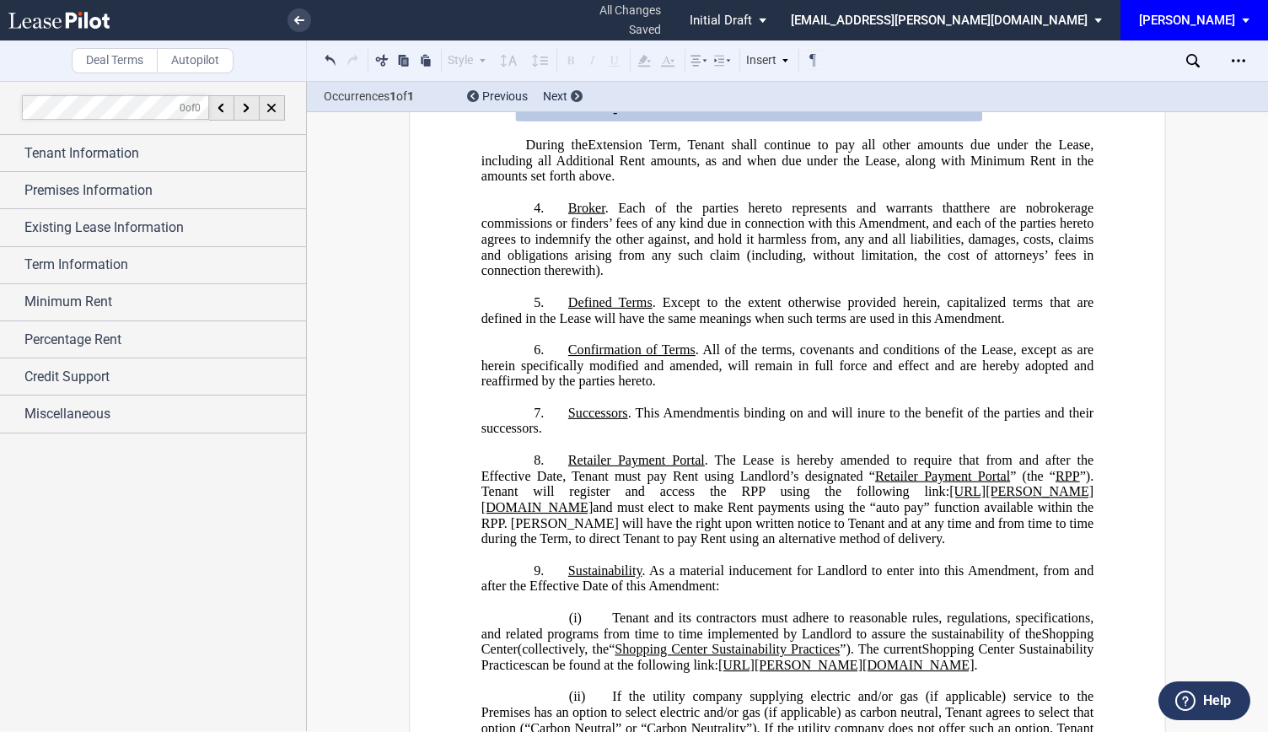
scroll to position [690, 0]
click at [1002, 325] on span "Amendment" at bounding box center [967, 316] width 67 height 15
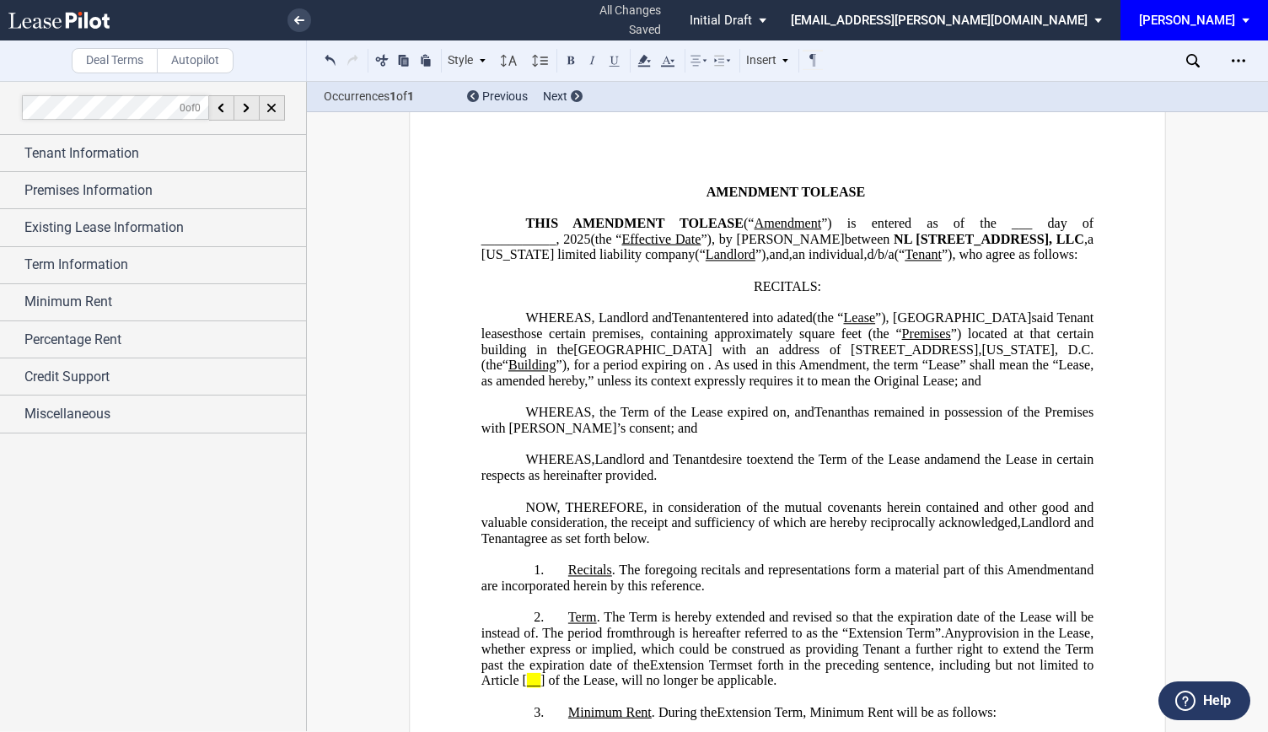
scroll to position [0, 0]
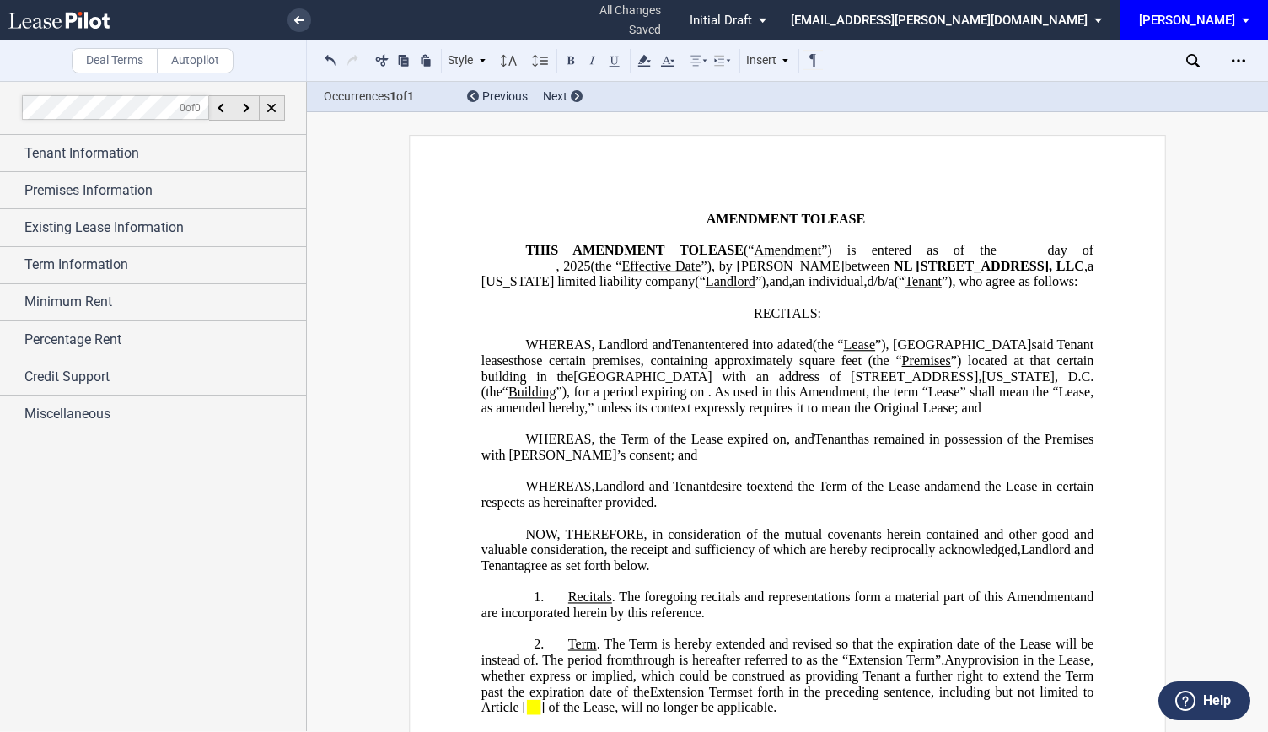
click at [1023, 227] on p "﻿" at bounding box center [788, 235] width 612 height 16
click at [292, 21] on link at bounding box center [300, 20] width 24 height 24
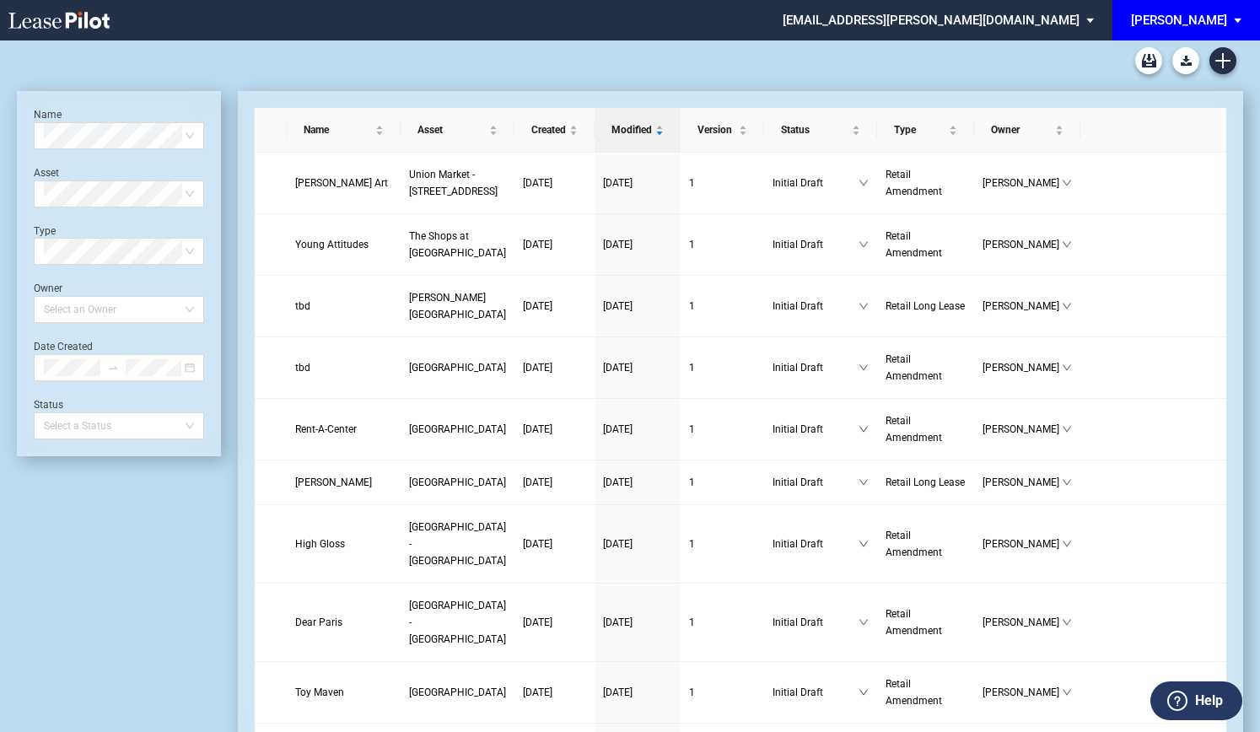
click at [1219, 24] on div "[PERSON_NAME]" at bounding box center [1179, 20] width 96 height 15
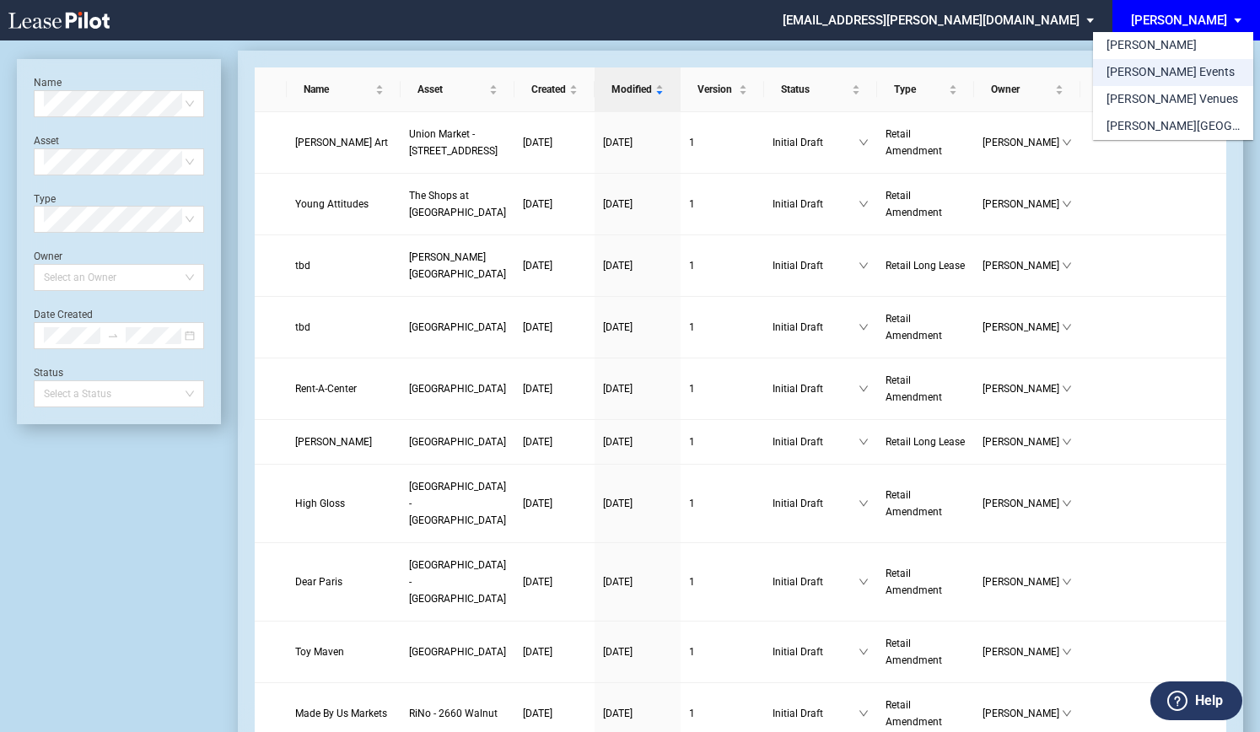
click at [1140, 79] on div "[PERSON_NAME] Events" at bounding box center [1170, 72] width 128 height 17
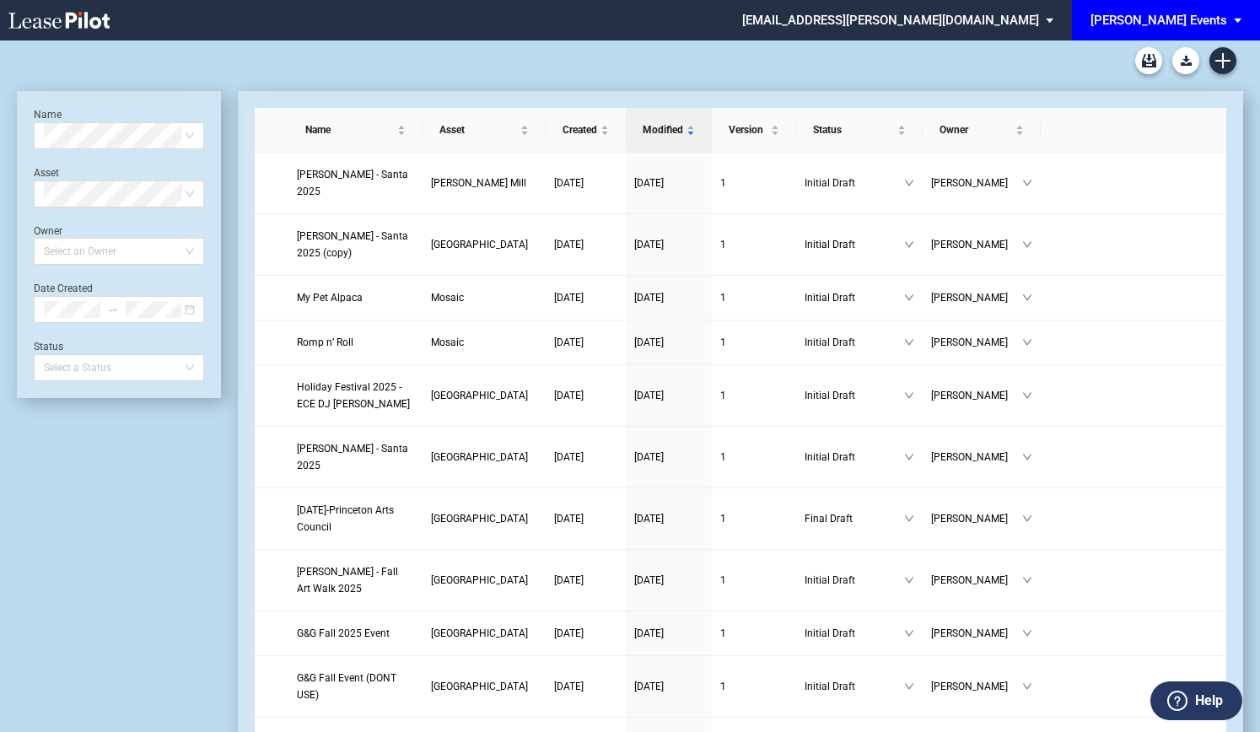
click at [1223, 23] on div "[PERSON_NAME] Events" at bounding box center [1158, 20] width 137 height 15
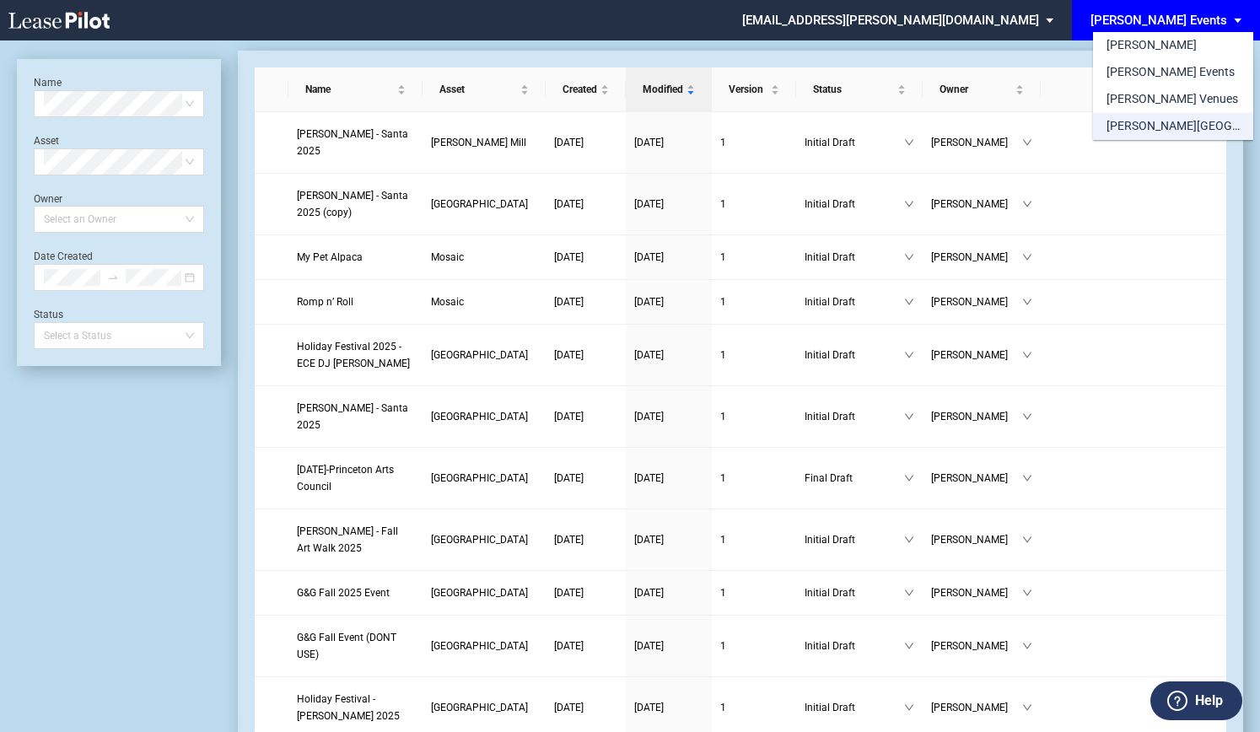
click at [1135, 120] on div "[PERSON_NAME][GEOGRAPHIC_DATA] Consents" at bounding box center [1172, 126] width 133 height 17
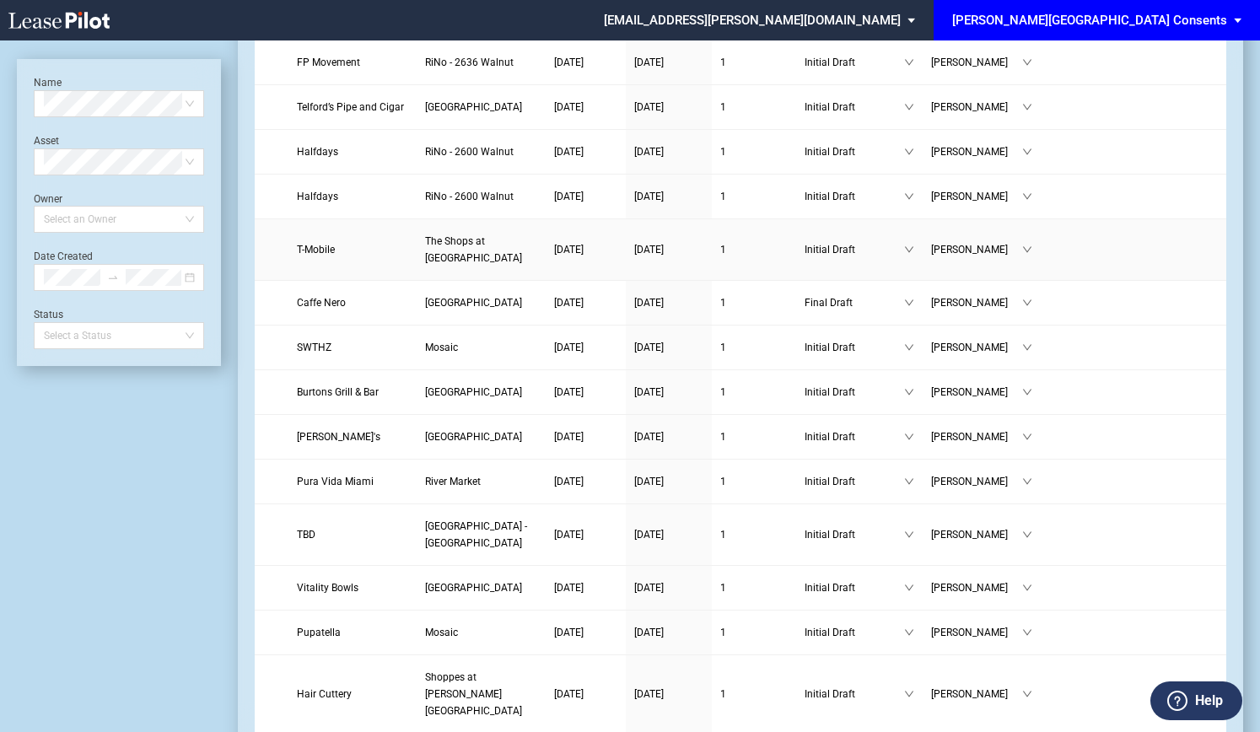
scroll to position [812, 0]
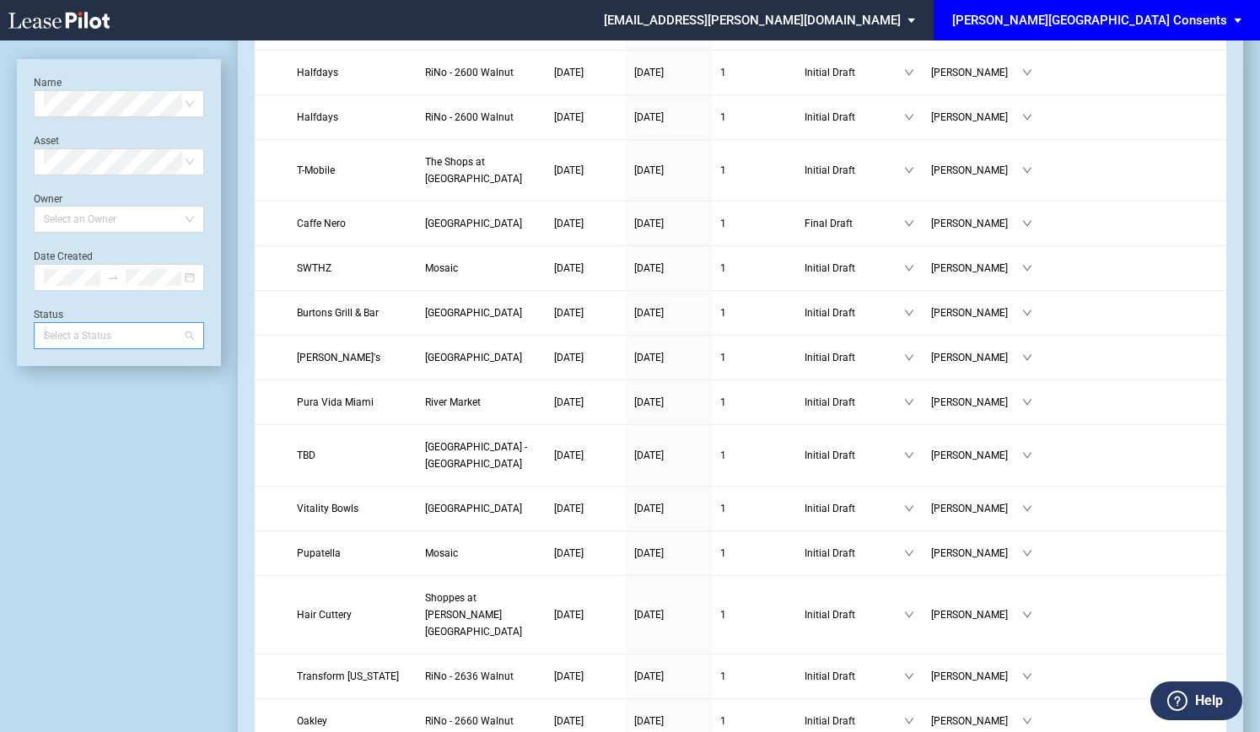
click at [101, 340] on div at bounding box center [111, 336] width 148 height 24
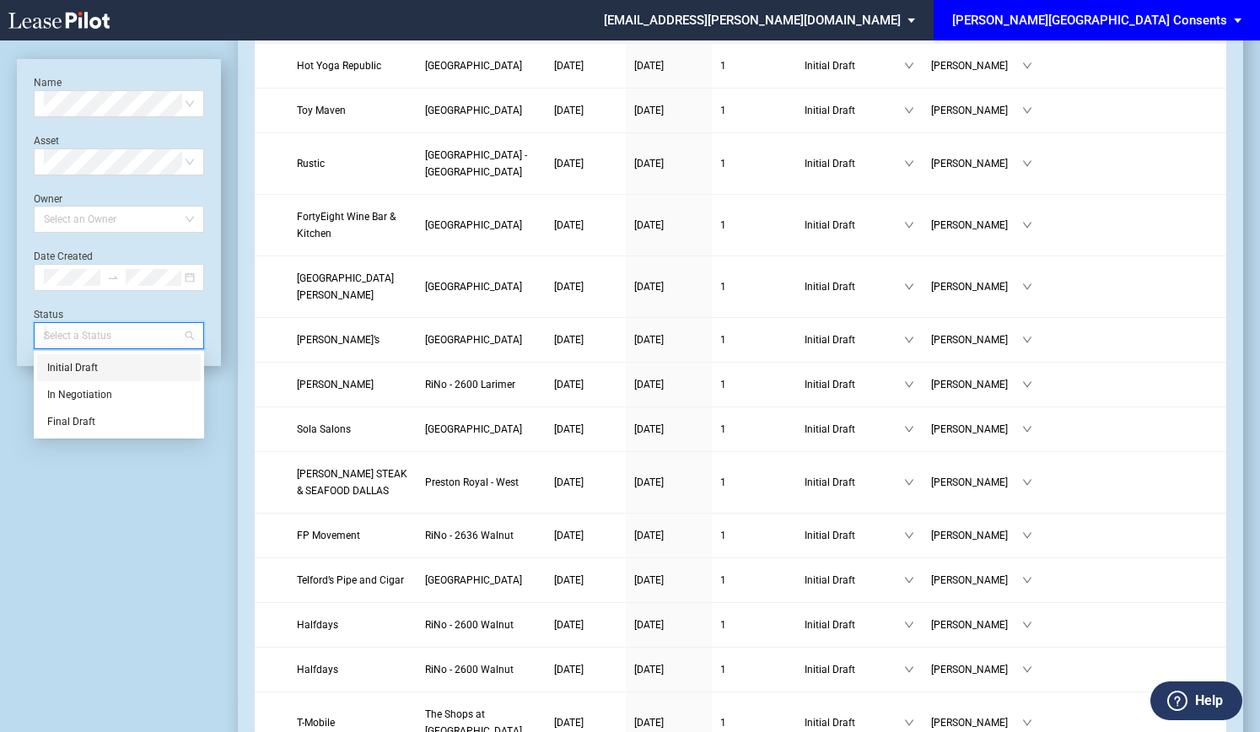
scroll to position [0, 0]
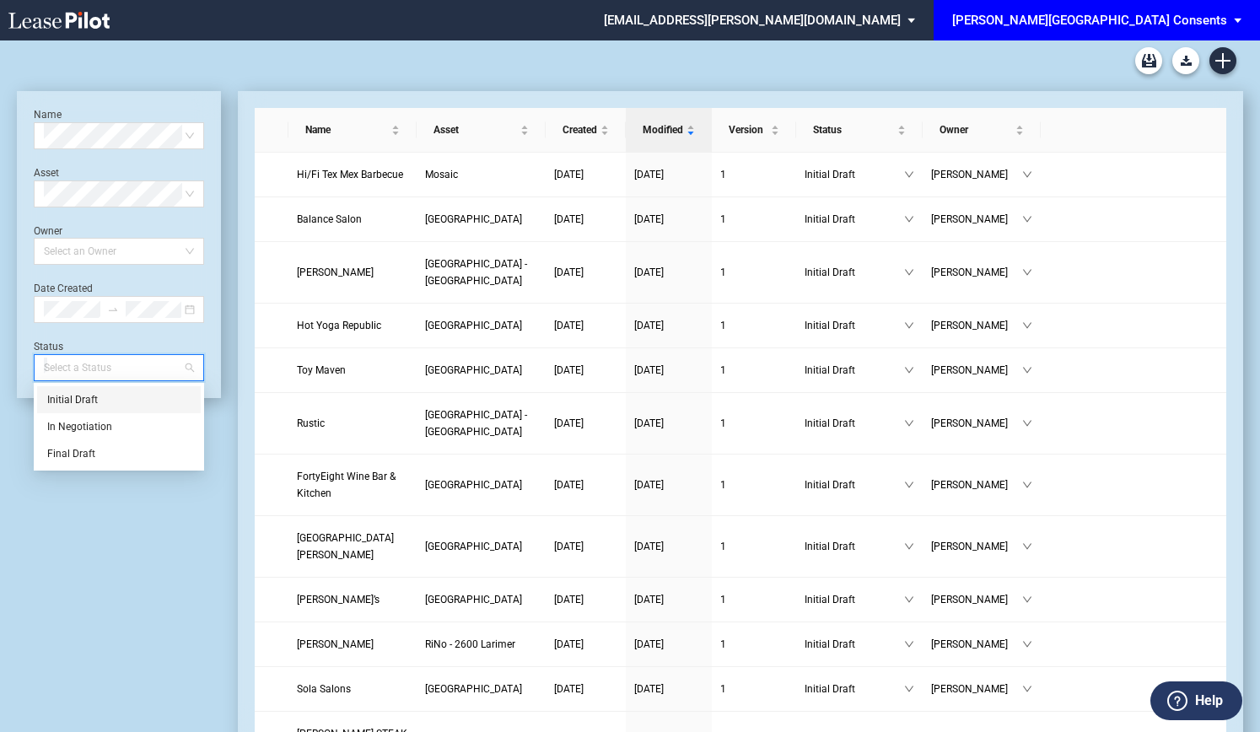
click at [1110, 17] on div "[PERSON_NAME][GEOGRAPHIC_DATA] Consents" at bounding box center [1089, 20] width 275 height 15
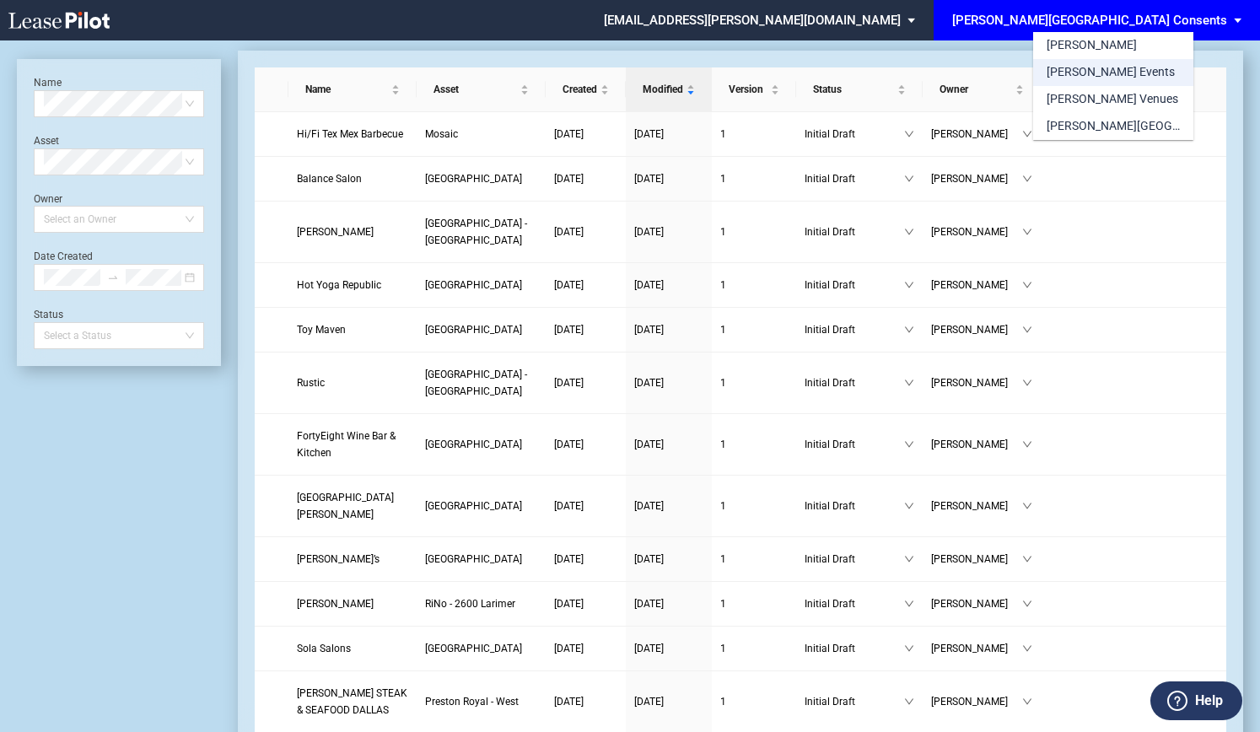
click at [1086, 69] on div "[PERSON_NAME] Events" at bounding box center [1111, 72] width 128 height 17
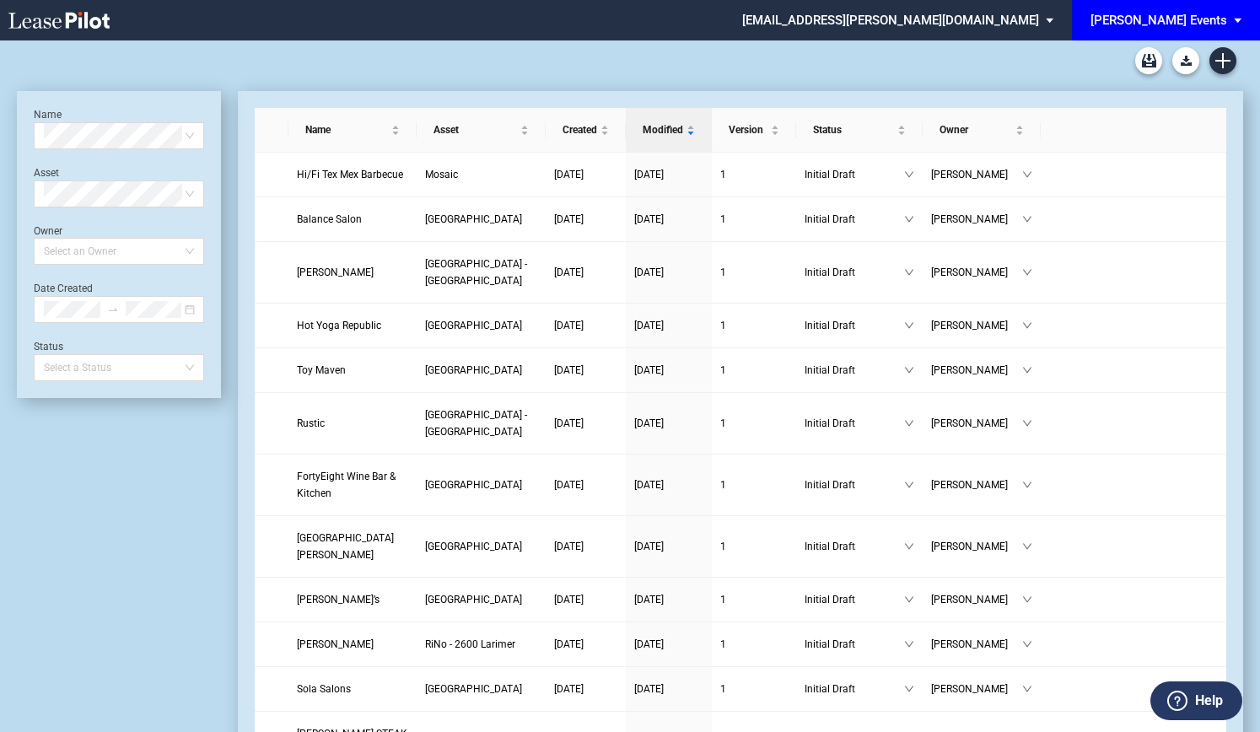
scroll to position [40, 0]
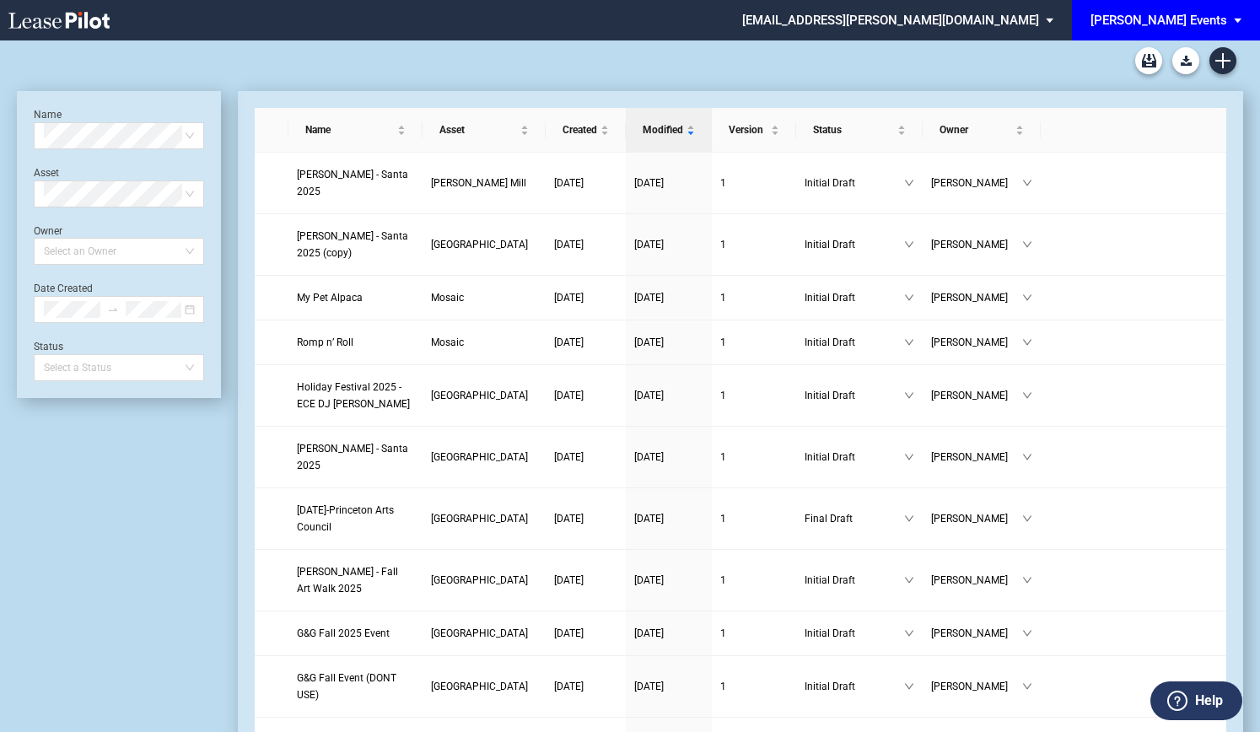
click at [1209, 20] on div "[PERSON_NAME] Events" at bounding box center [1158, 20] width 137 height 15
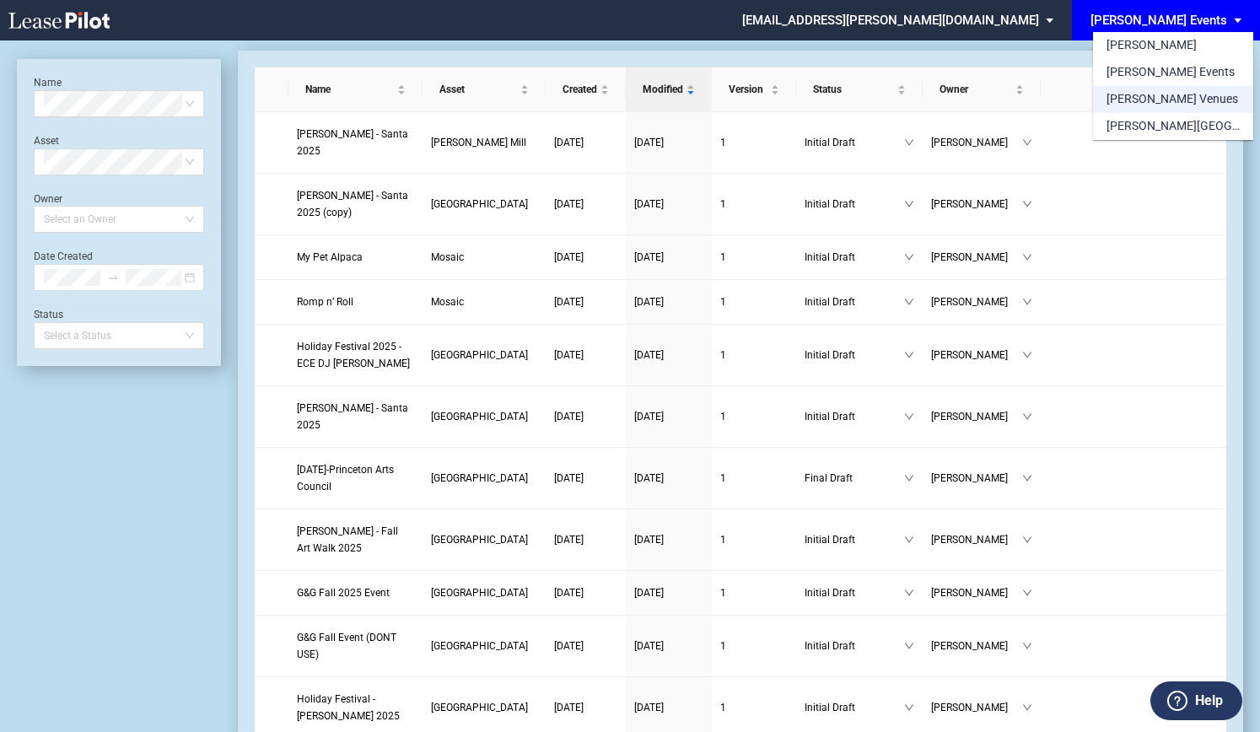
click at [1153, 95] on div "[PERSON_NAME] Venues" at bounding box center [1172, 99] width 132 height 17
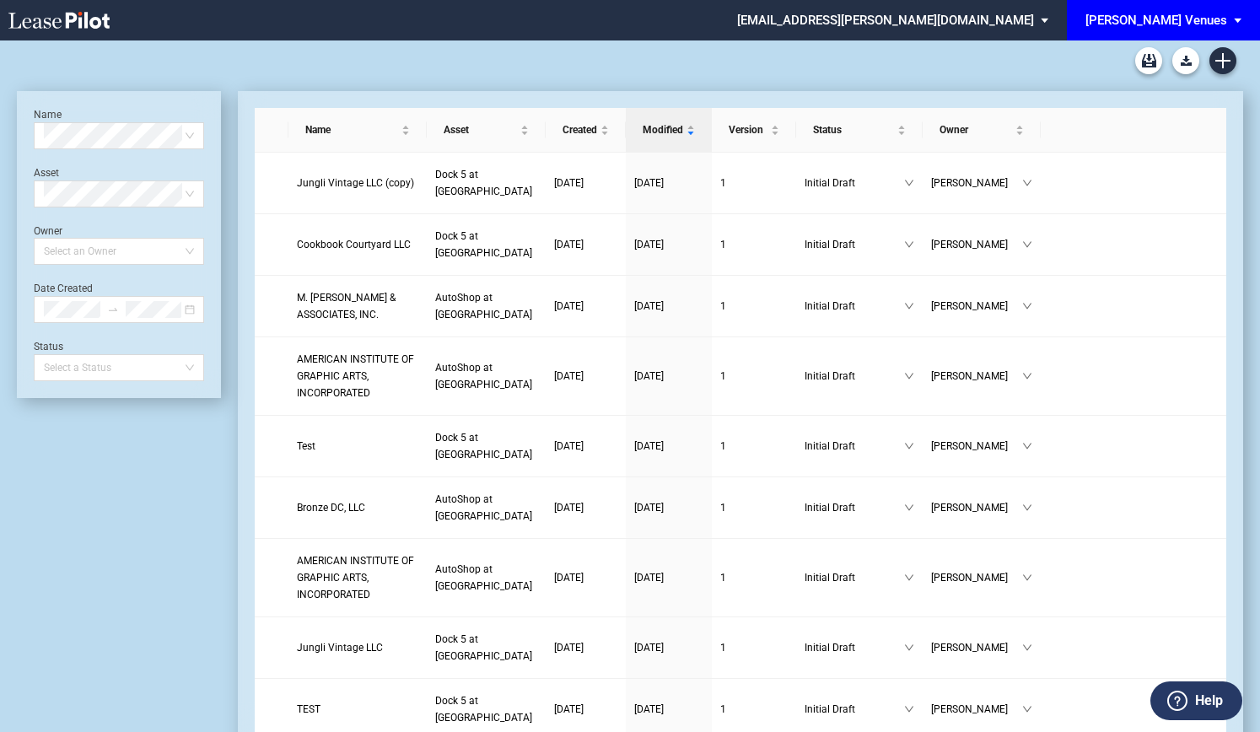
click at [1211, 13] on div "[PERSON_NAME] Venues" at bounding box center [1156, 20] width 142 height 15
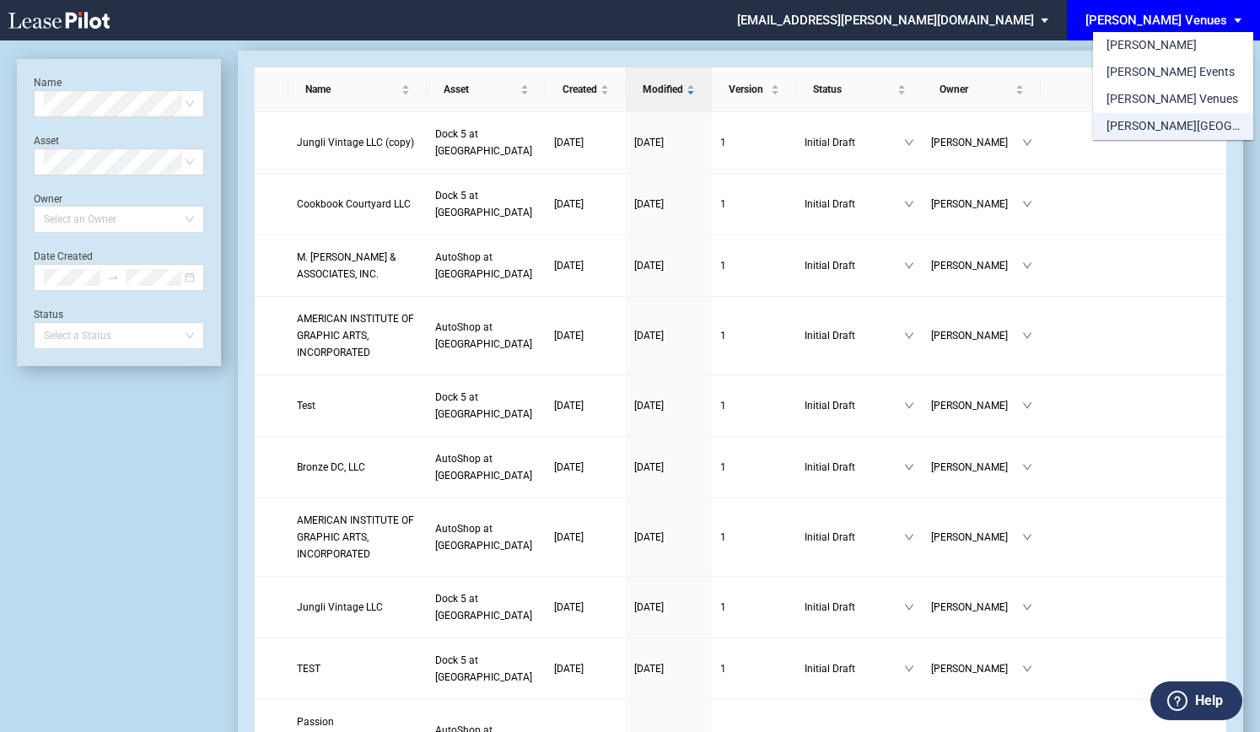
click at [1133, 130] on div "[PERSON_NAME][GEOGRAPHIC_DATA] Consents" at bounding box center [1172, 126] width 133 height 17
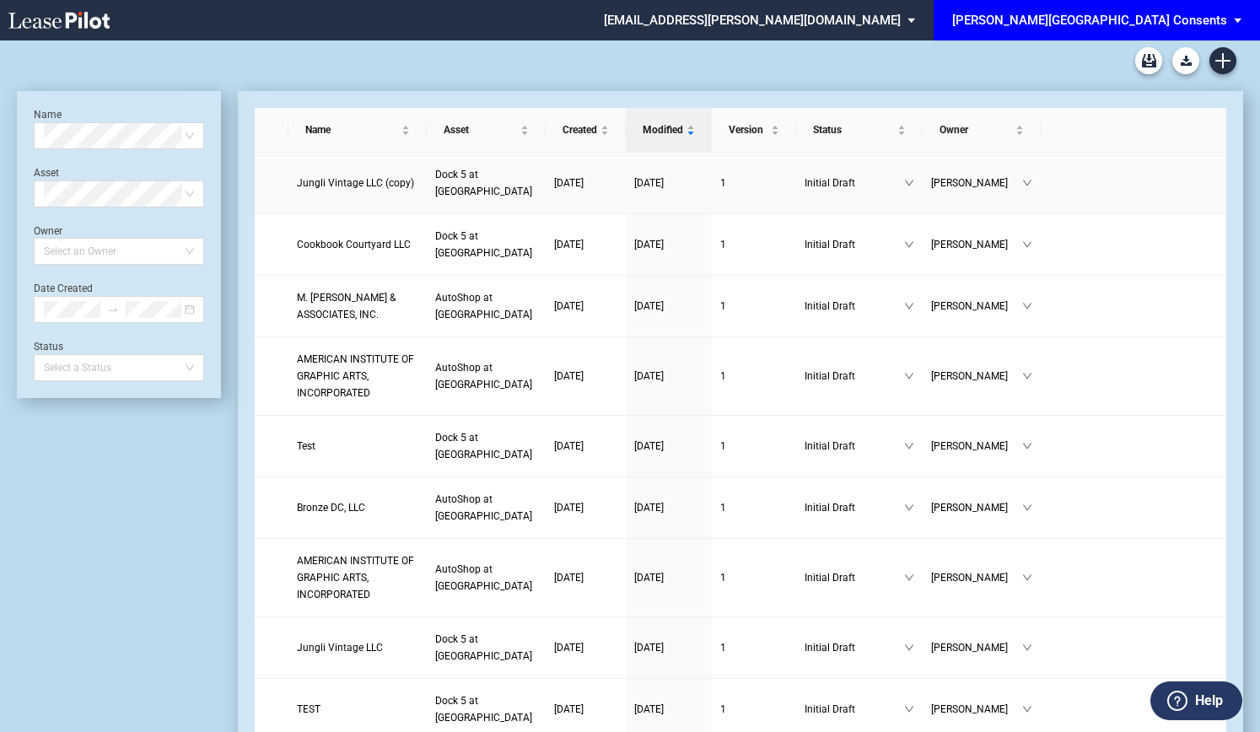
scroll to position [40, 0]
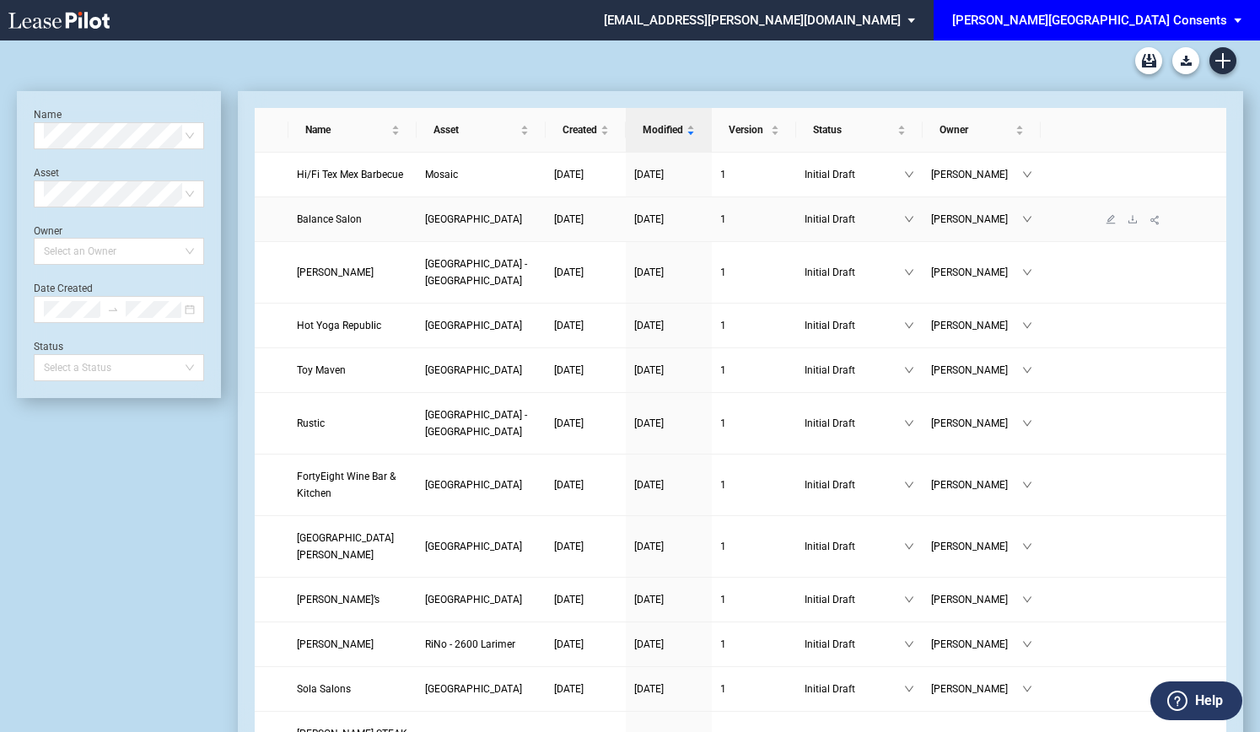
click at [342, 222] on span "Balance Salon" at bounding box center [329, 219] width 65 height 12
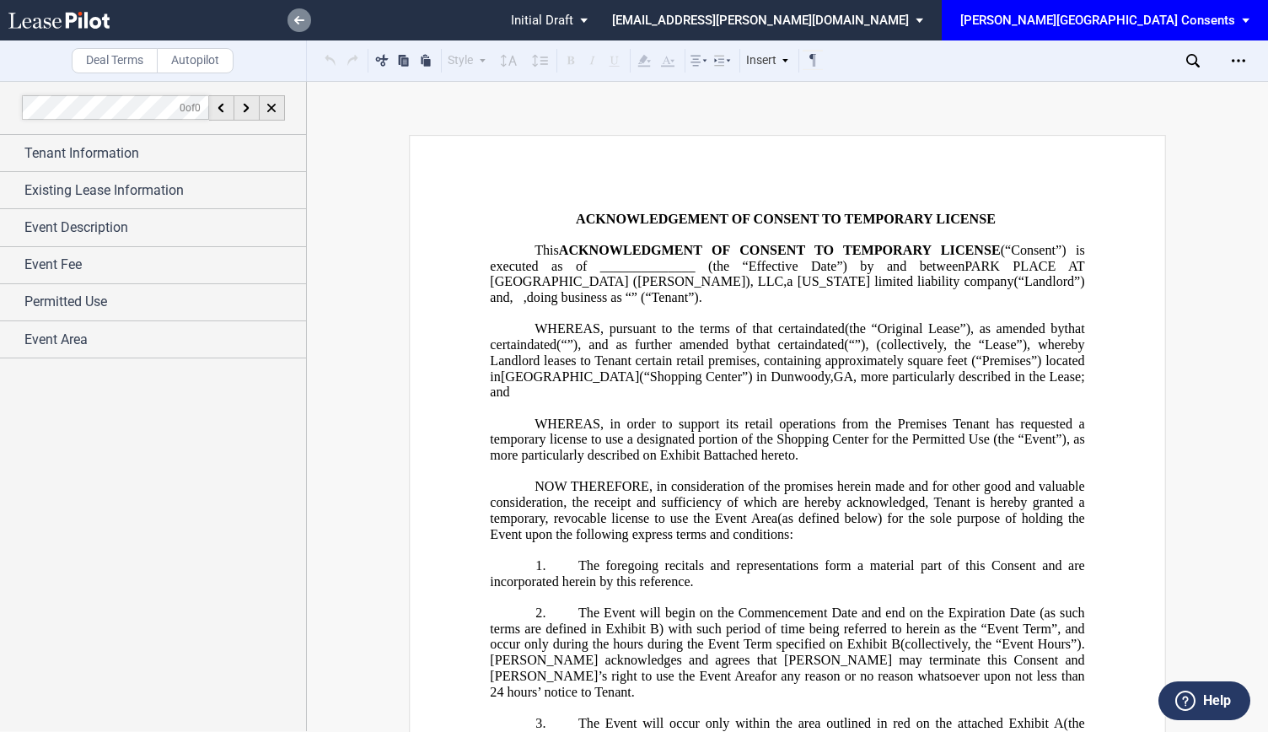
click at [288, 21] on link at bounding box center [300, 20] width 24 height 24
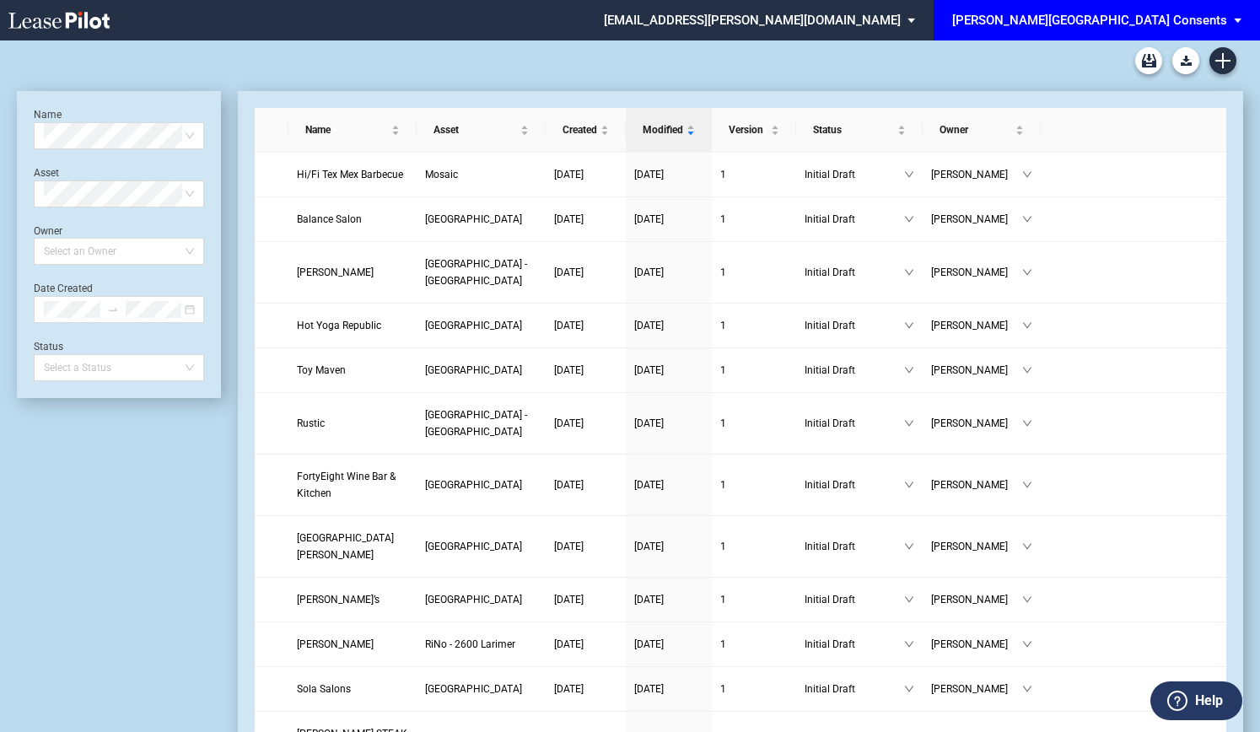
click at [1197, 19] on div "[PERSON_NAME][GEOGRAPHIC_DATA] Consents" at bounding box center [1089, 20] width 275 height 15
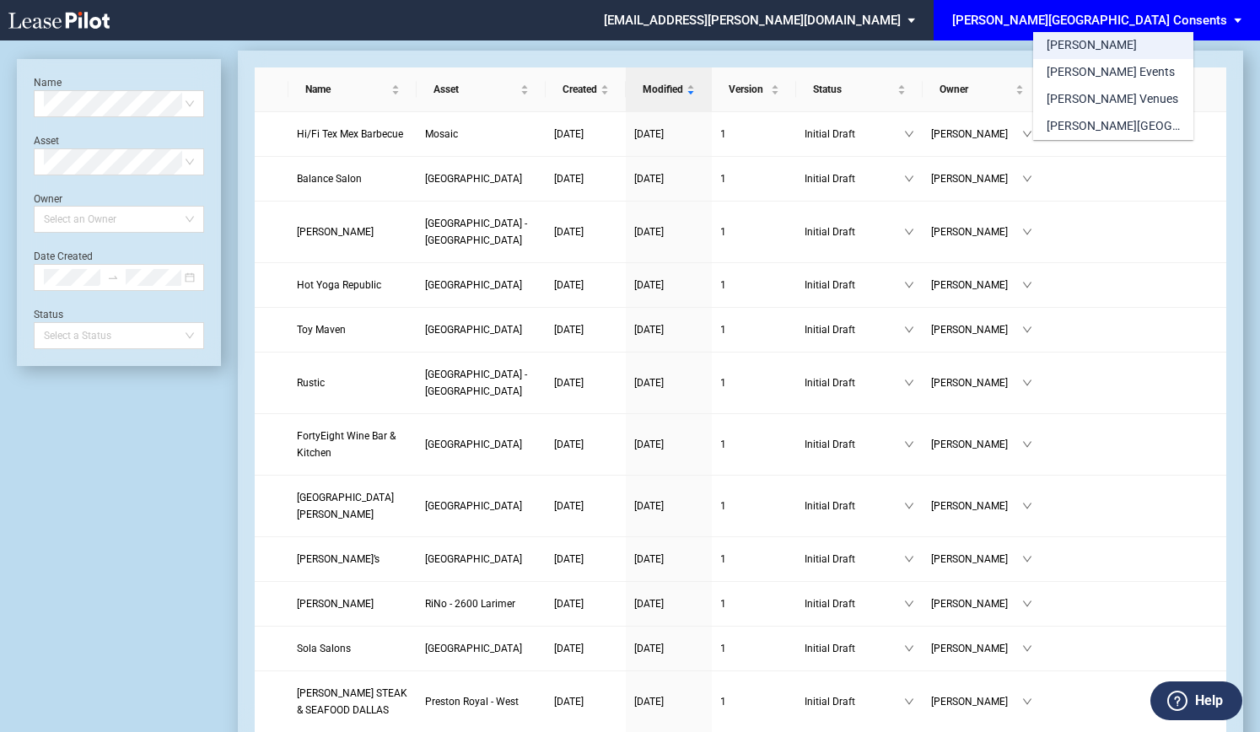
click at [1073, 46] on div "[PERSON_NAME]" at bounding box center [1092, 45] width 90 height 17
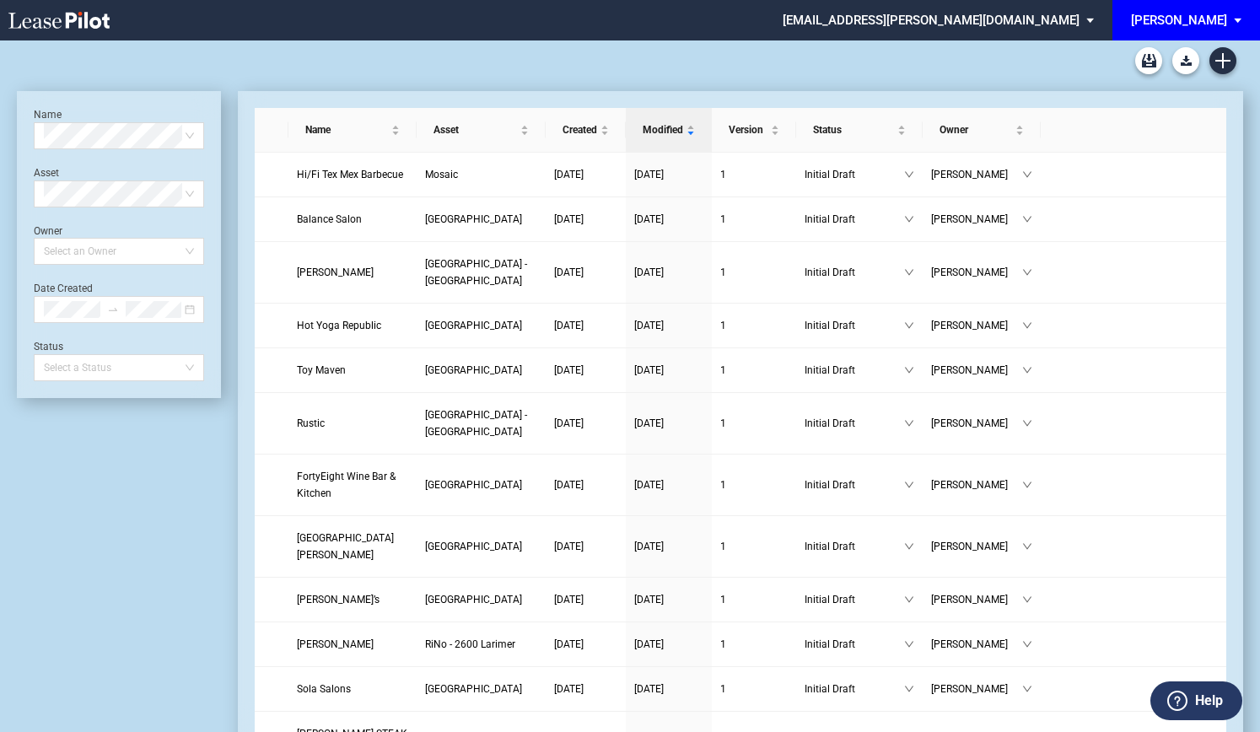
scroll to position [40, 0]
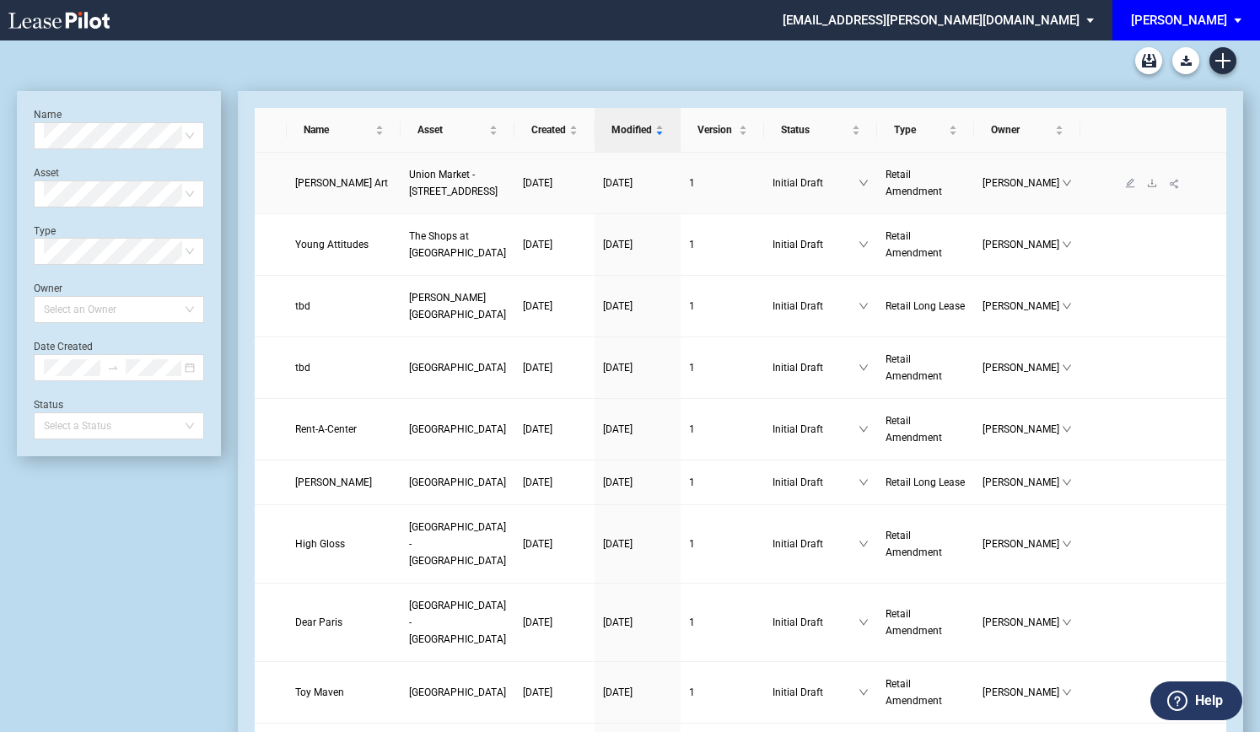
click at [310, 189] on span "Maggie Michael Art" at bounding box center [341, 183] width 93 height 12
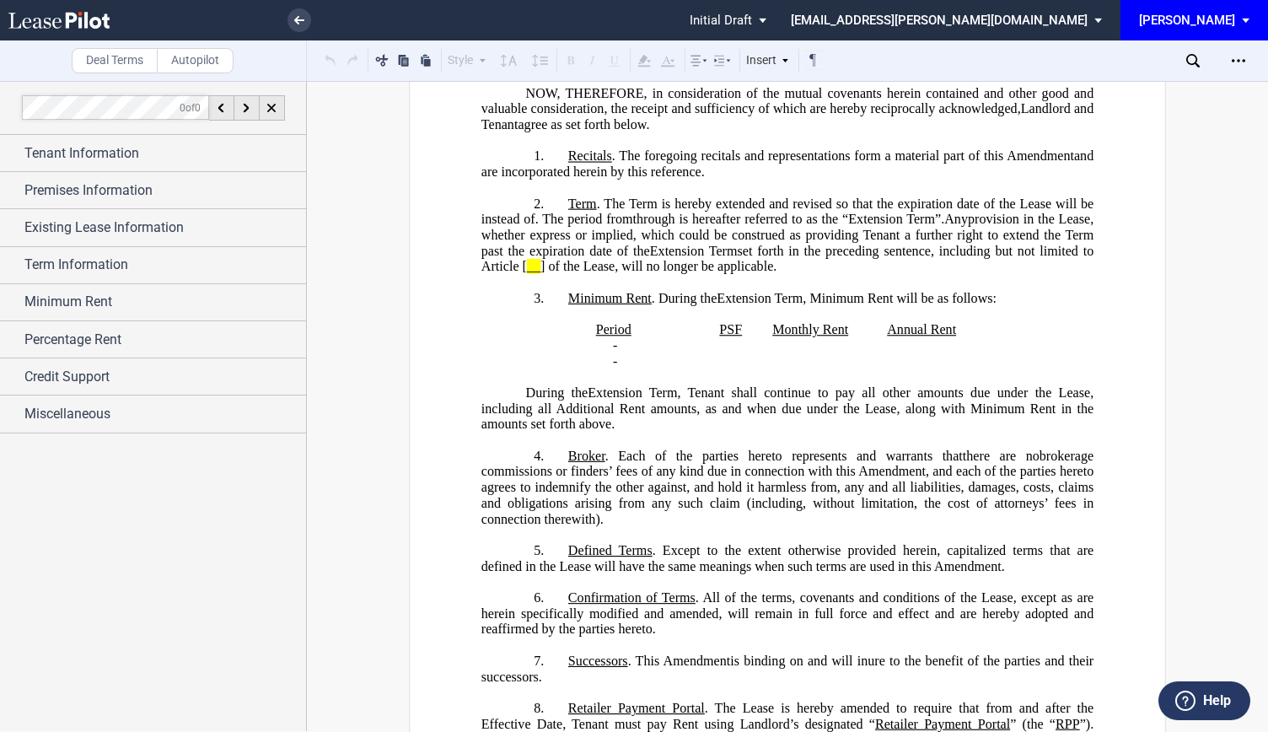
scroll to position [487, 0]
click at [935, 228] on span "”." at bounding box center [939, 220] width 9 height 15
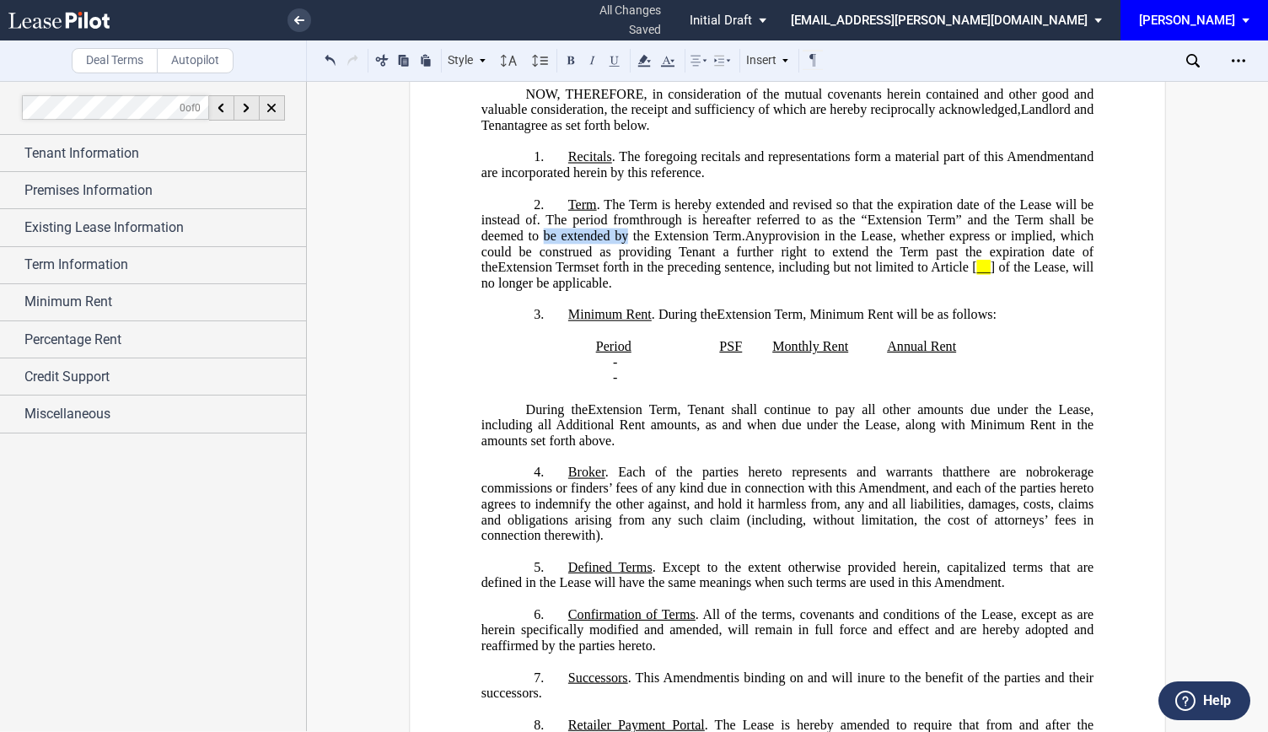
drag, startPoint x: 926, startPoint y: 271, endPoint x: 1007, endPoint y: 282, distance: 81.8
click at [1007, 243] on span "” and the Term shall be deemed to be extended by the Extension Term." at bounding box center [790, 228] width 616 height 30
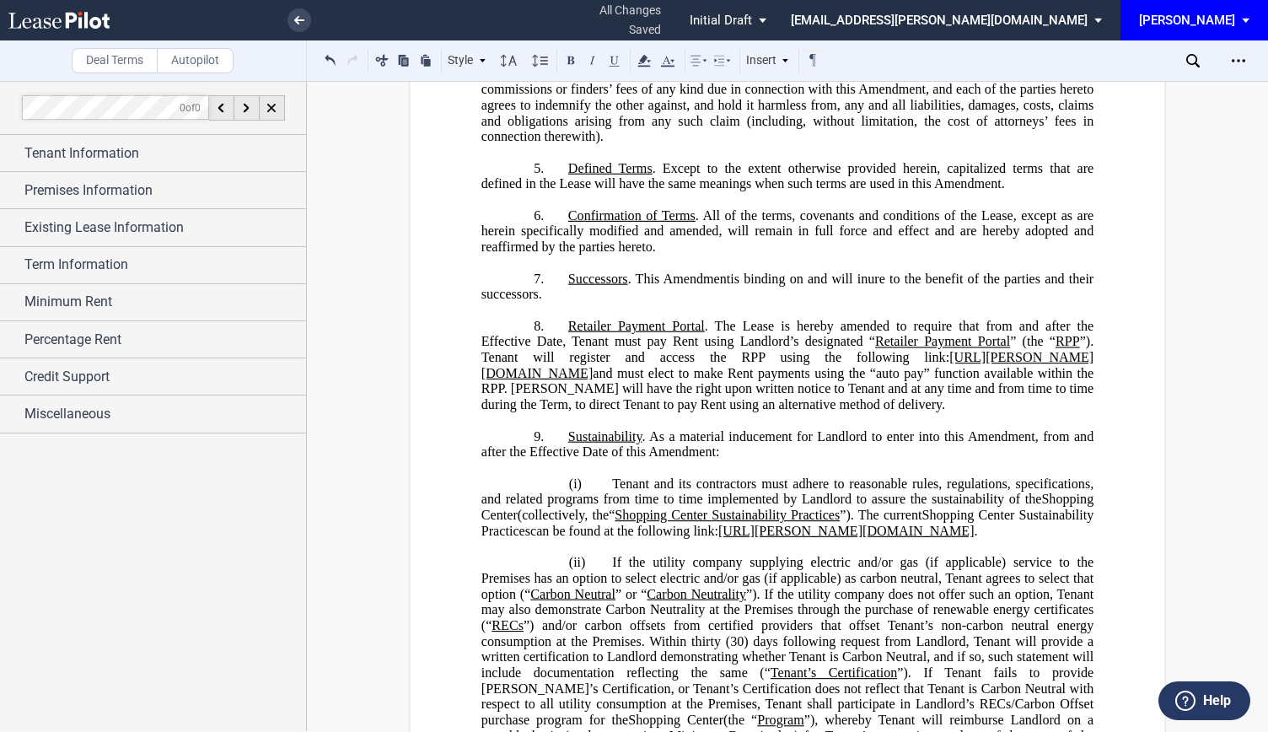
scroll to position [889, 0]
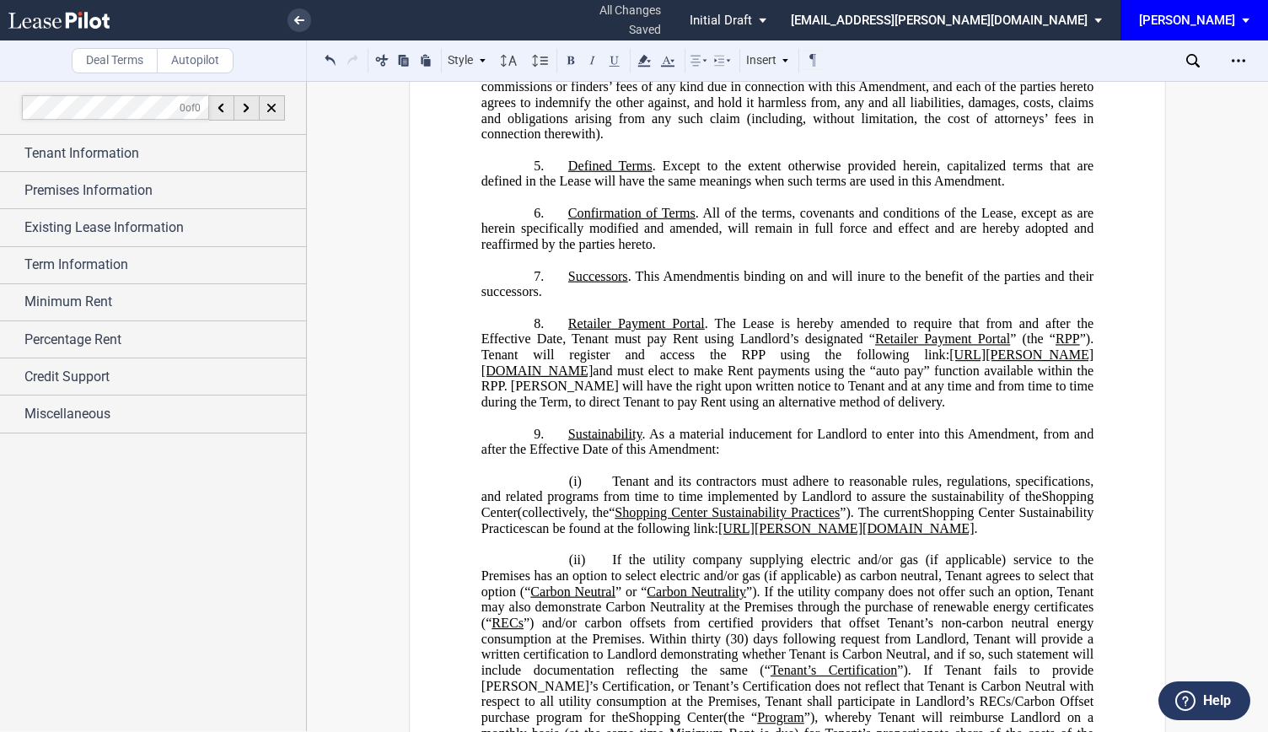
click at [1011, 251] on span ". All of the terms, covenants and conditions of the Lease, except as are herein…" at bounding box center [790, 228] width 616 height 46
drag, startPoint x: 1013, startPoint y: 266, endPoint x: 627, endPoint y: 277, distance: 386.4
click at [627, 251] on span ". All of the terms, covenants and conditions of the Lease, including, but not l…" at bounding box center [790, 228] width 616 height 46
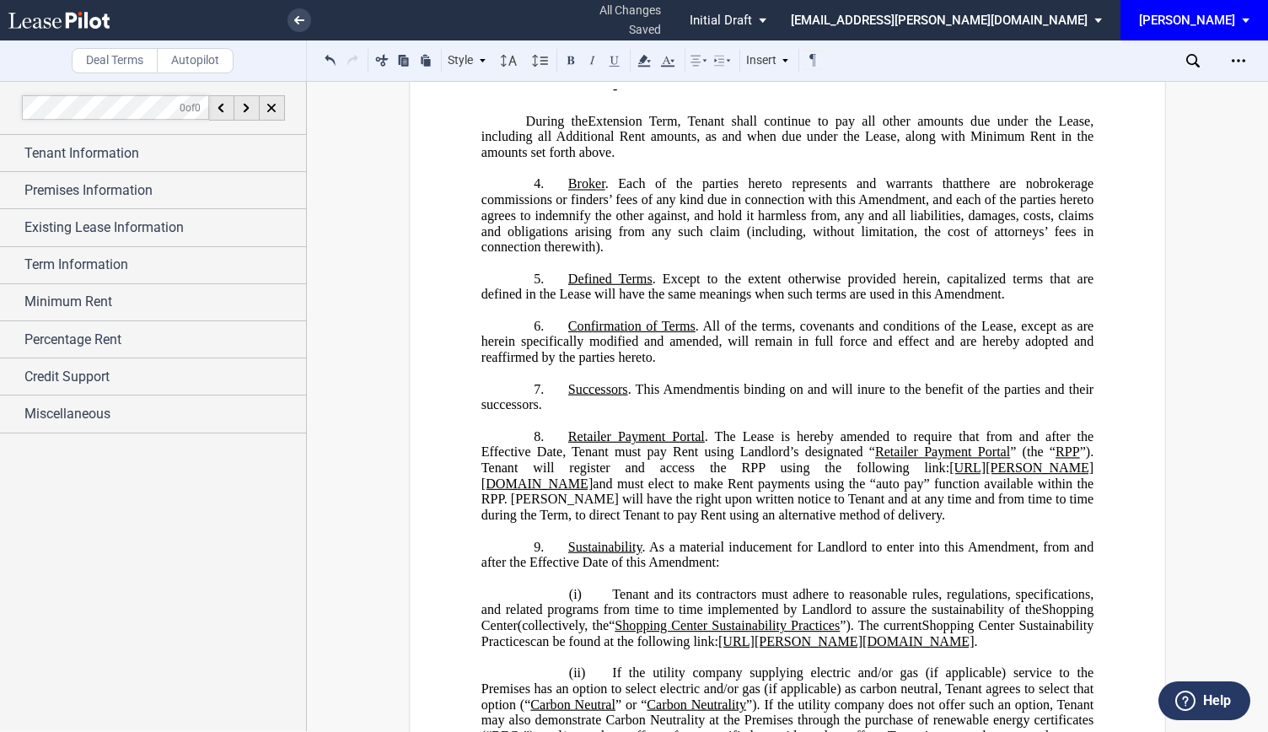
scroll to position [770, 0]
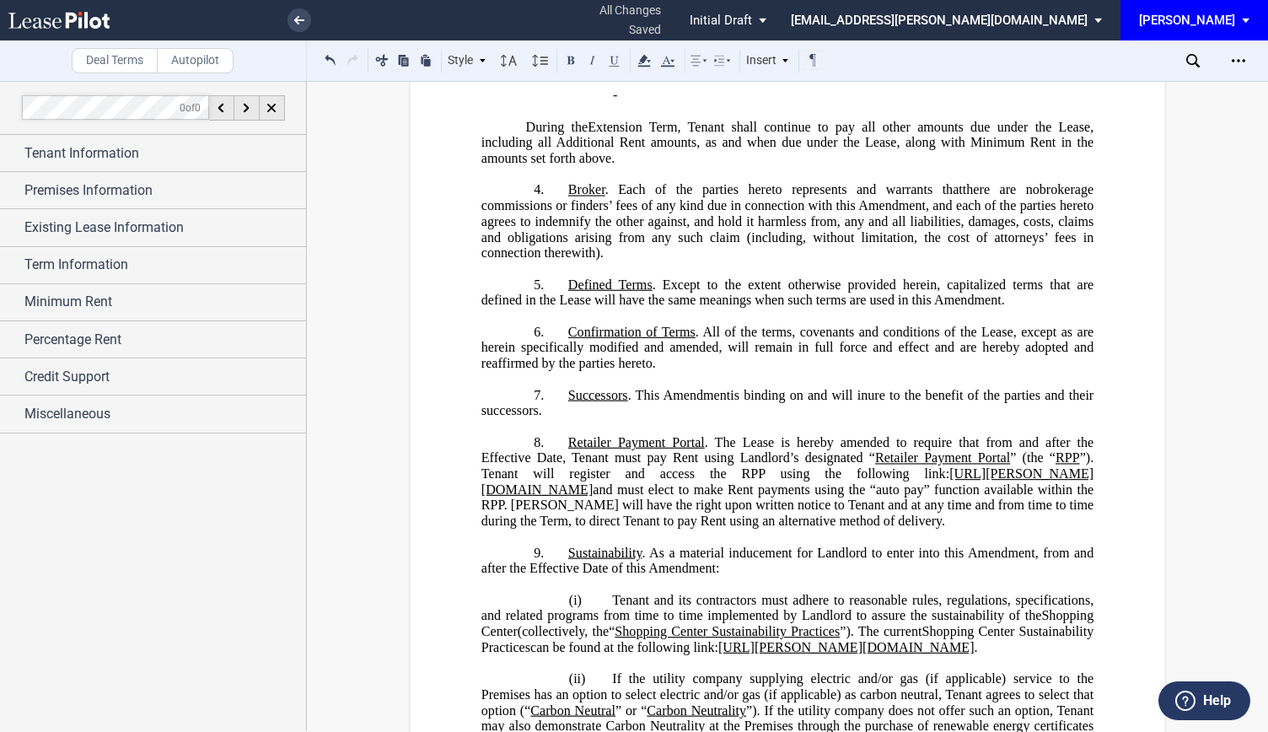
click at [562, 239] on p "4. Broker . Each of the parties hereto represents and warrants that , other tha…" at bounding box center [788, 221] width 612 height 78
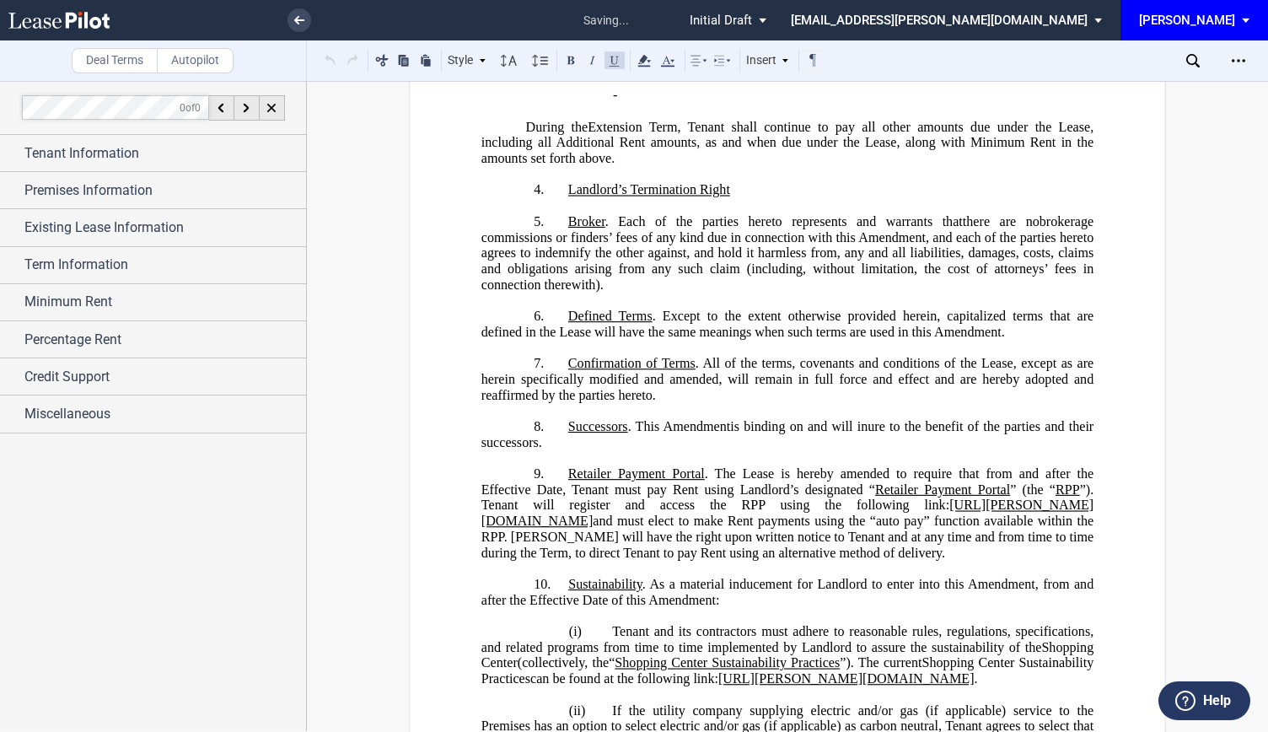
click at [744, 198] on p "4. Landlord’s Termination Right" at bounding box center [788, 190] width 612 height 16
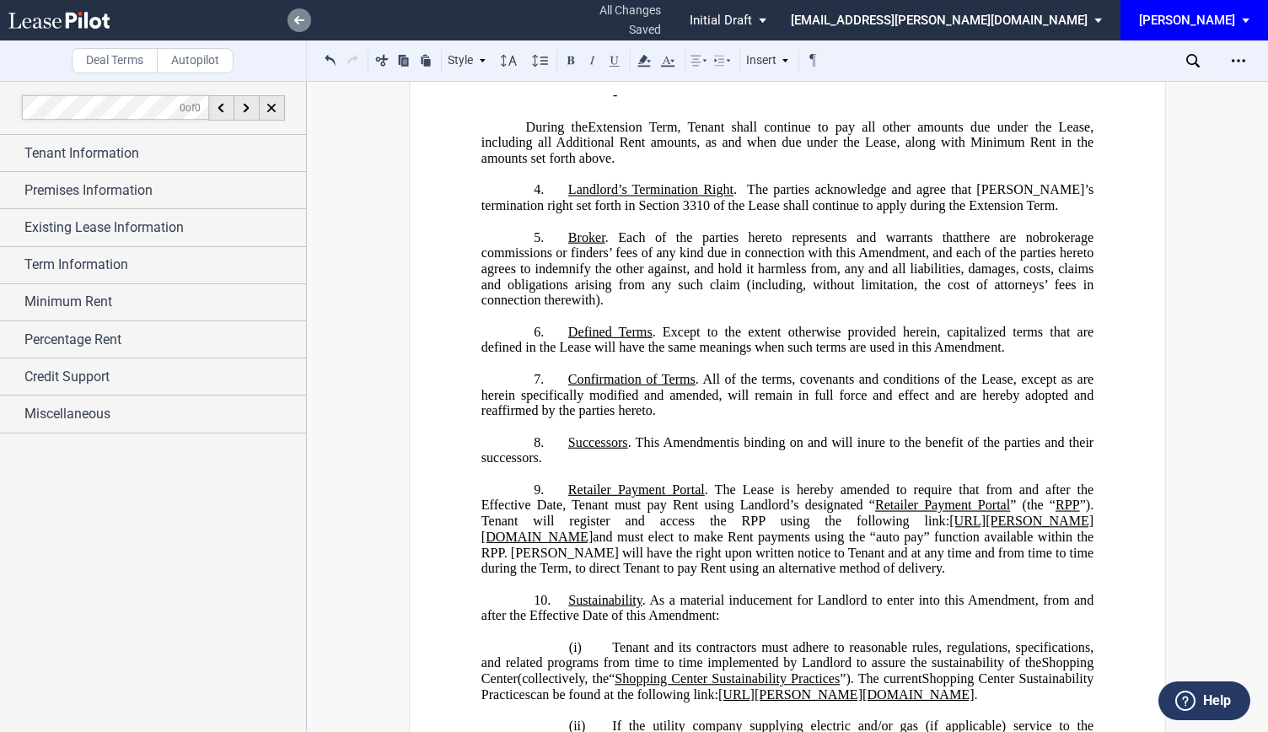
click at [299, 19] on use at bounding box center [299, 20] width 10 height 8
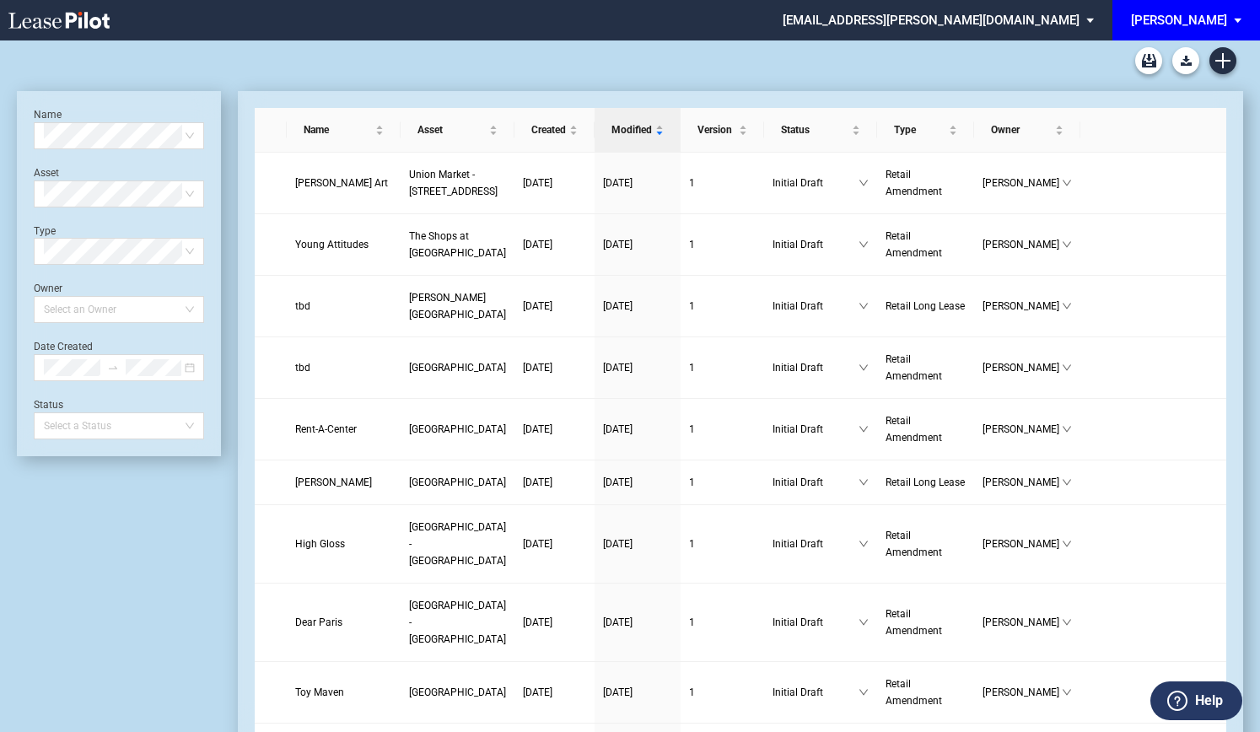
click at [1194, 16] on div "[PERSON_NAME]" at bounding box center [1179, 20] width 96 height 15
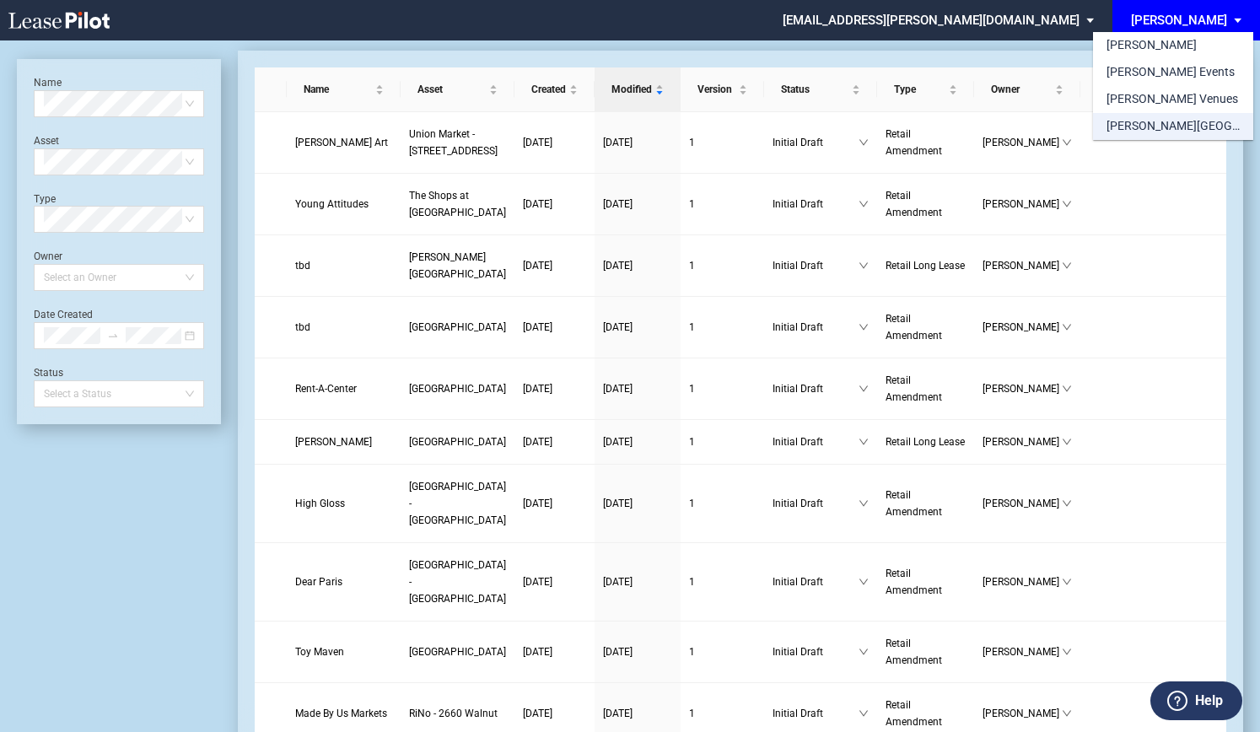
click at [1152, 118] on div "[PERSON_NAME][GEOGRAPHIC_DATA] Consents" at bounding box center [1172, 126] width 133 height 17
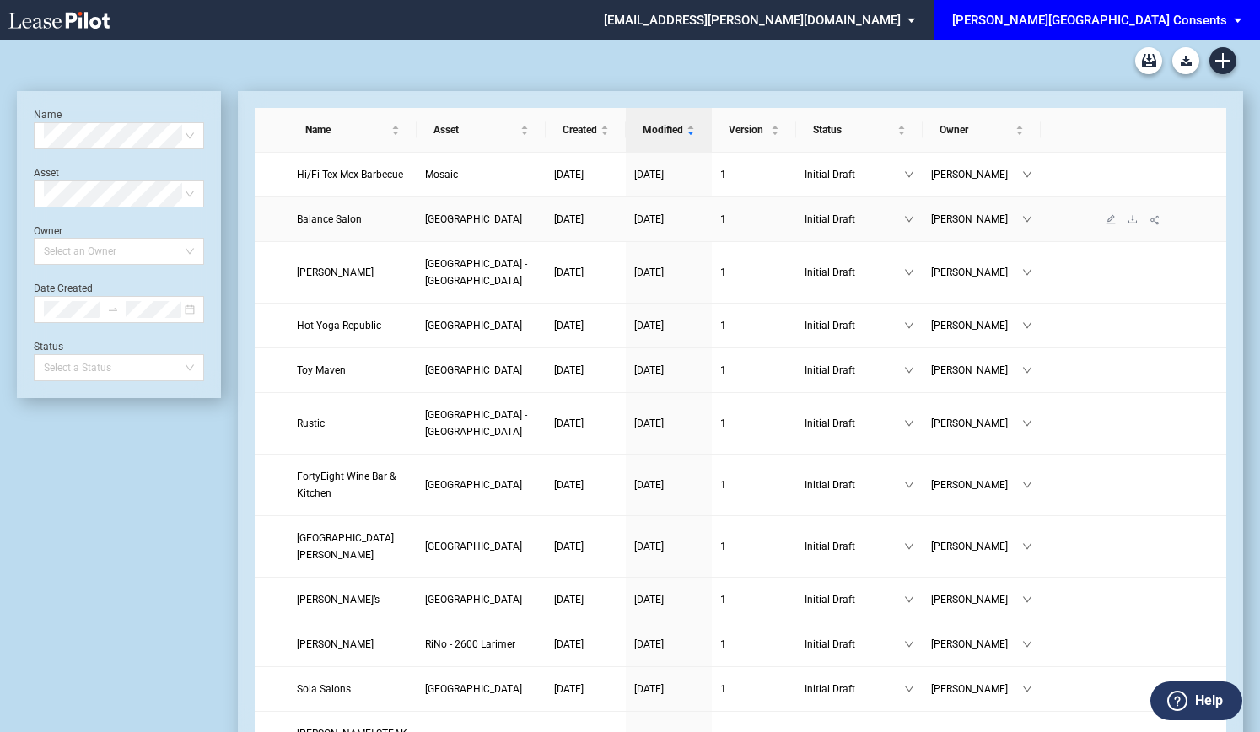
click at [327, 221] on span "Balance Salon" at bounding box center [329, 219] width 65 height 12
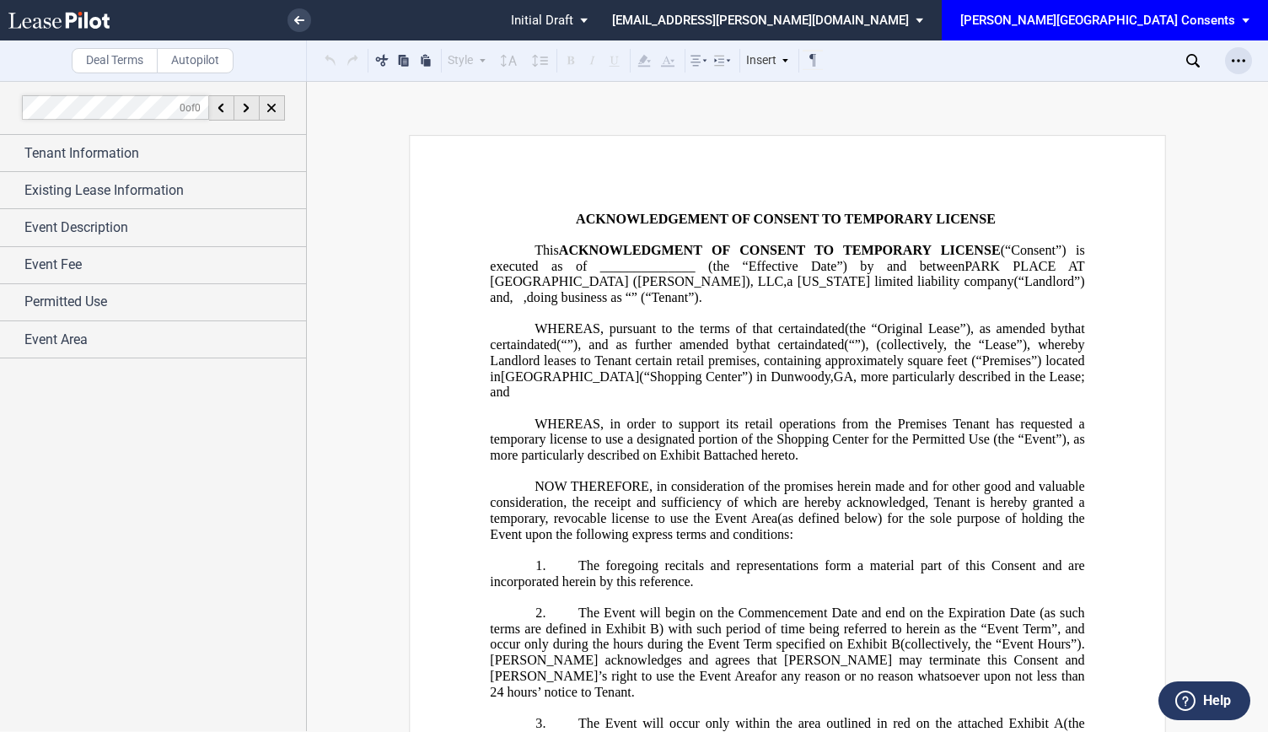
click at [1247, 64] on div "Open Lease options menu" at bounding box center [1238, 60] width 27 height 27
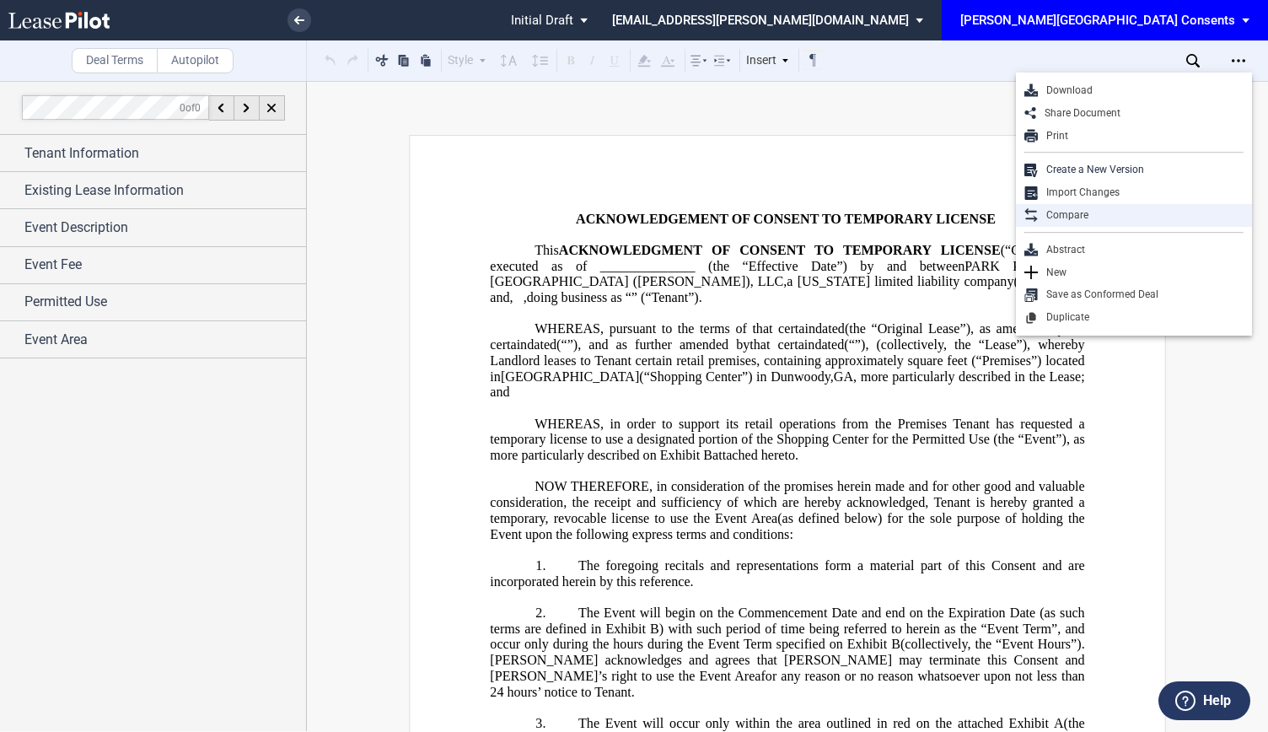
click at [1058, 208] on div "Compare" at bounding box center [1141, 215] width 206 height 14
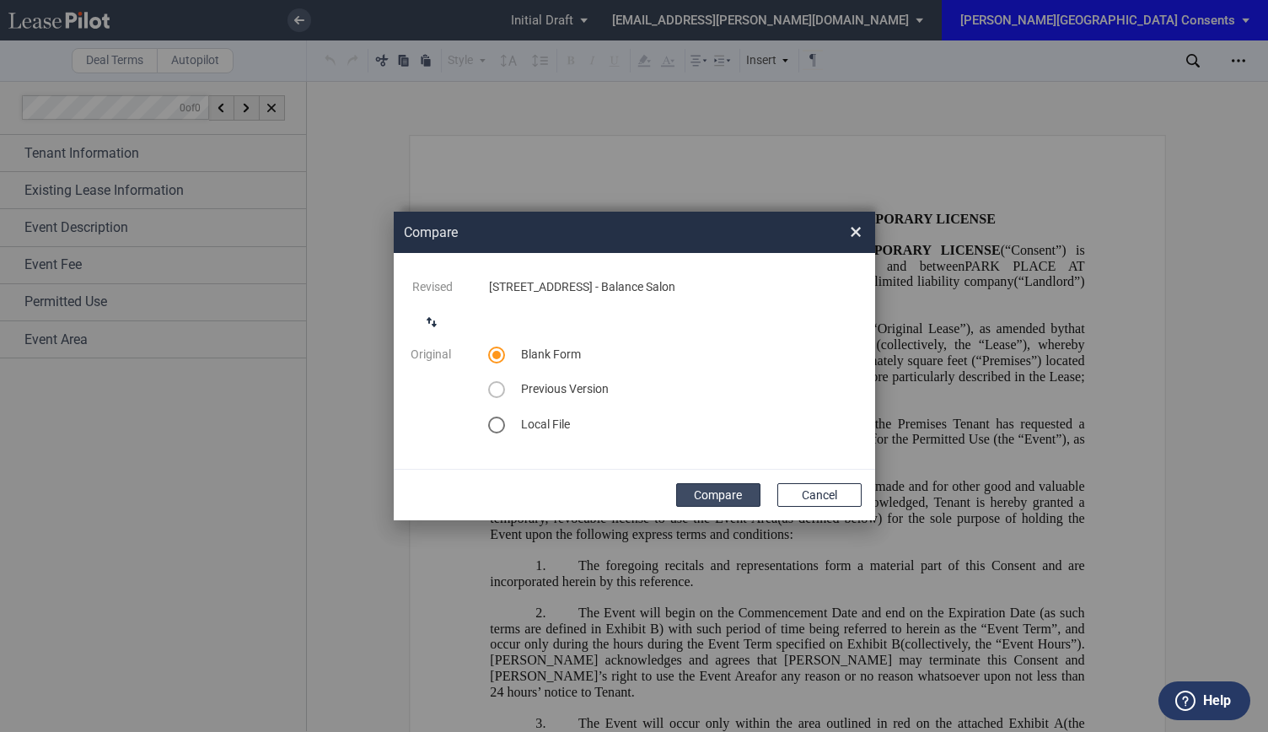
click at [727, 493] on button "Compare" at bounding box center [718, 495] width 84 height 24
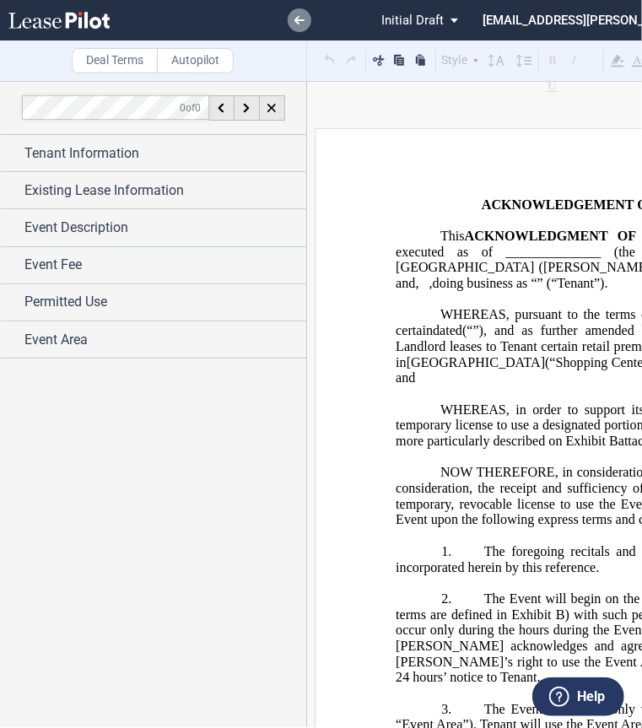
click at [300, 20] on use at bounding box center [299, 20] width 10 height 8
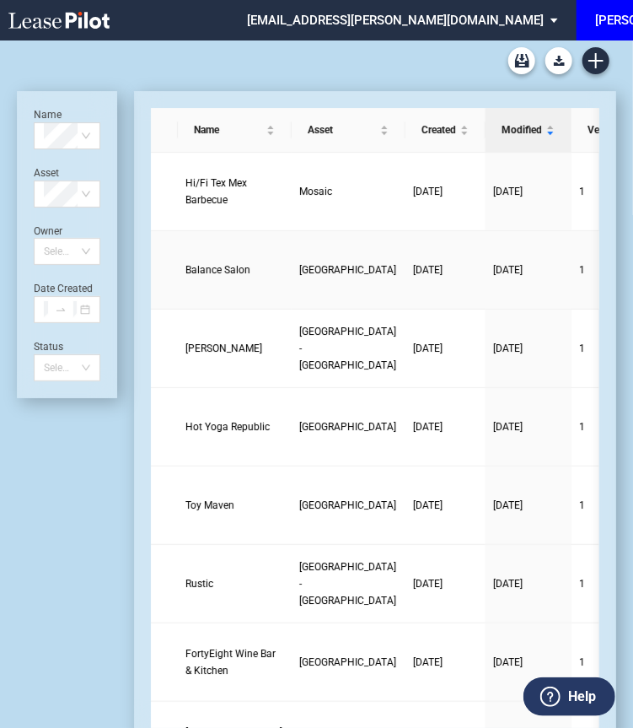
click at [204, 266] on span "Balance Salon" at bounding box center [218, 270] width 65 height 12
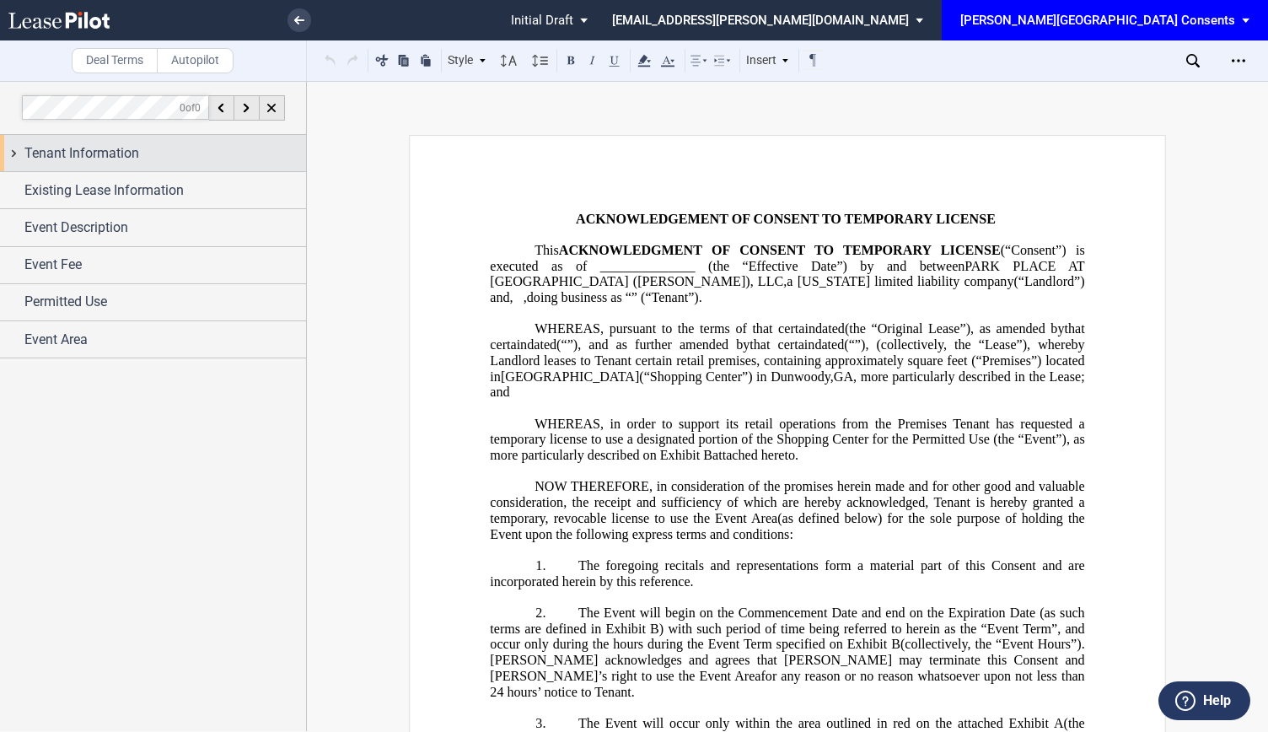
click at [129, 153] on span "Tenant Information" at bounding box center [81, 153] width 115 height 20
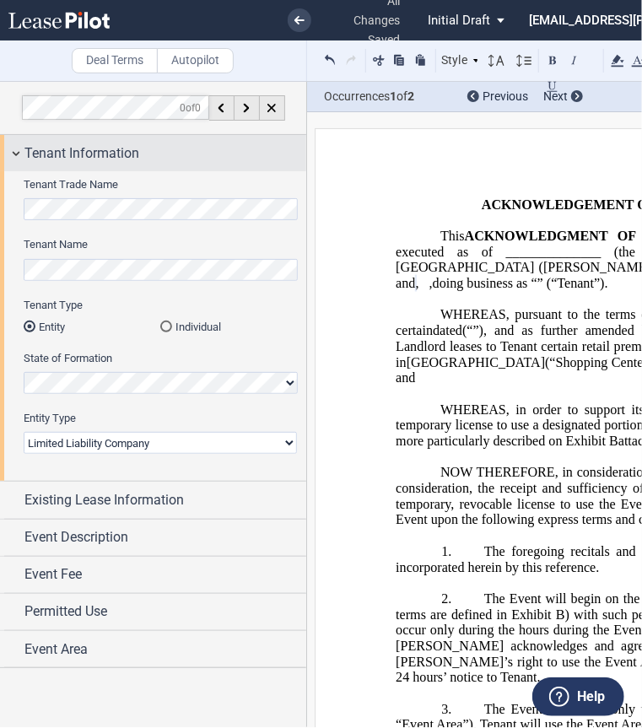
click at [20, 148] on div "Tenant Information" at bounding box center [153, 153] width 306 height 36
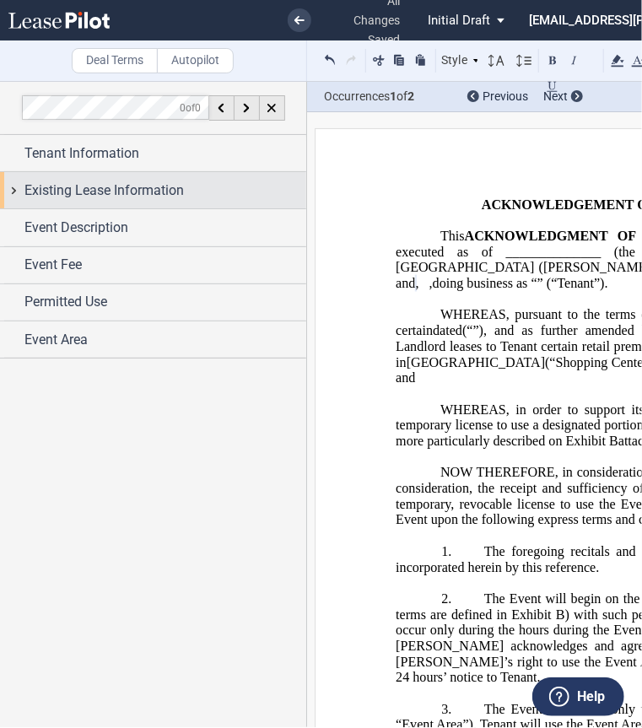
click at [15, 185] on div "Existing Lease Information" at bounding box center [153, 190] width 306 height 36
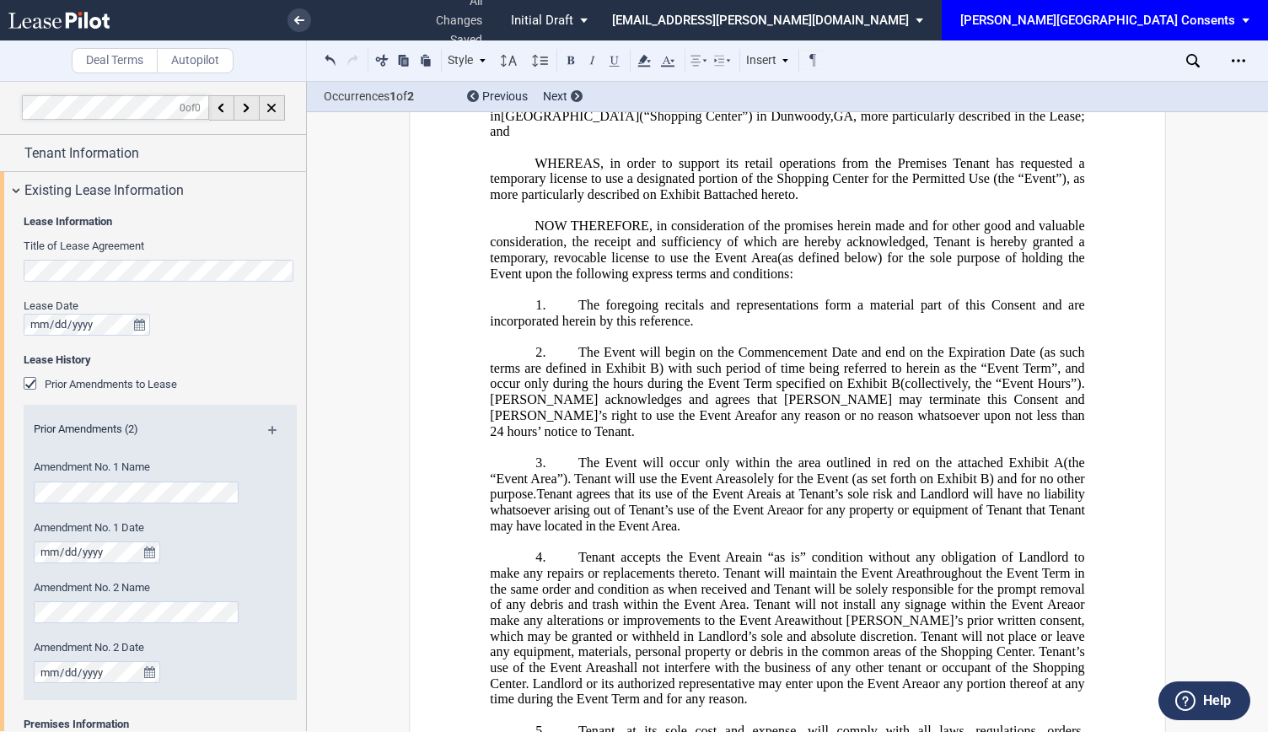
scroll to position [263, 0]
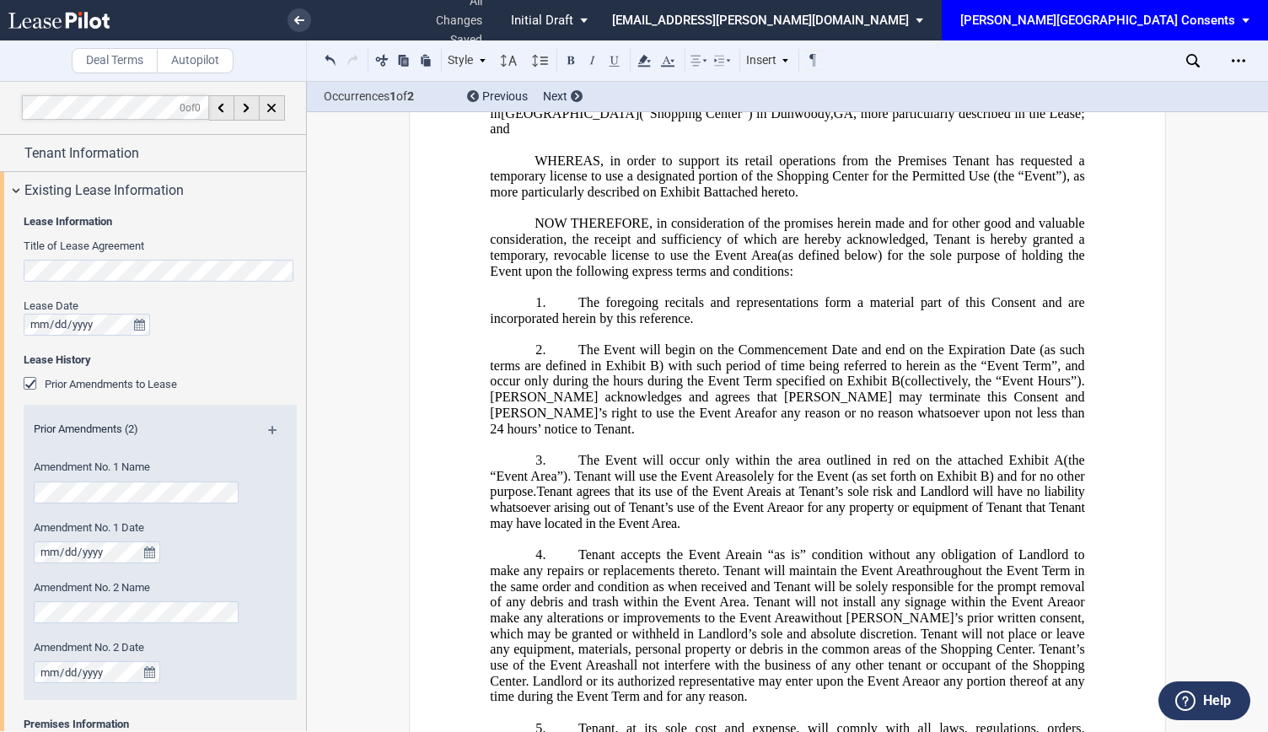
click at [641, 467] on span "The Event will occur only within the area outlined in red on the attached Exhib…" at bounding box center [813, 460] width 471 height 15
click at [641, 468] on span "The Event will occur only within the green area outlined in red on the attached…" at bounding box center [814, 460] width 473 height 15
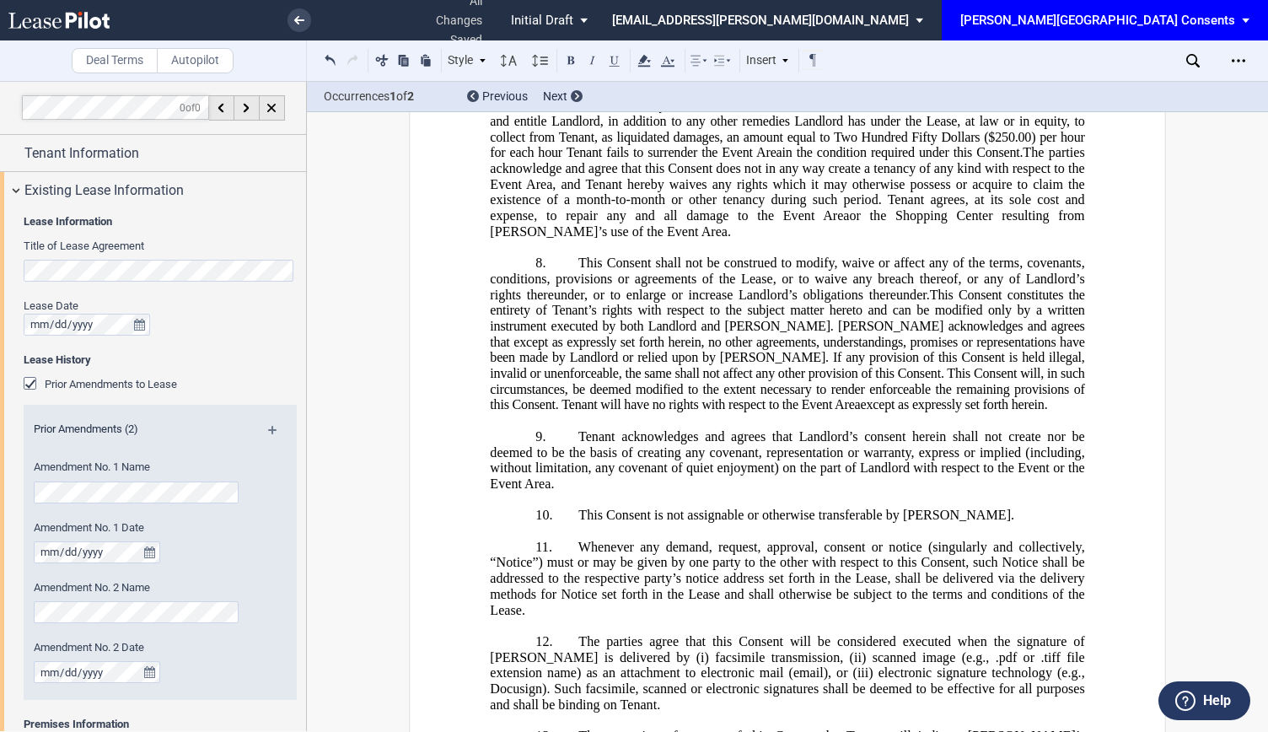
scroll to position [0, 0]
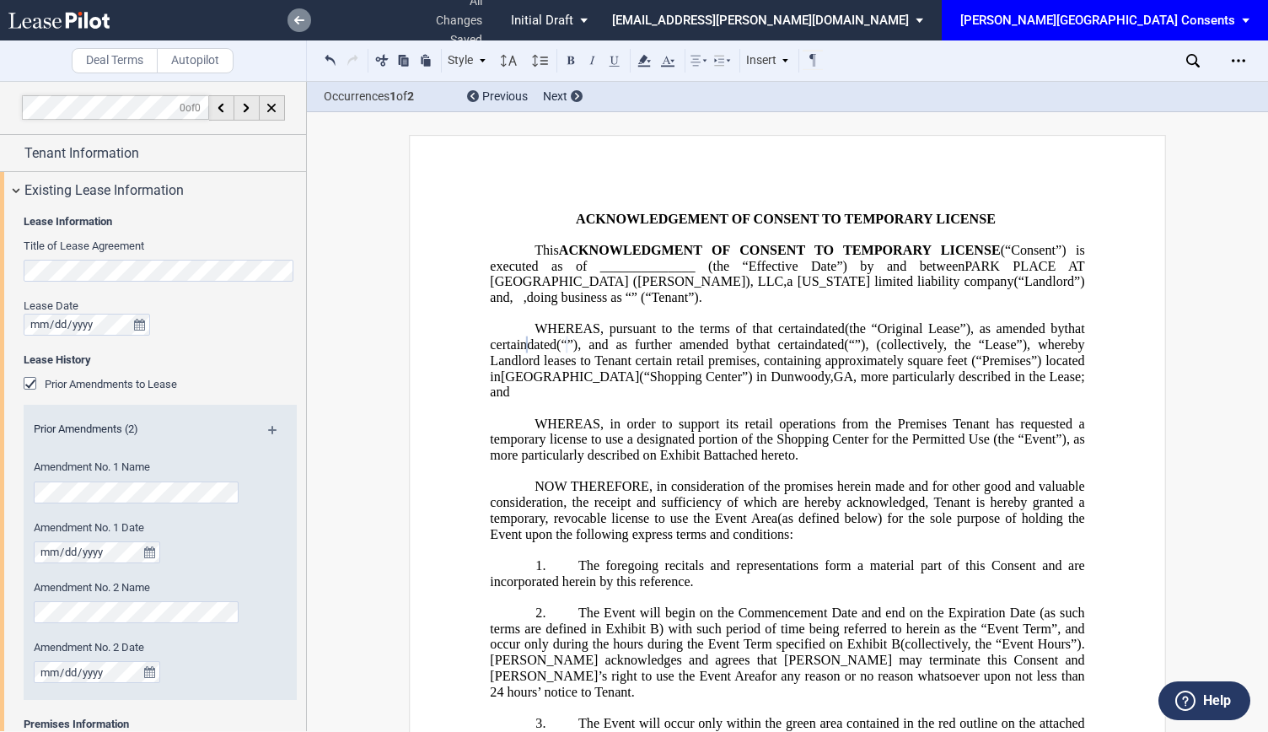
click at [306, 26] on link at bounding box center [300, 20] width 24 height 24
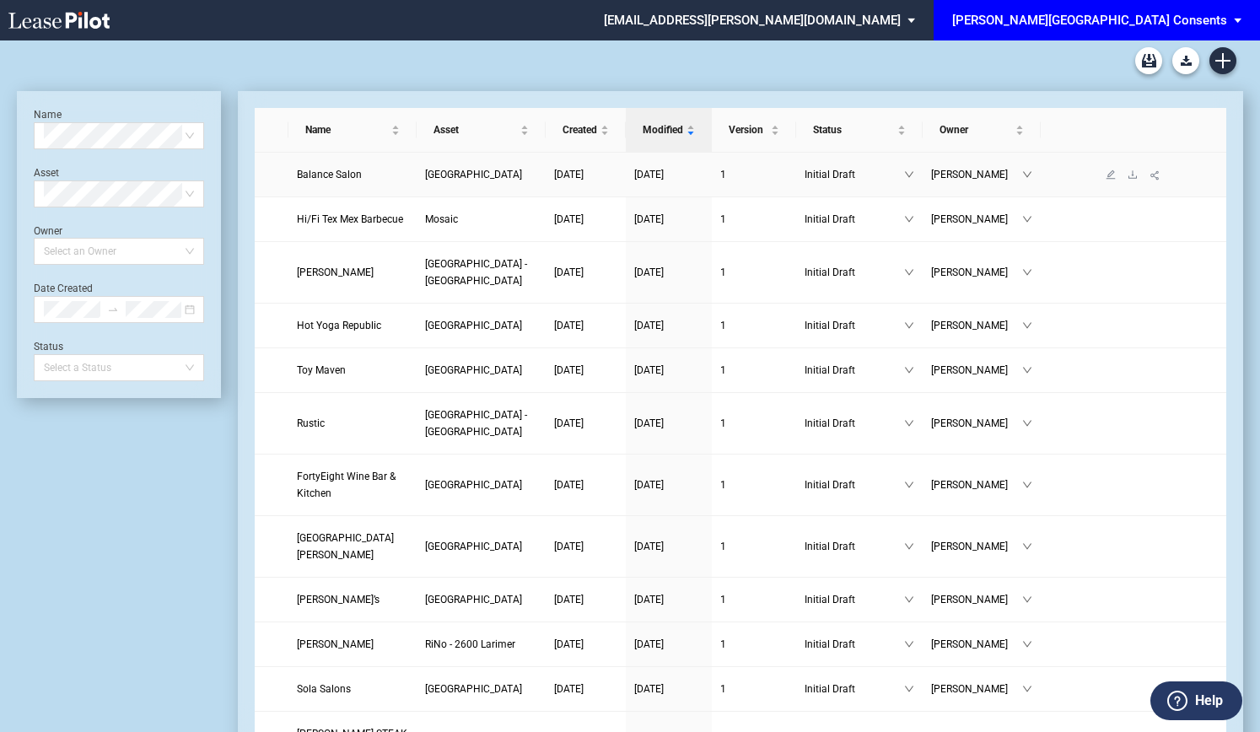
click at [353, 169] on span "Balance Salon" at bounding box center [329, 175] width 65 height 12
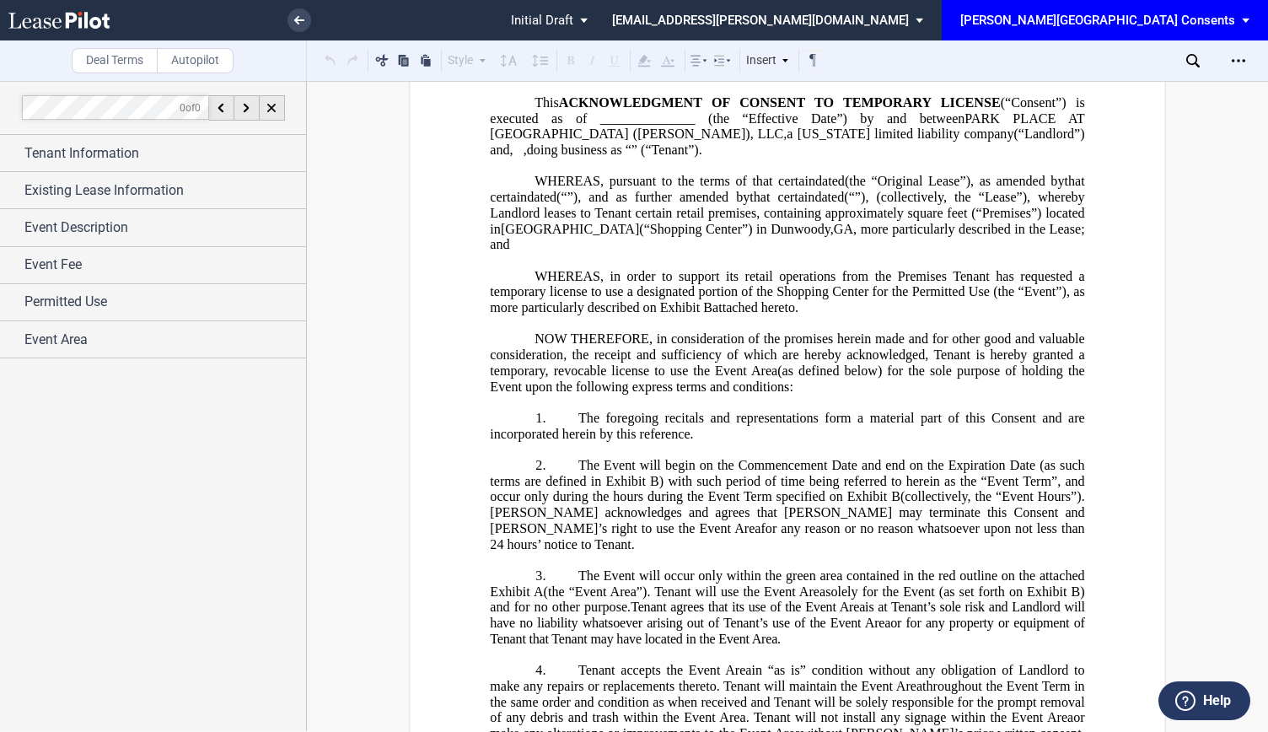
scroll to position [153, 0]
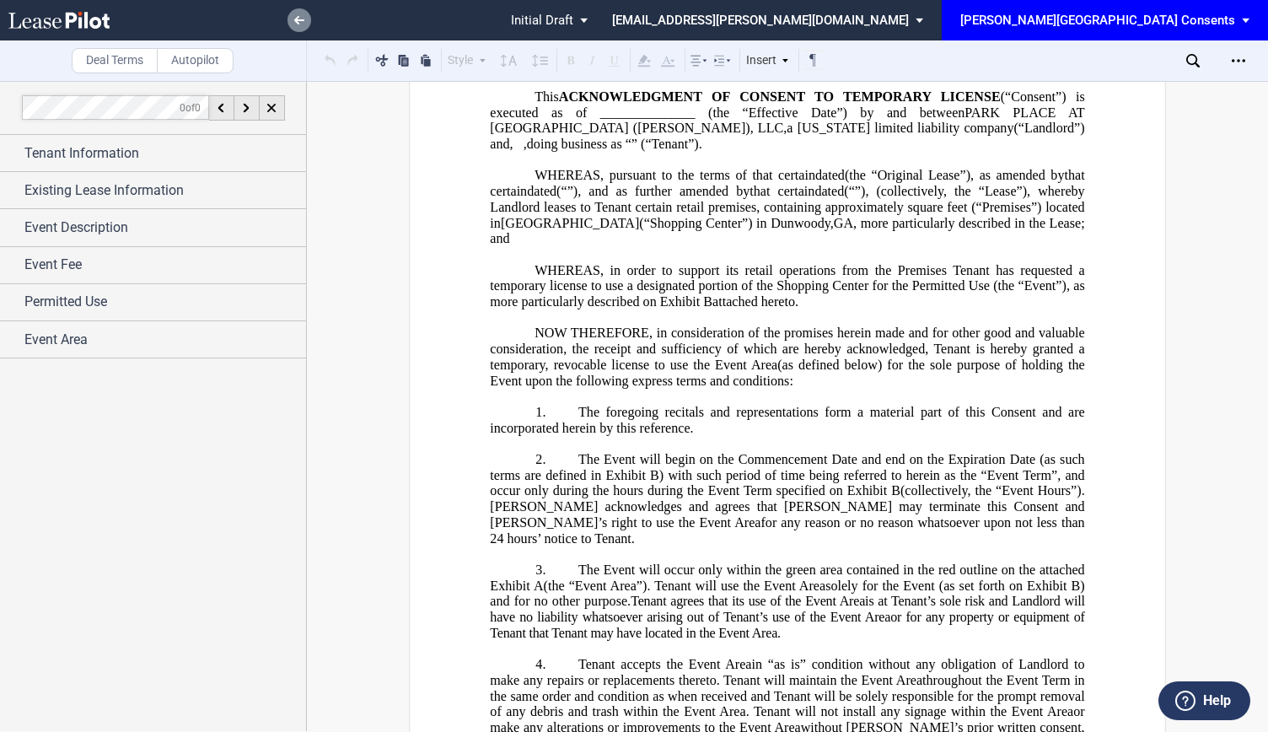
click at [300, 22] on icon at bounding box center [299, 20] width 10 height 8
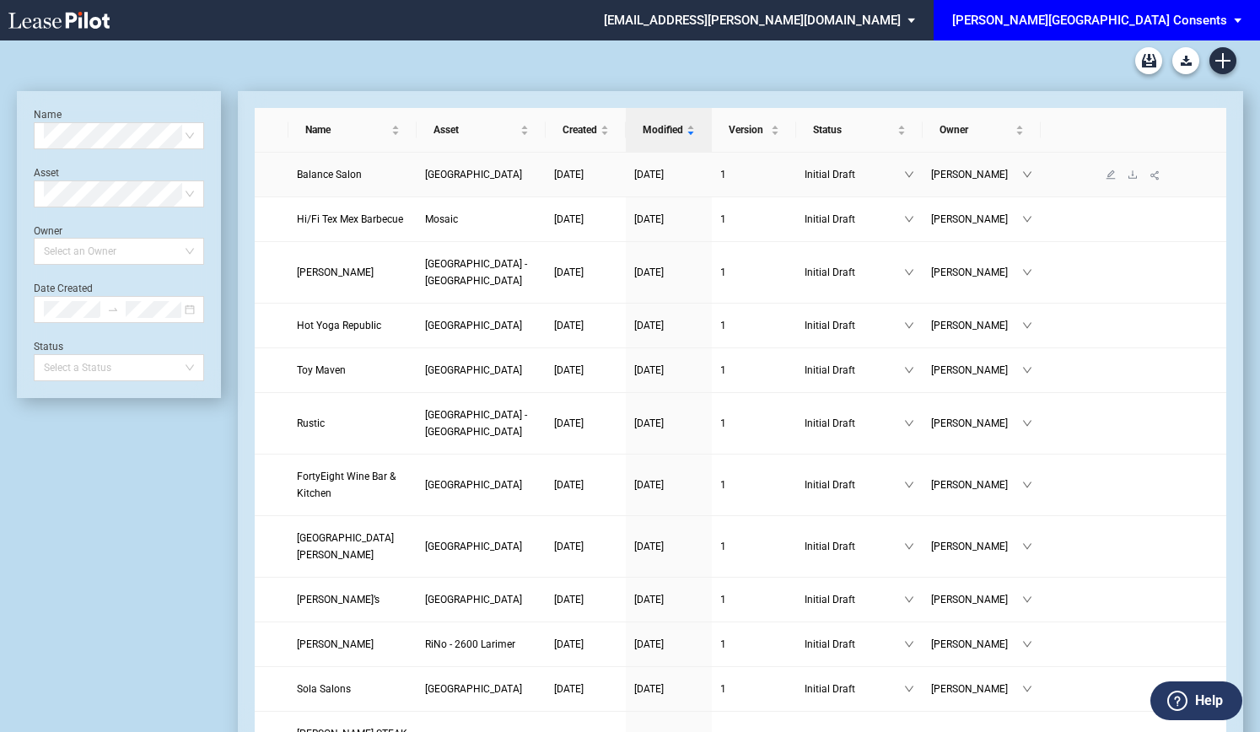
click at [353, 179] on span "Balance Salon" at bounding box center [329, 175] width 65 height 12
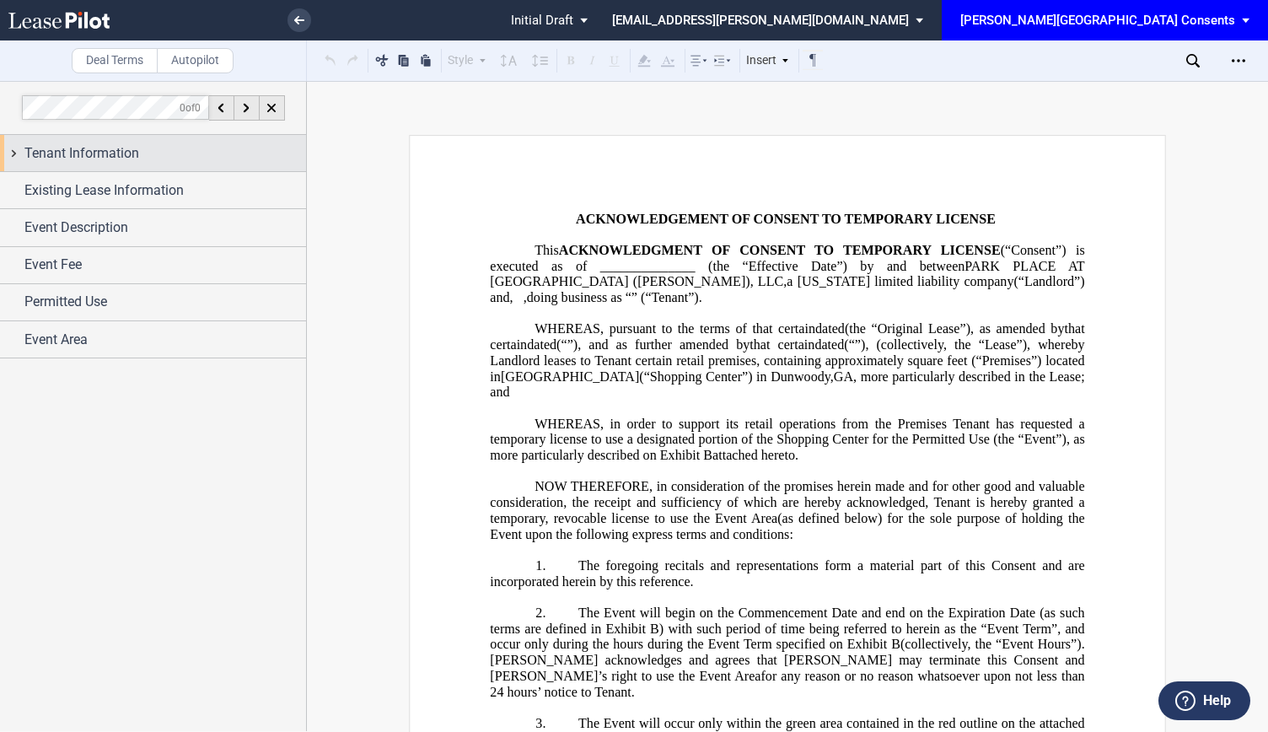
click at [61, 156] on span "Tenant Information" at bounding box center [81, 153] width 115 height 20
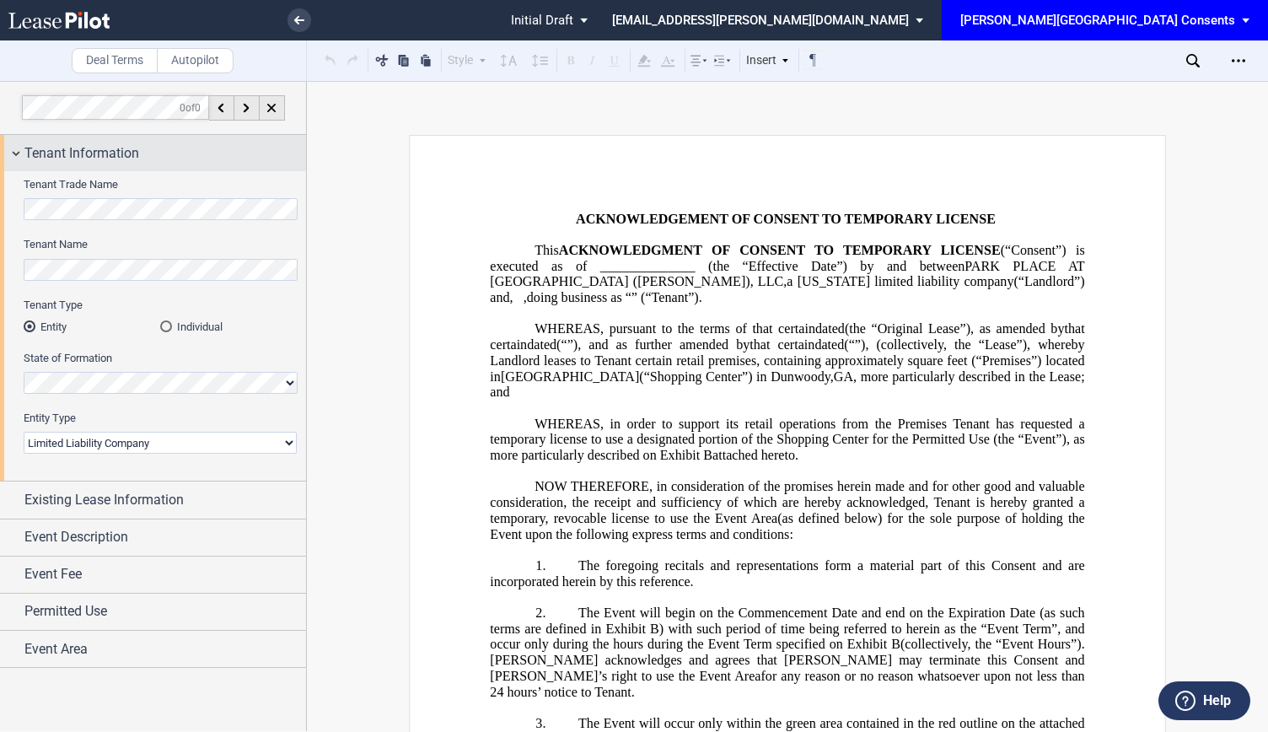
click at [19, 149] on div "Tenant Information" at bounding box center [153, 153] width 306 height 36
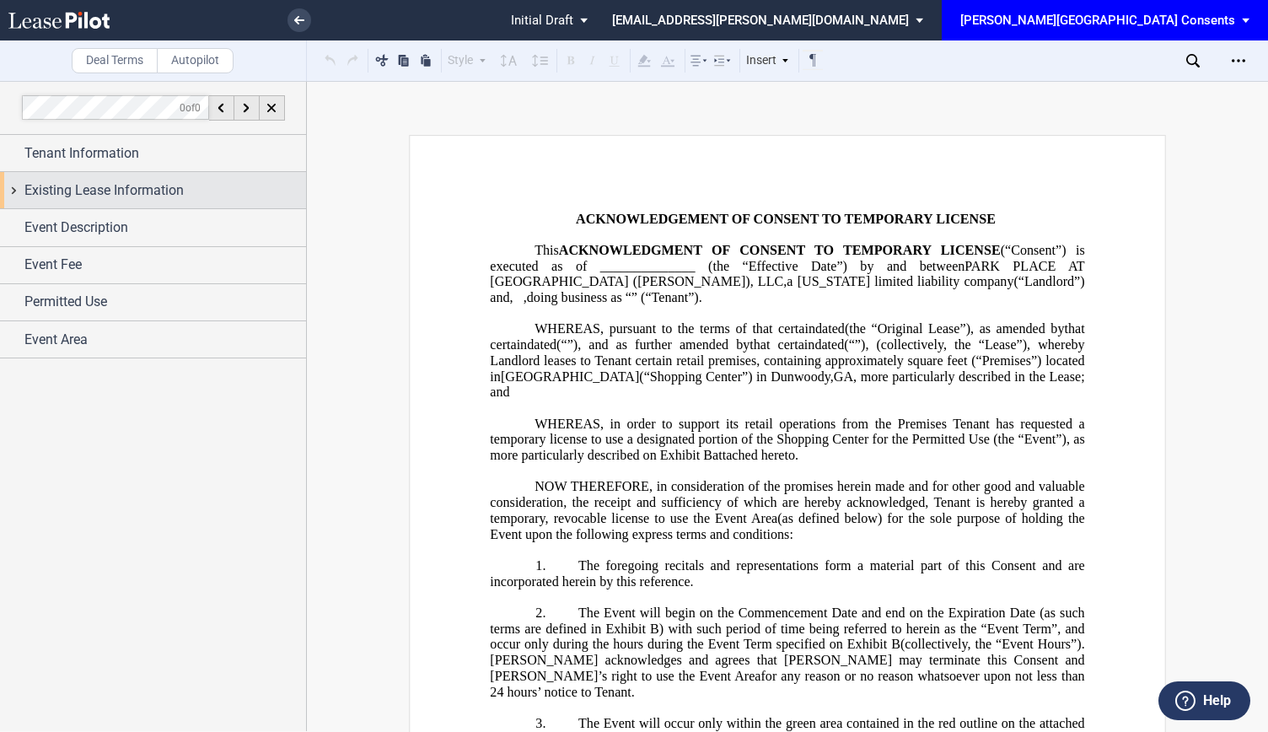
click at [19, 186] on div "Existing Lease Information" at bounding box center [153, 190] width 306 height 36
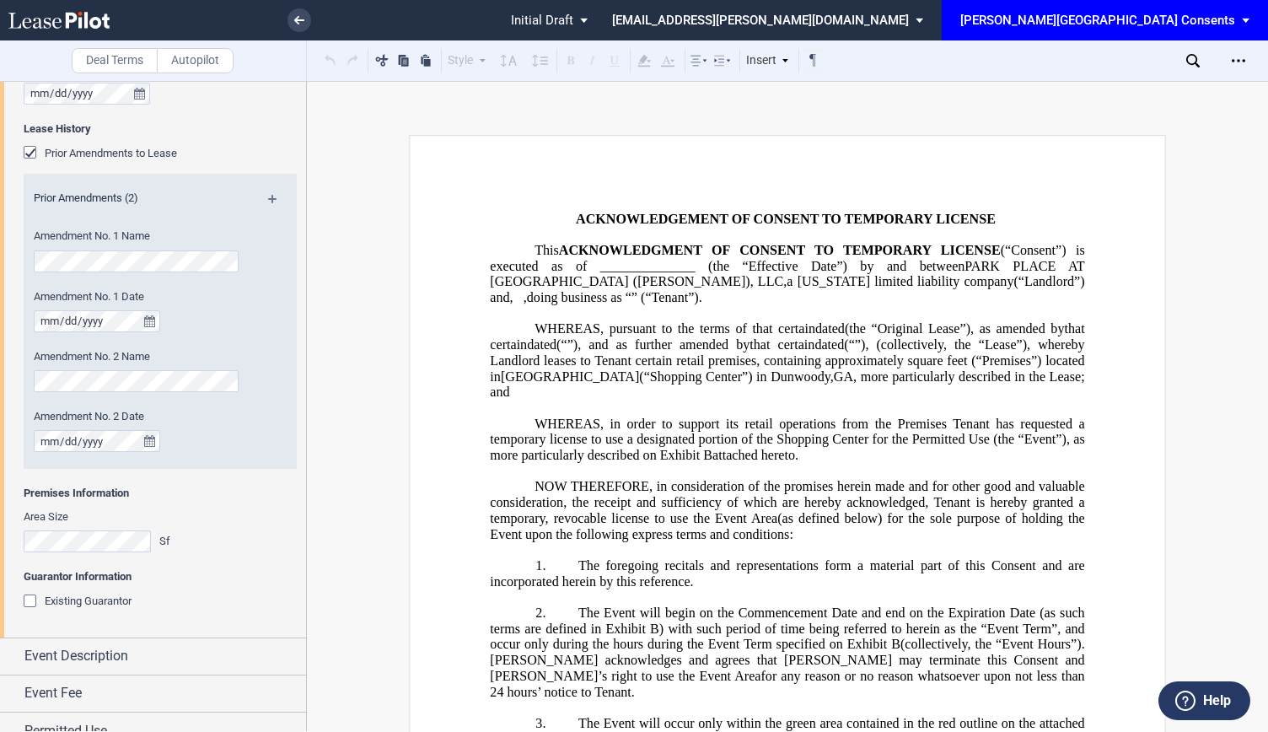
scroll to position [285, 0]
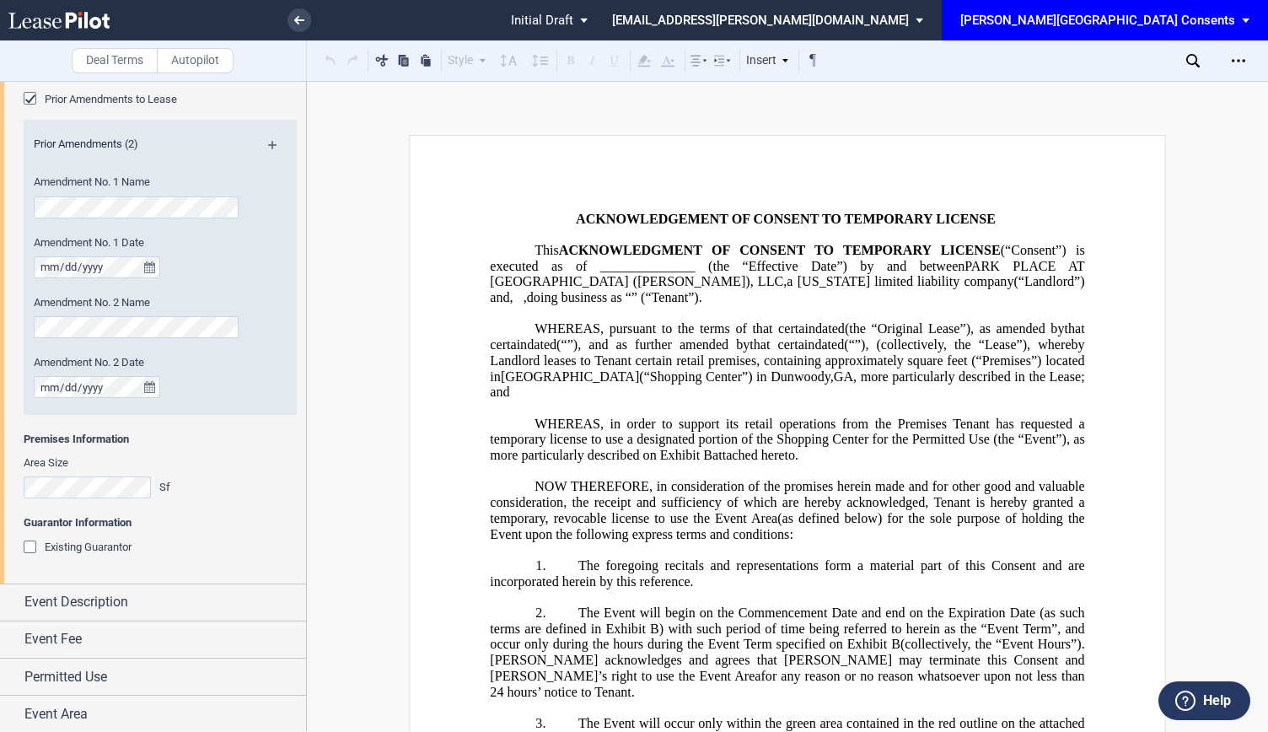
click at [32, 548] on div "Existing Guarantor" at bounding box center [32, 549] width 17 height 17
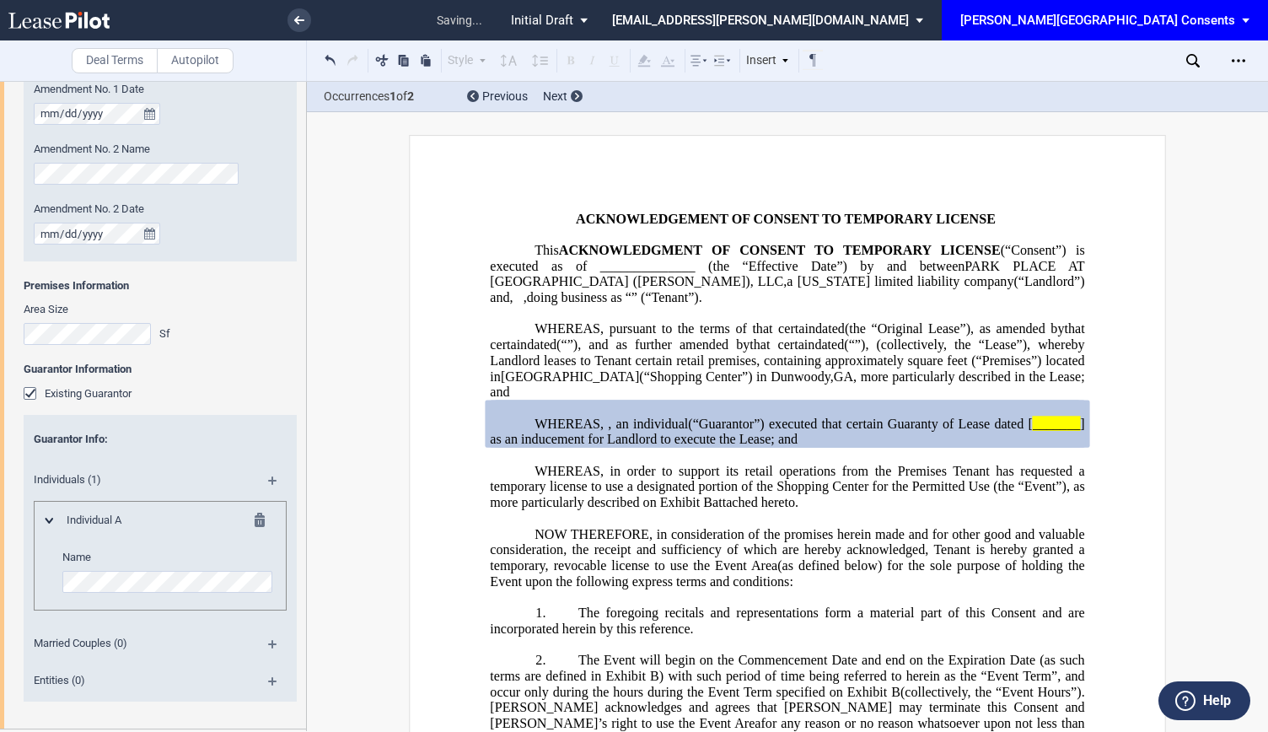
scroll to position [519, 0]
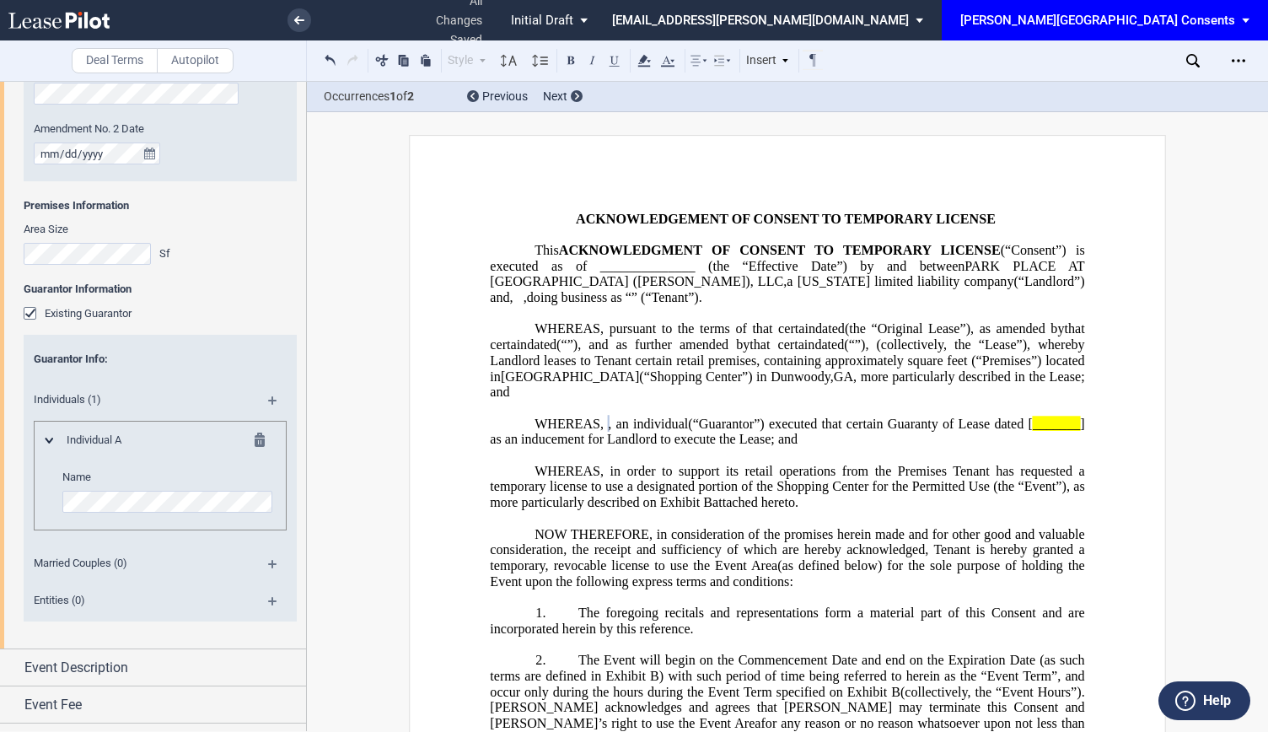
click at [1033, 431] on span "_______" at bounding box center [1056, 423] width 47 height 15
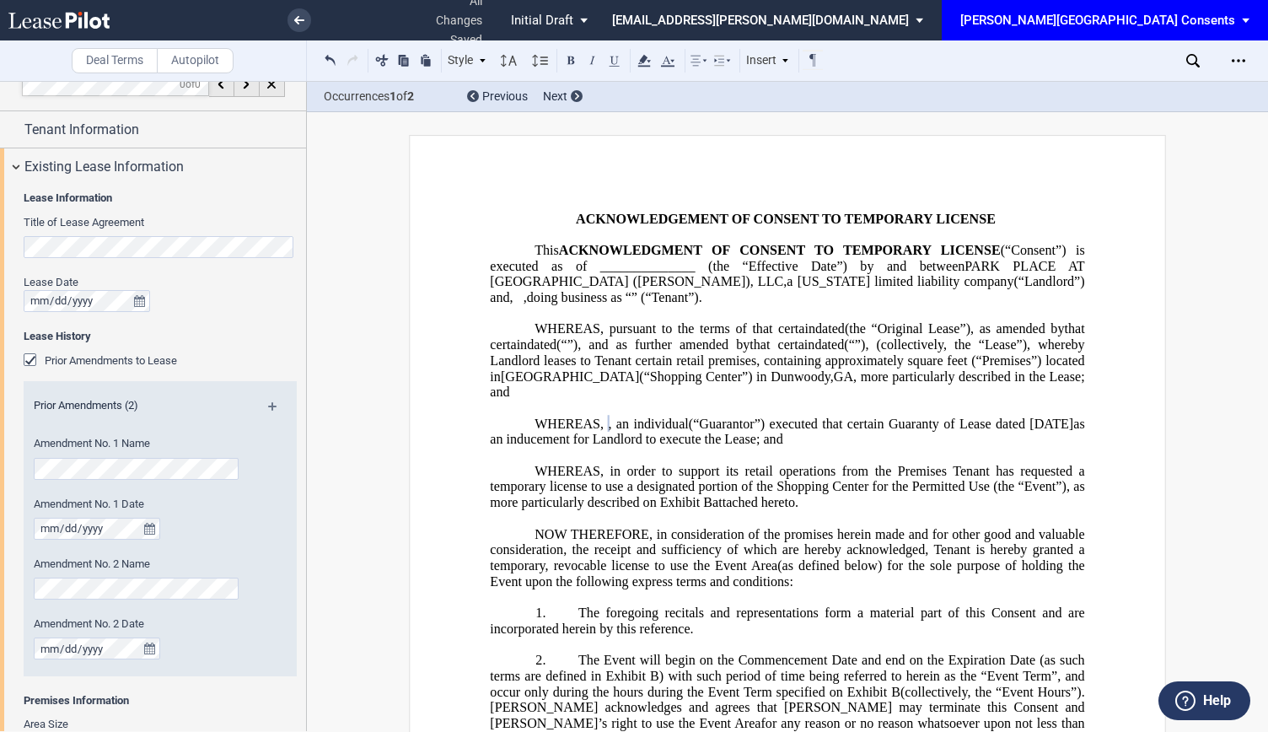
scroll to position [0, 0]
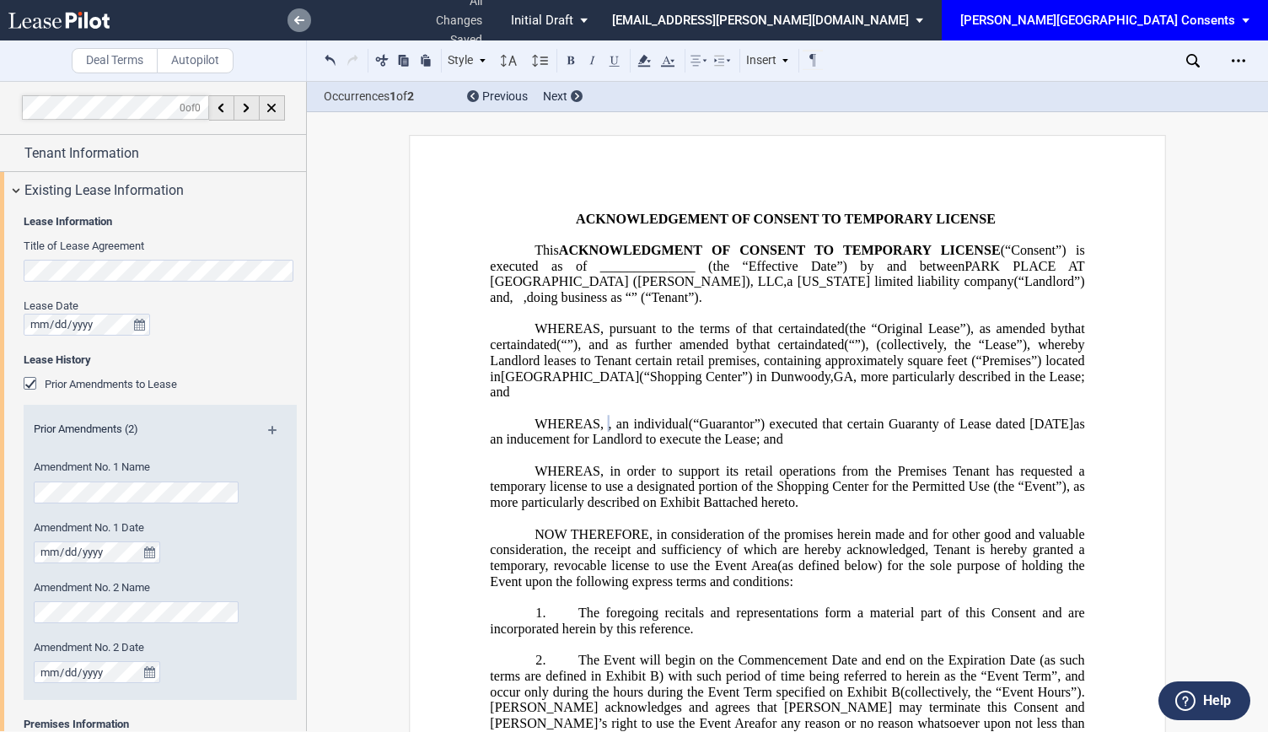
click at [301, 23] on icon at bounding box center [299, 20] width 10 height 8
